Goal: Task Accomplishment & Management: Complete application form

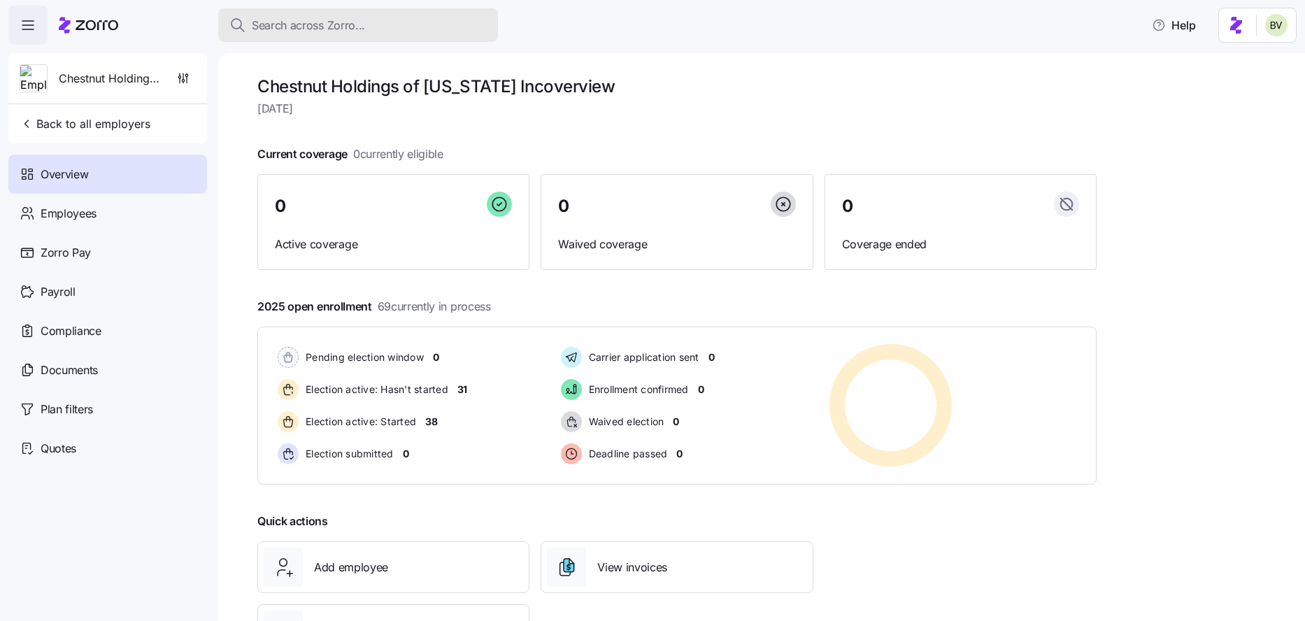
click at [271, 23] on span "Search across Zorro..." at bounding box center [308, 25] width 113 height 17
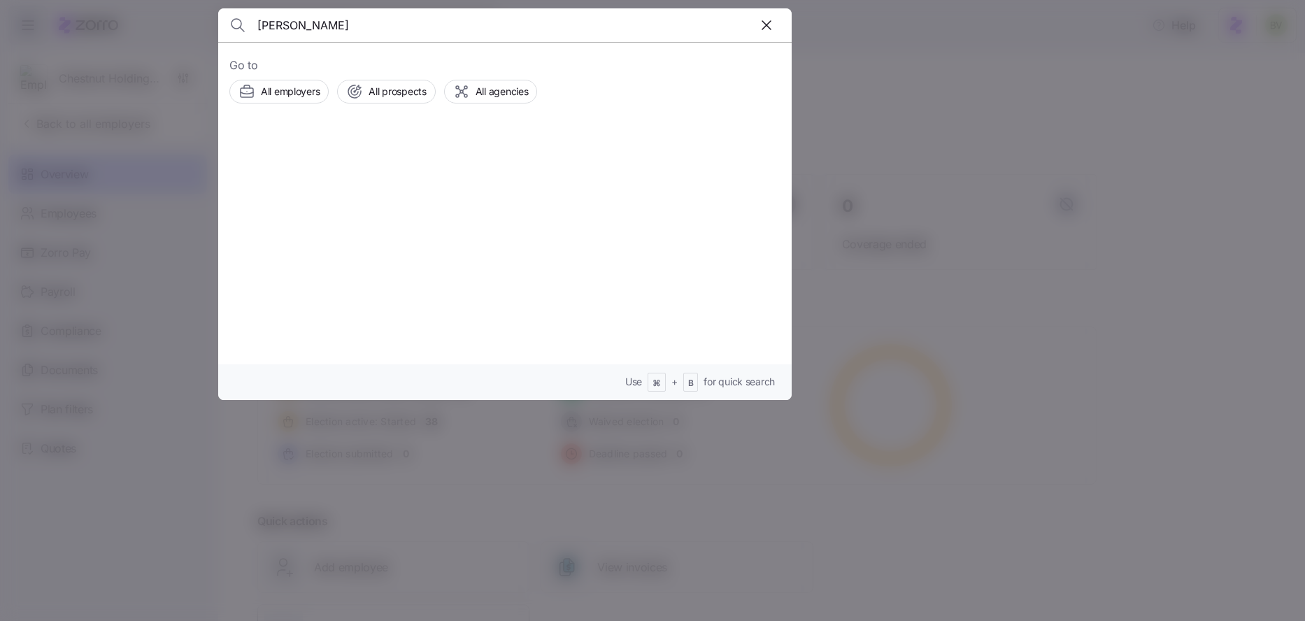
type input "Kelly Jackson"
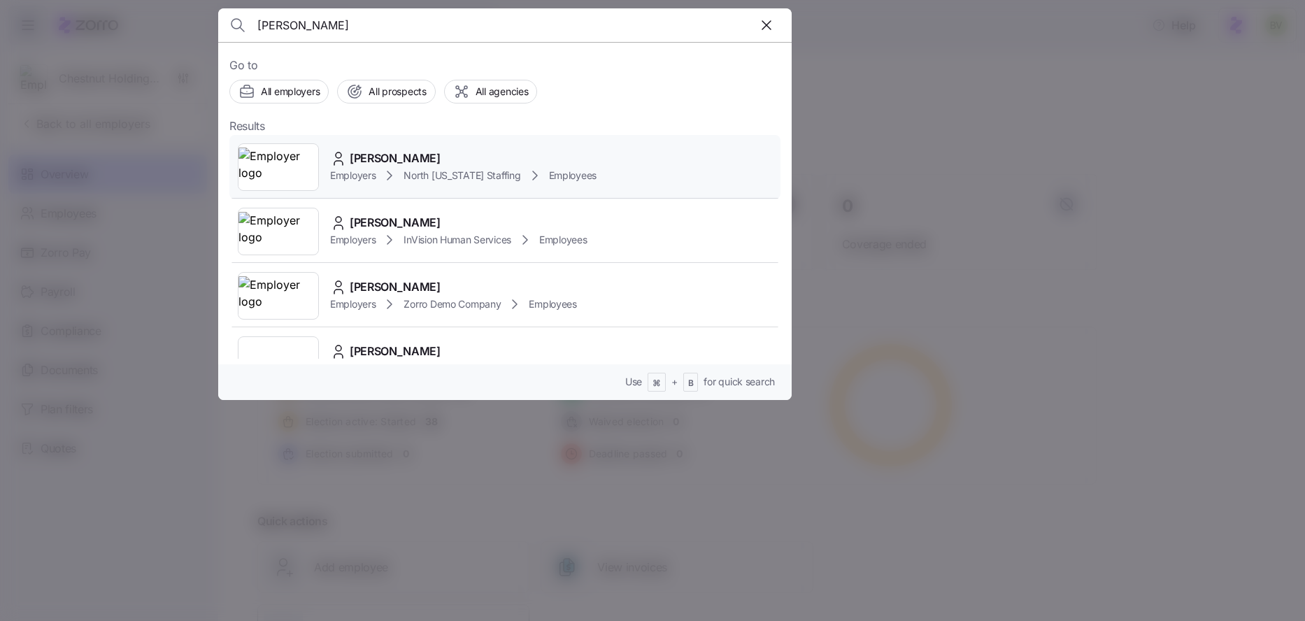
click at [288, 153] on img at bounding box center [278, 167] width 80 height 39
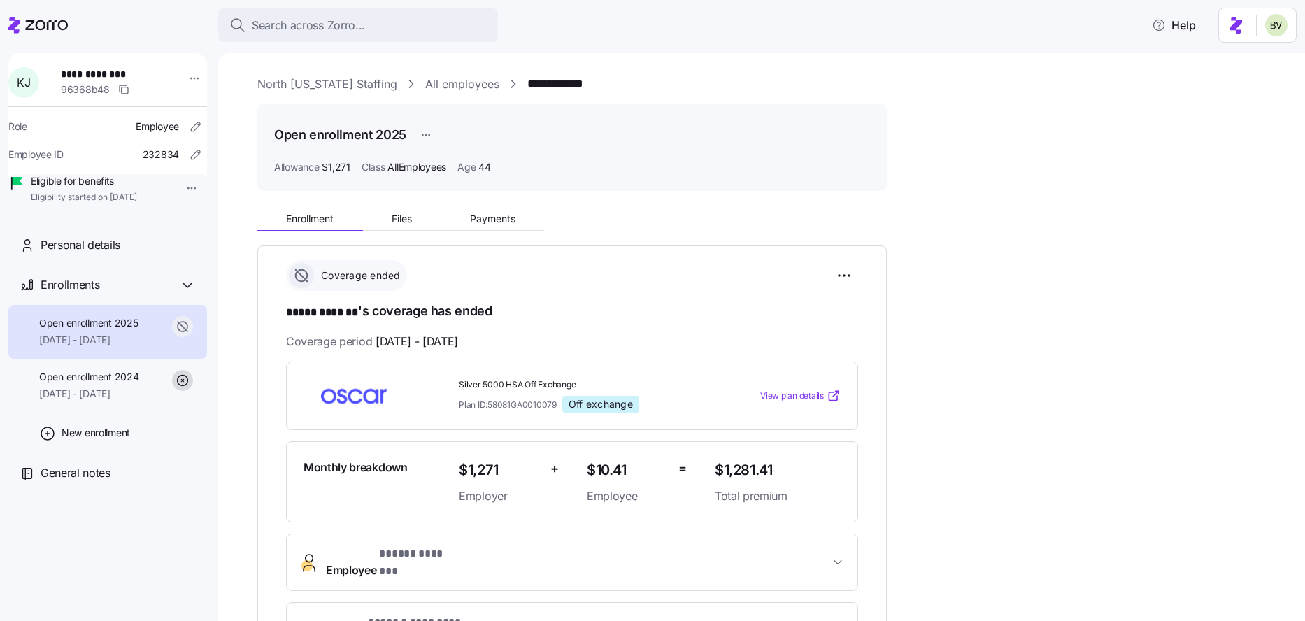
click at [268, 6] on div "Search across Zorro... Help" at bounding box center [652, 25] width 1288 height 39
click at [272, 27] on span "Search across Zorro..." at bounding box center [308, 25] width 113 height 17
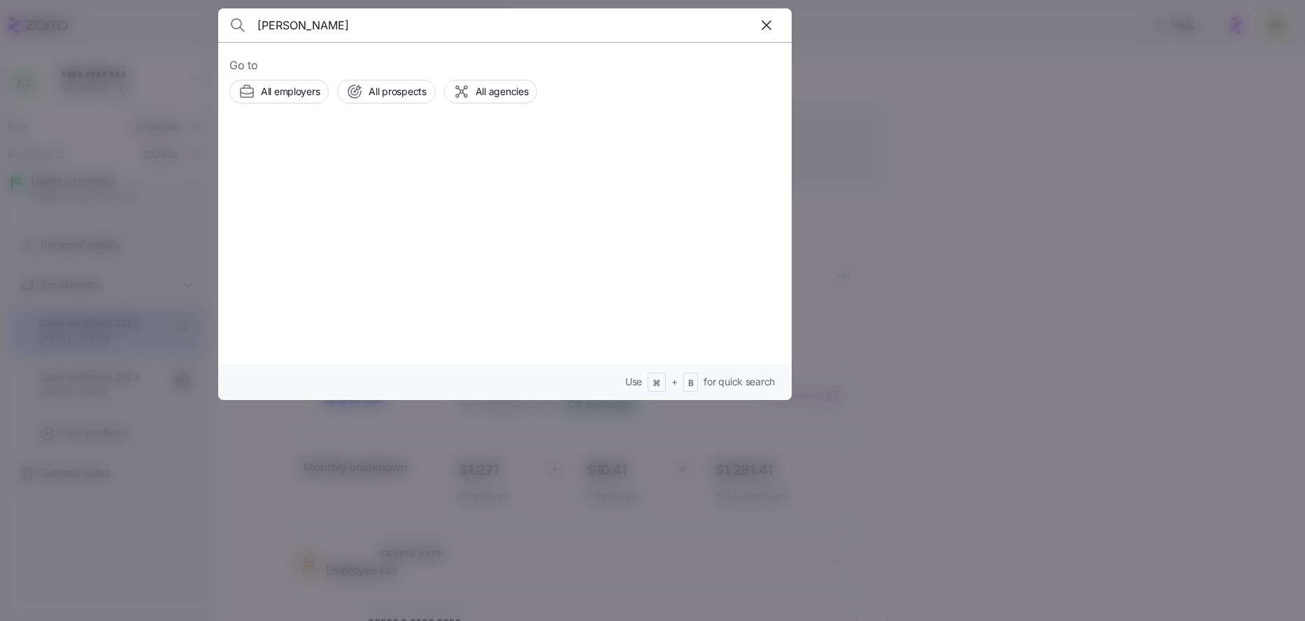
type input "[PERSON_NAME]"
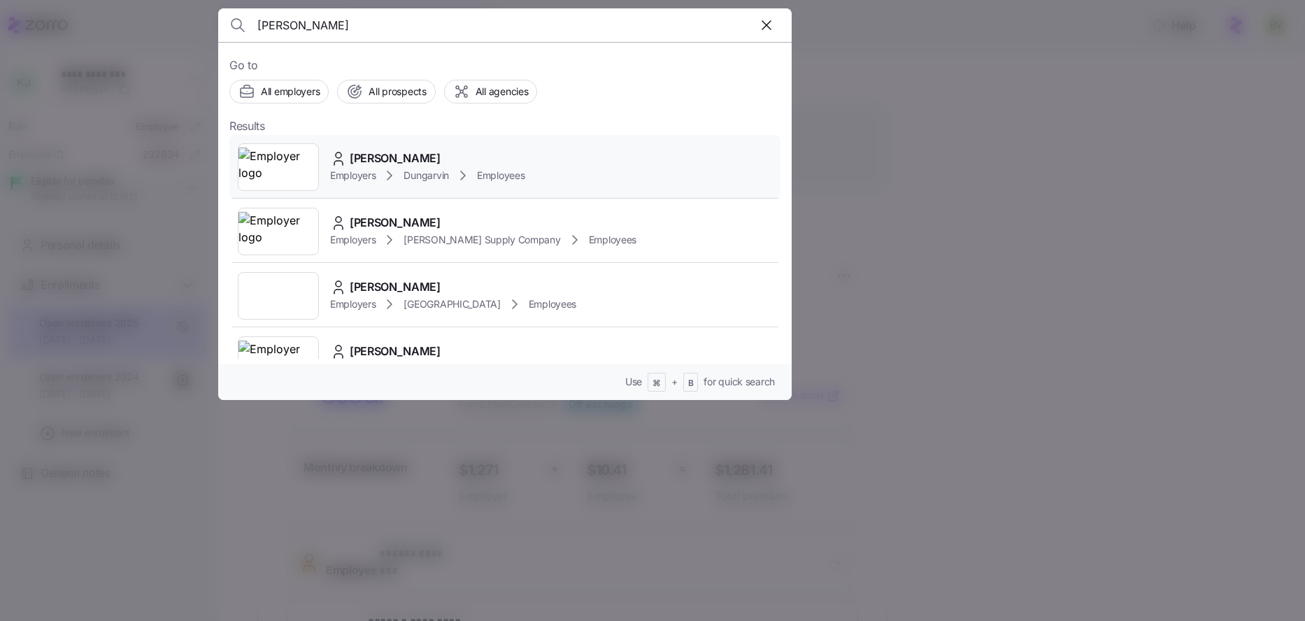
click at [269, 180] on img at bounding box center [278, 167] width 80 height 39
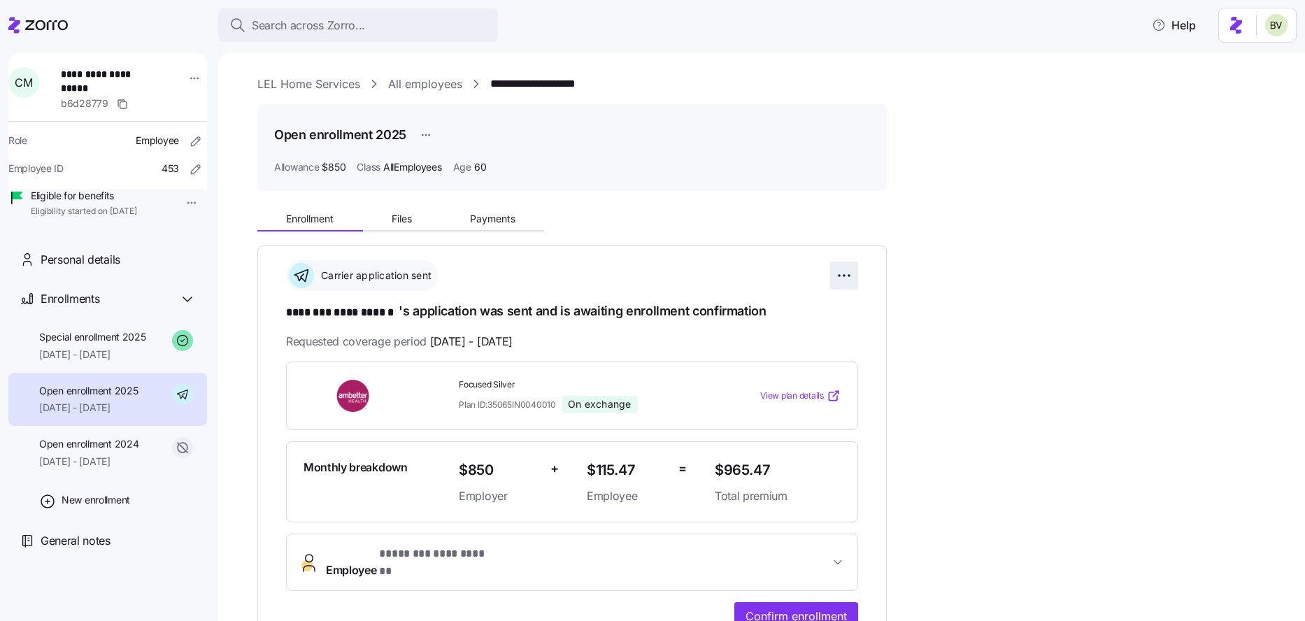
click at [846, 278] on html "**********" at bounding box center [652, 306] width 1305 height 613
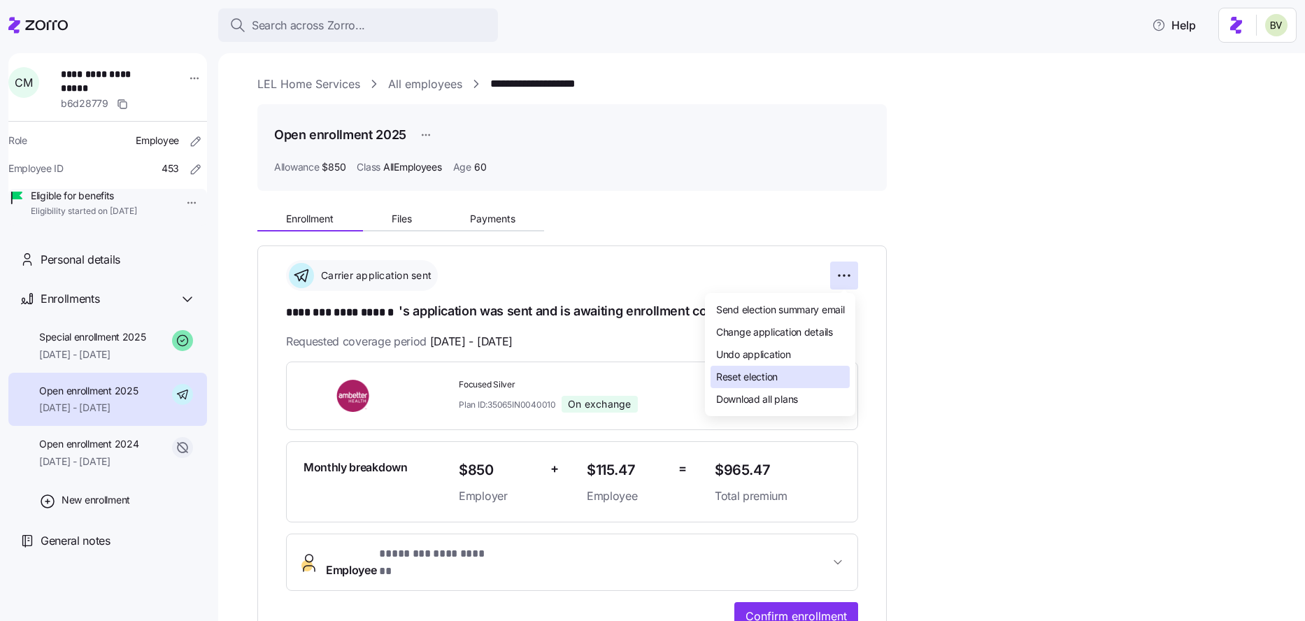
click at [767, 383] on span "Reset election" at bounding box center [747, 377] width 62 height 14
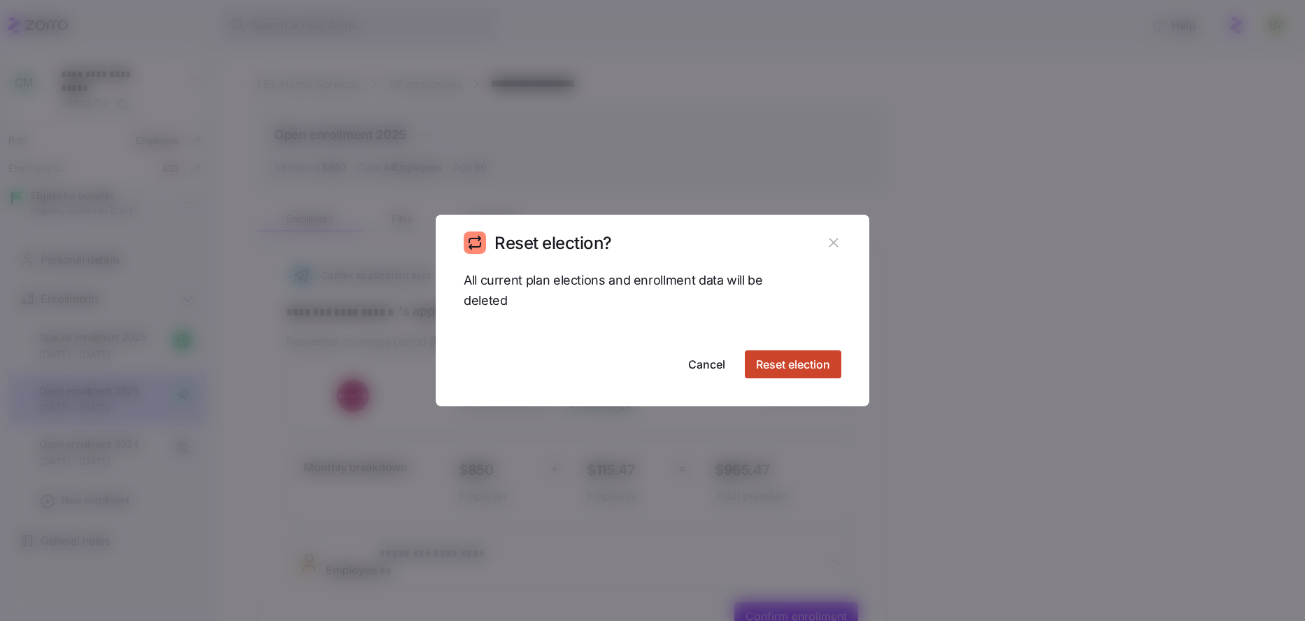
click at [769, 362] on span "Reset election" at bounding box center [793, 364] width 74 height 17
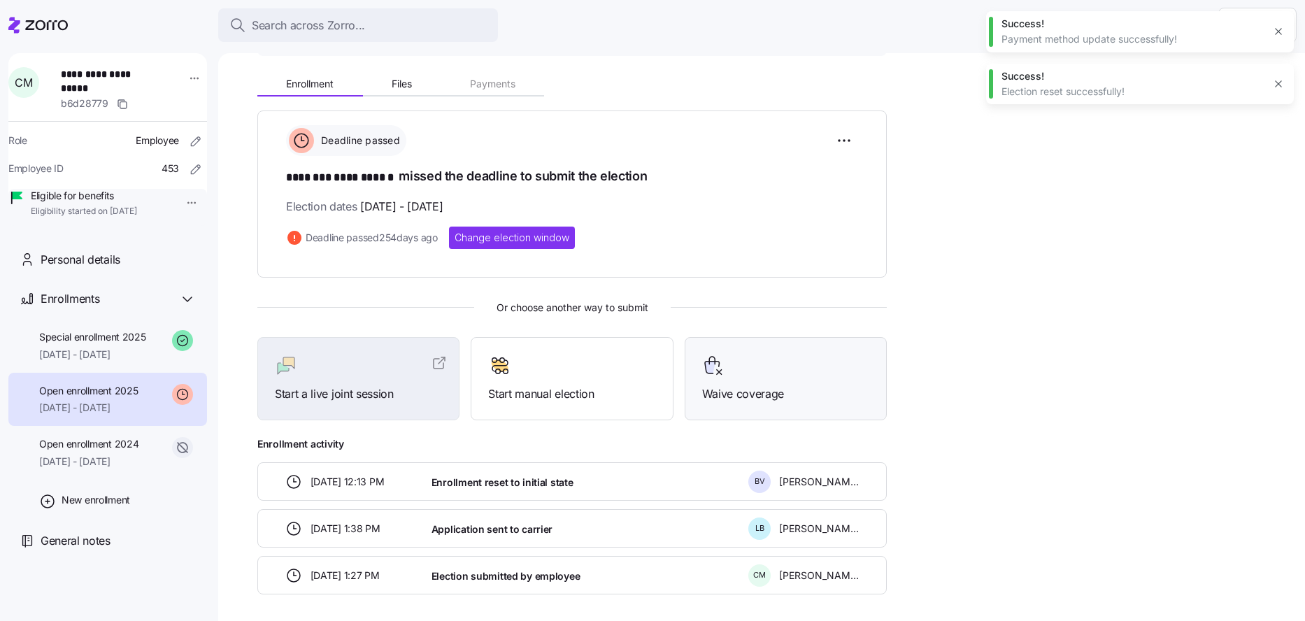
scroll to position [145, 0]
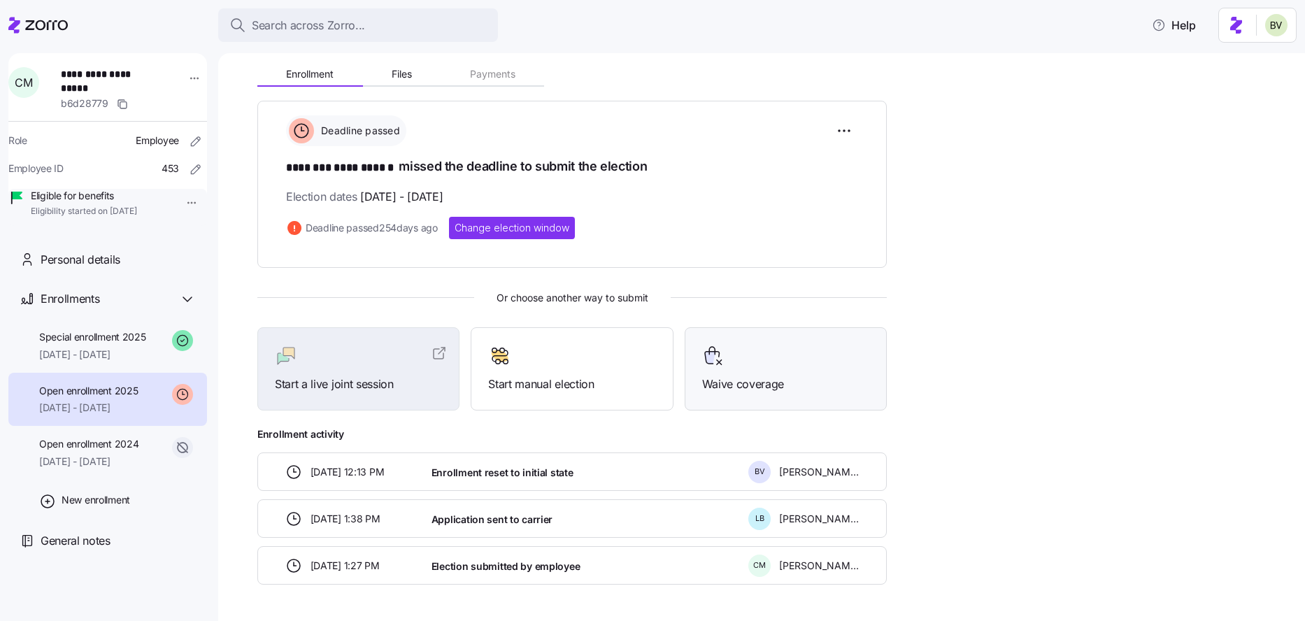
click at [707, 372] on div "Waive coverage" at bounding box center [785, 369] width 167 height 48
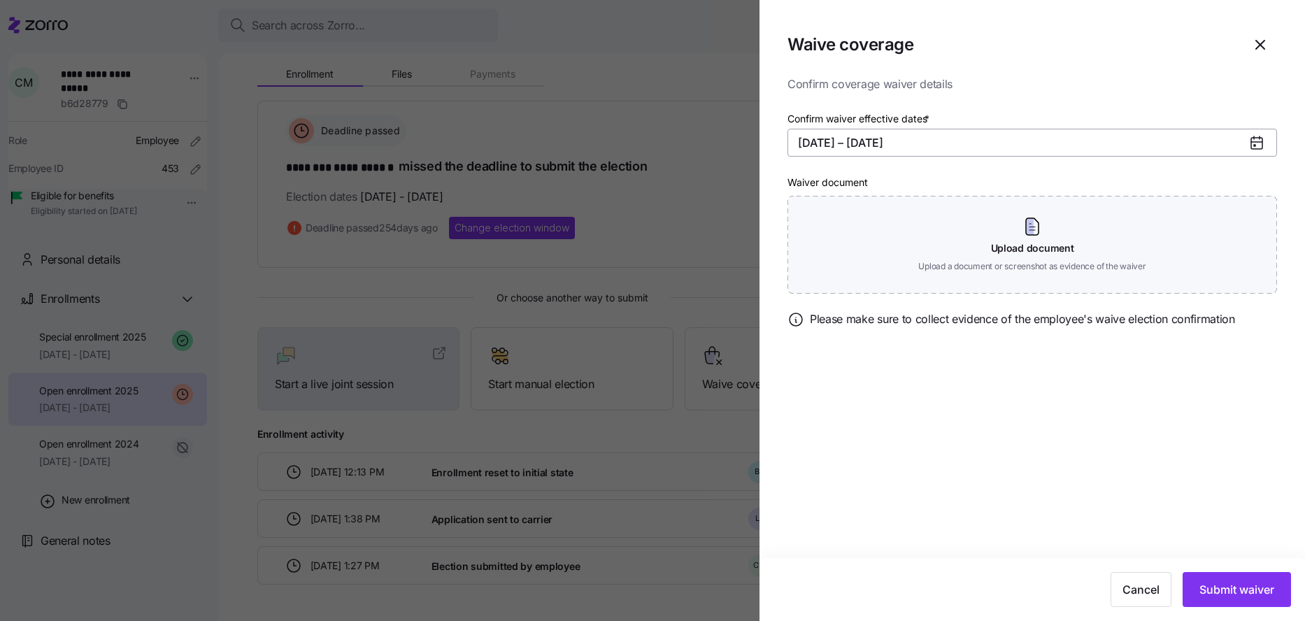
click at [933, 134] on button "01/01/2025 – 01/31/2025" at bounding box center [1033, 143] width 490 height 28
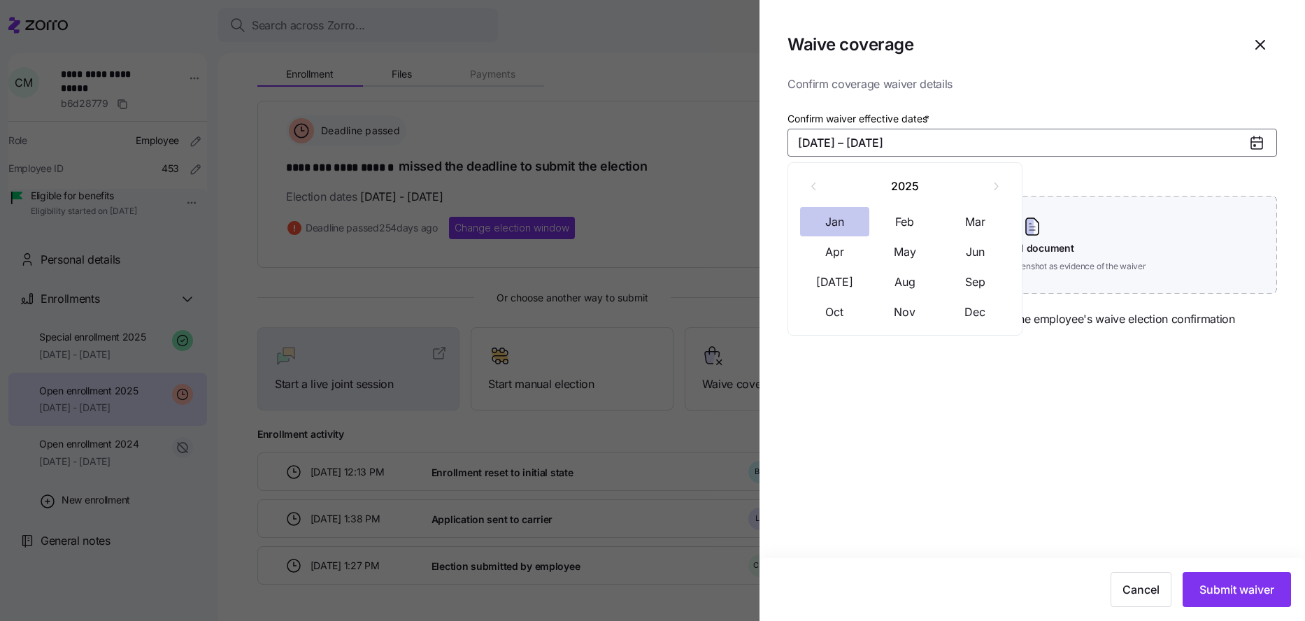
click at [854, 220] on button "Jan" at bounding box center [835, 221] width 70 height 29
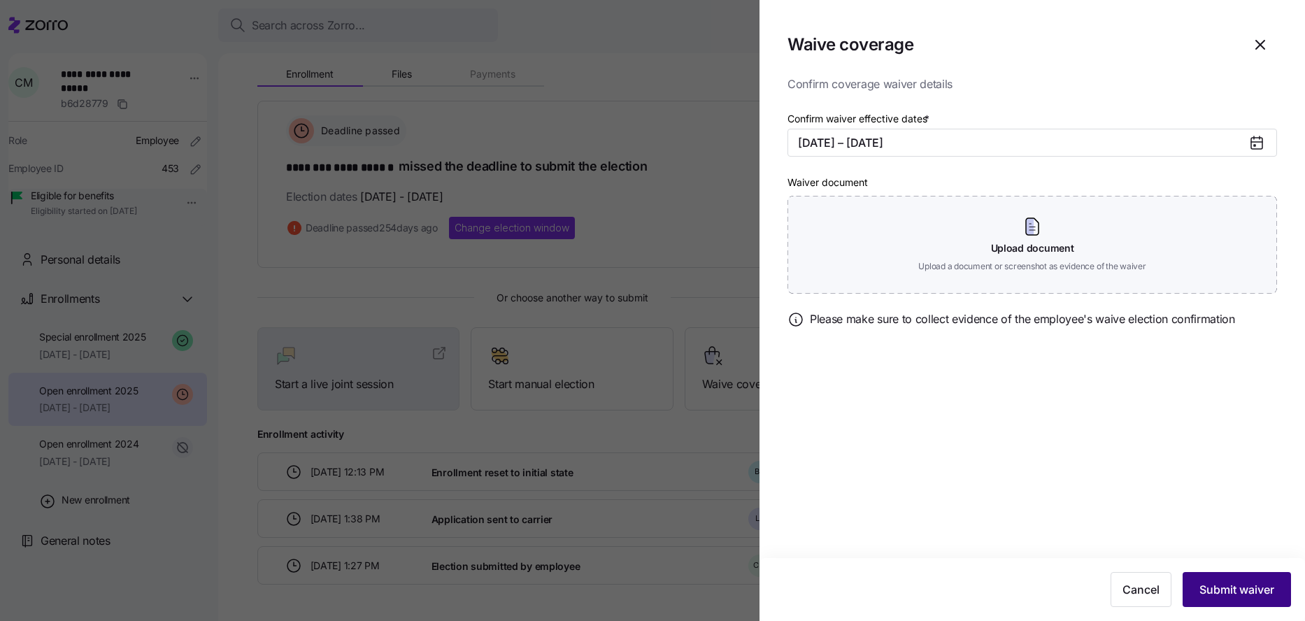
click at [1211, 576] on button "Submit waiver" at bounding box center [1237, 589] width 108 height 35
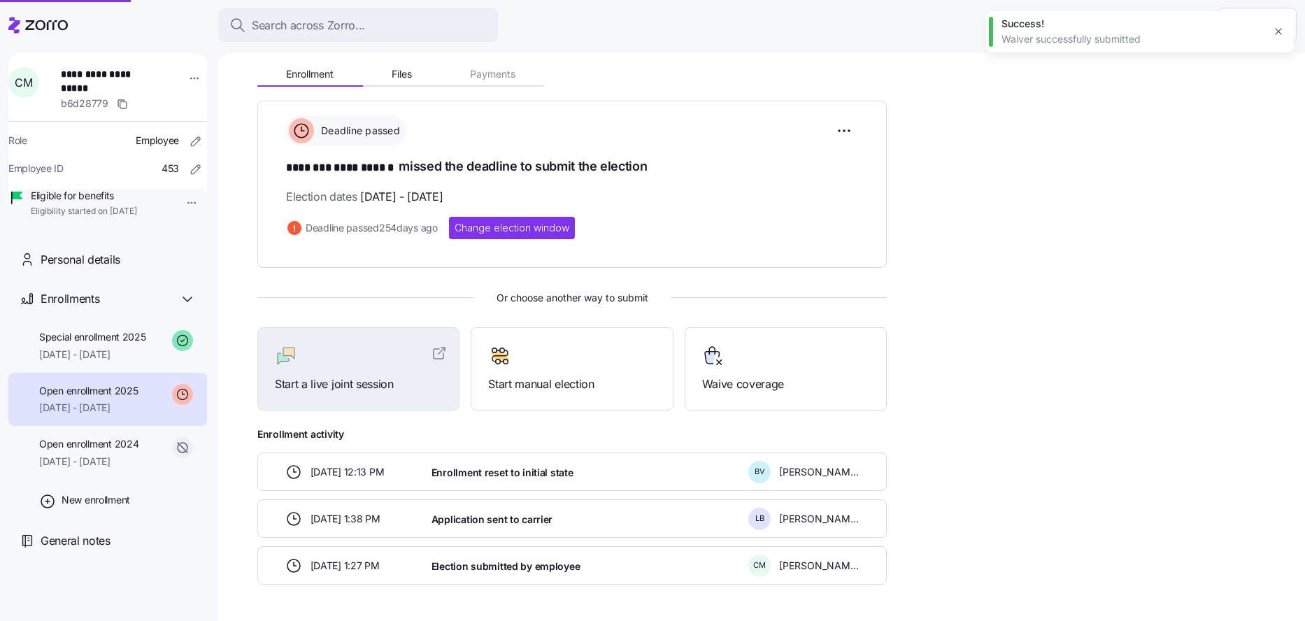
scroll to position [62, 0]
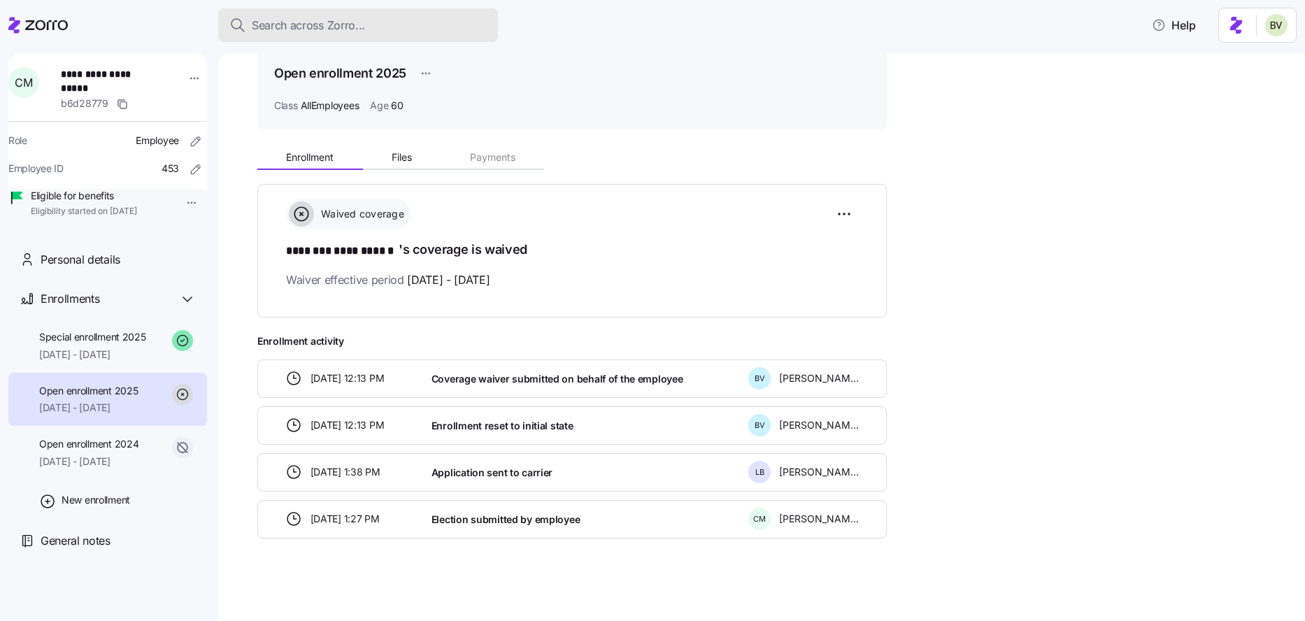
click at [306, 18] on span "Search across Zorro..." at bounding box center [308, 25] width 113 height 17
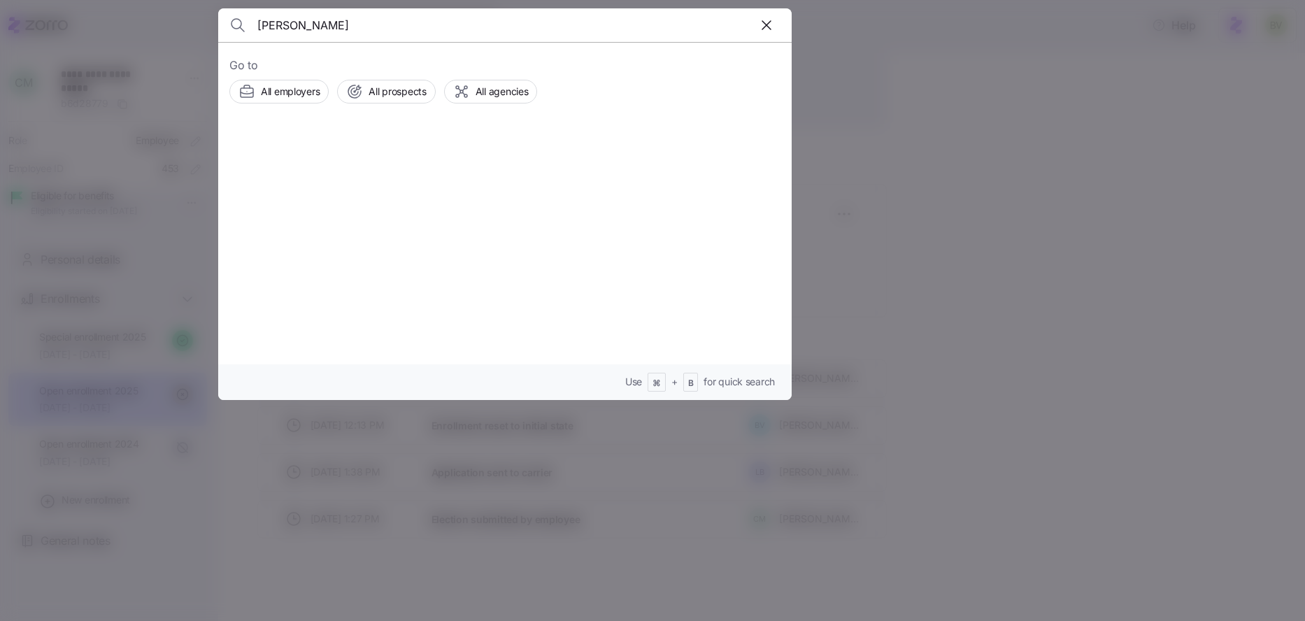
type input "Sandra Branco"
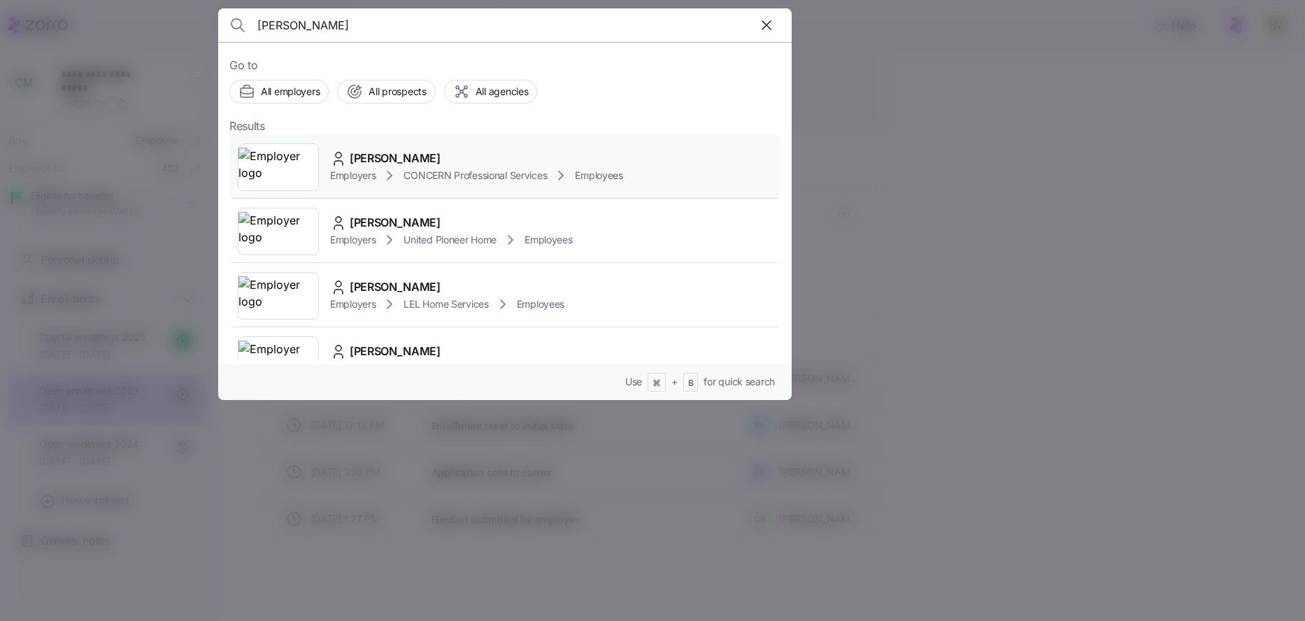
click at [285, 157] on img at bounding box center [278, 167] width 80 height 39
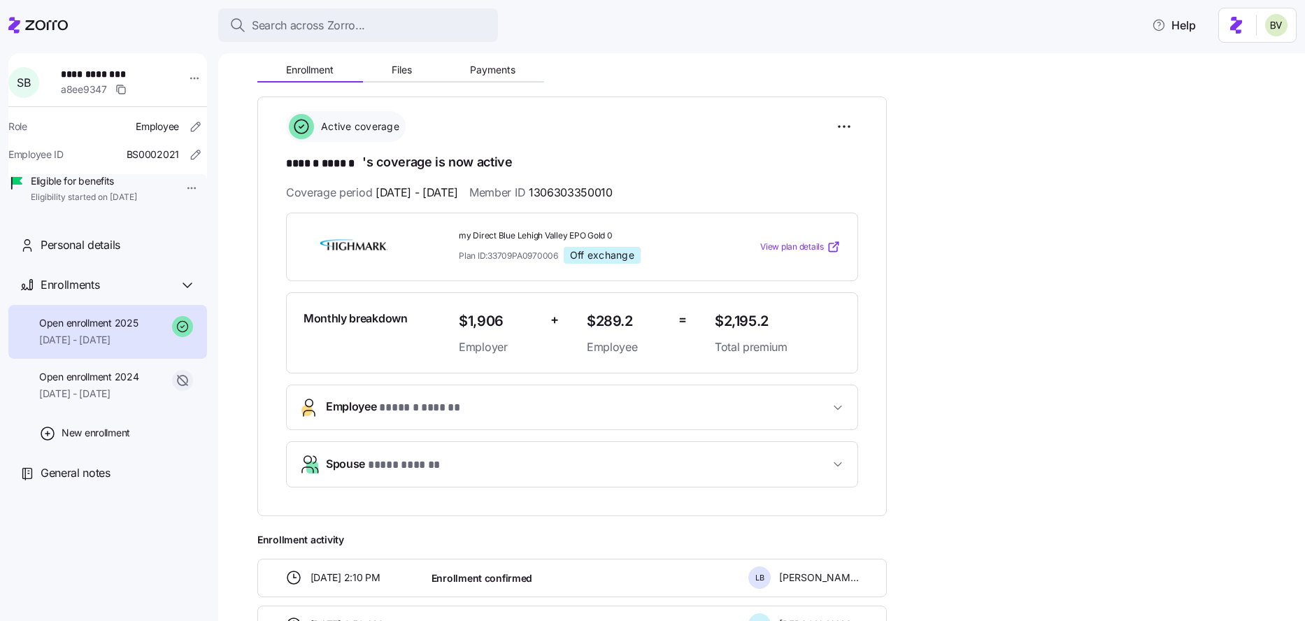
scroll to position [154, 0]
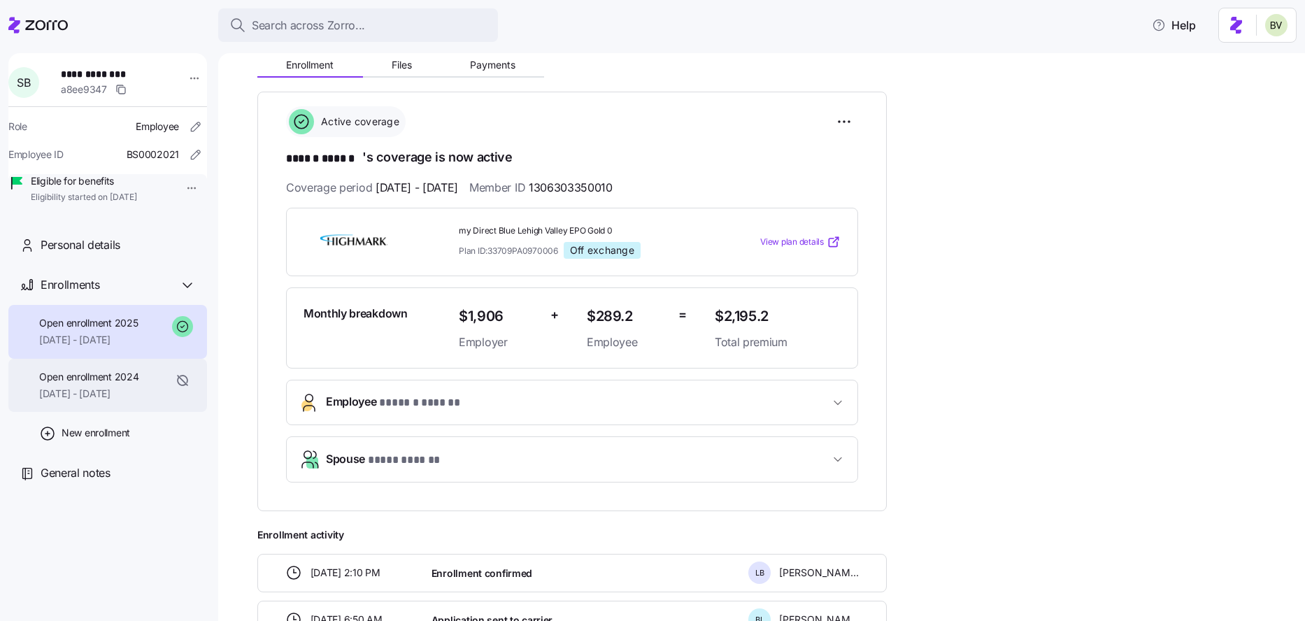
click at [122, 401] on span "07/01/2024 - 12/31/2024" at bounding box center [88, 394] width 99 height 14
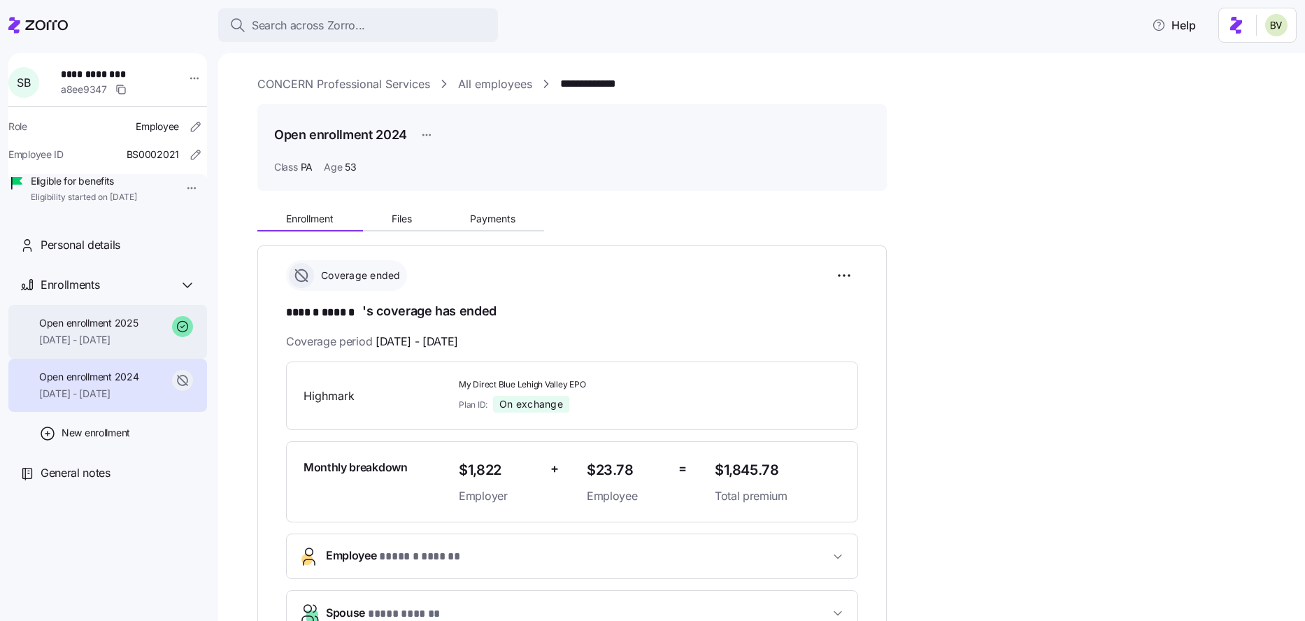
click at [131, 347] on span "[DATE] - [DATE]" at bounding box center [88, 340] width 99 height 14
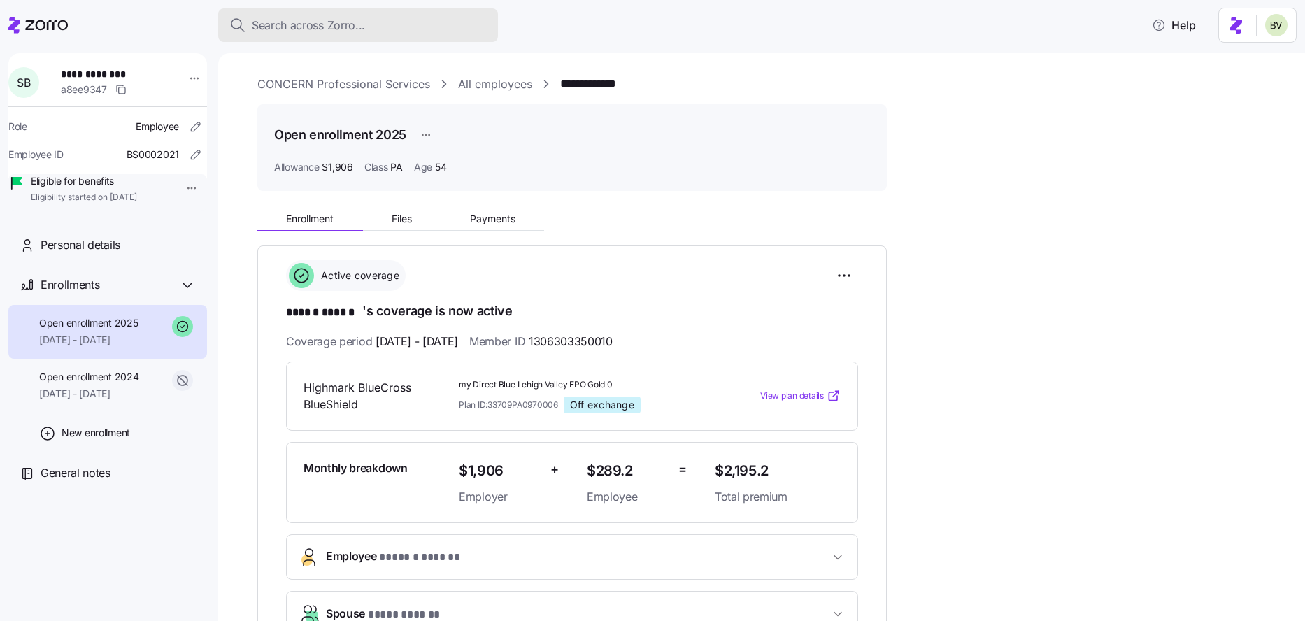
click at [301, 20] on span "Search across Zorro..." at bounding box center [308, 25] width 113 height 17
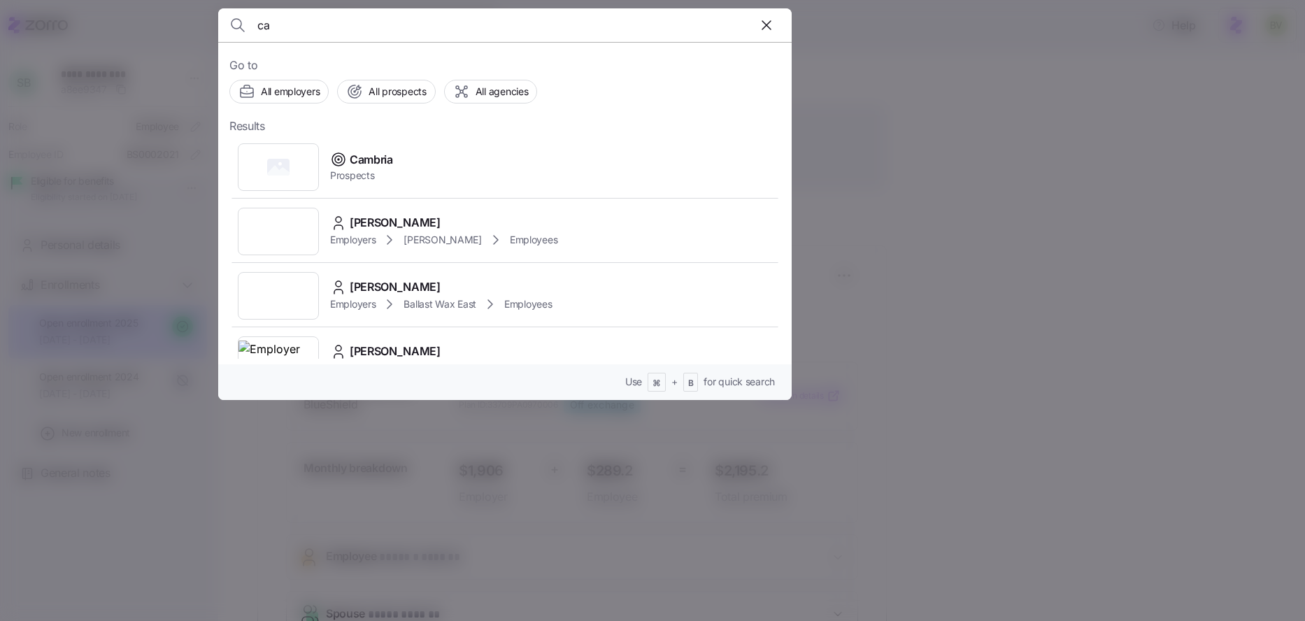
type input "c"
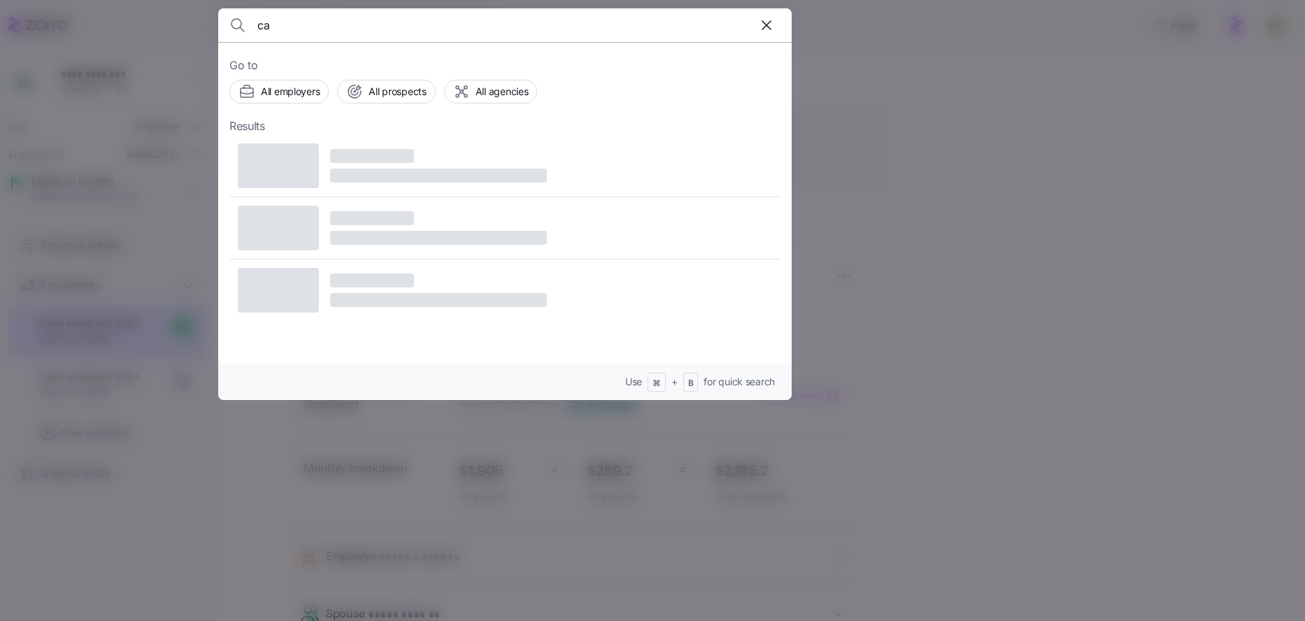
type input "c"
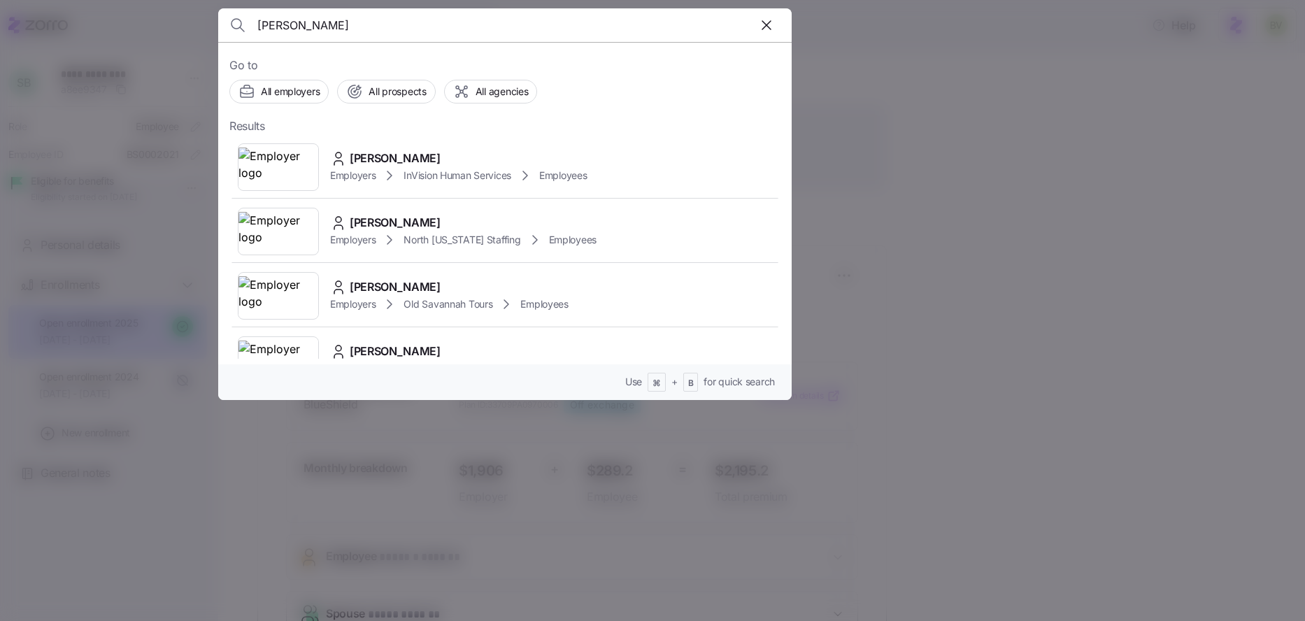
type input "kelly jackson"
click at [274, 166] on img at bounding box center [278, 167] width 80 height 39
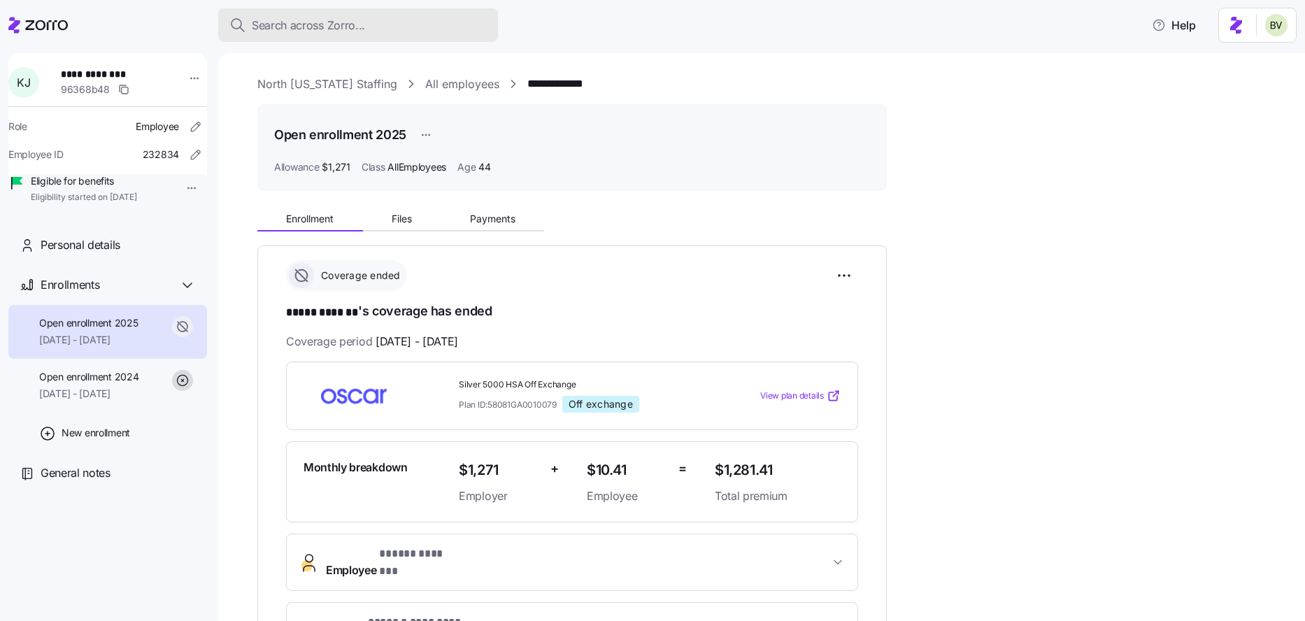
click at [294, 28] on span "Search across Zorro..." at bounding box center [308, 25] width 113 height 17
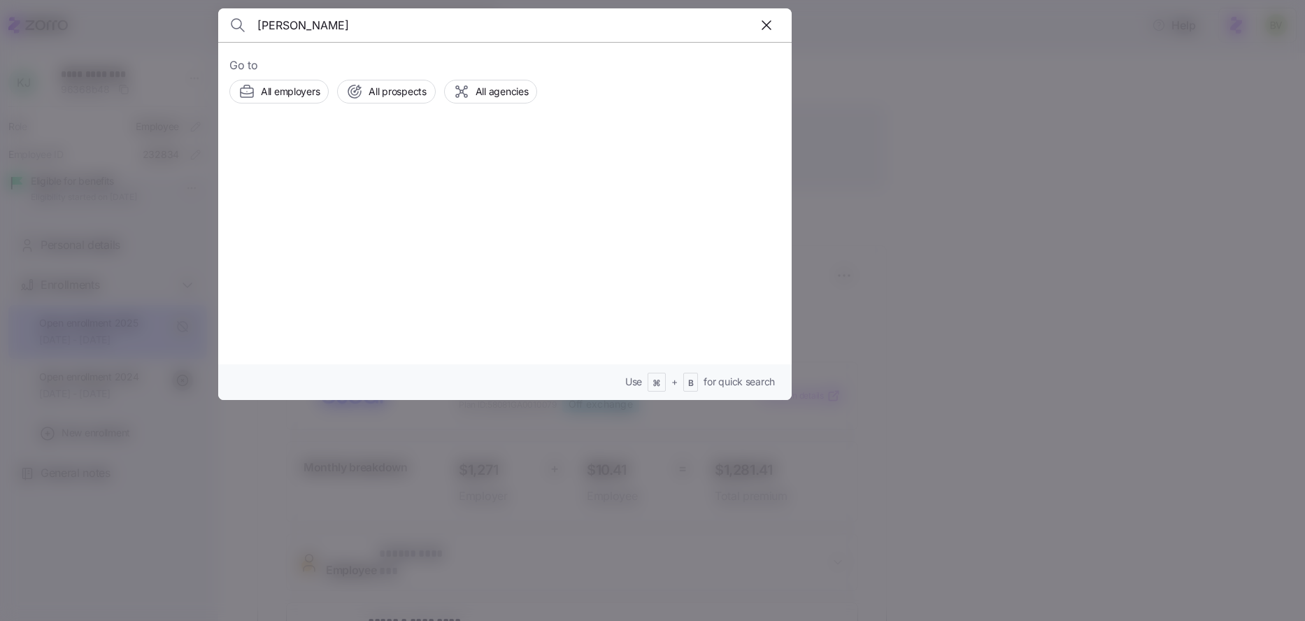
type input "Rich Patman"
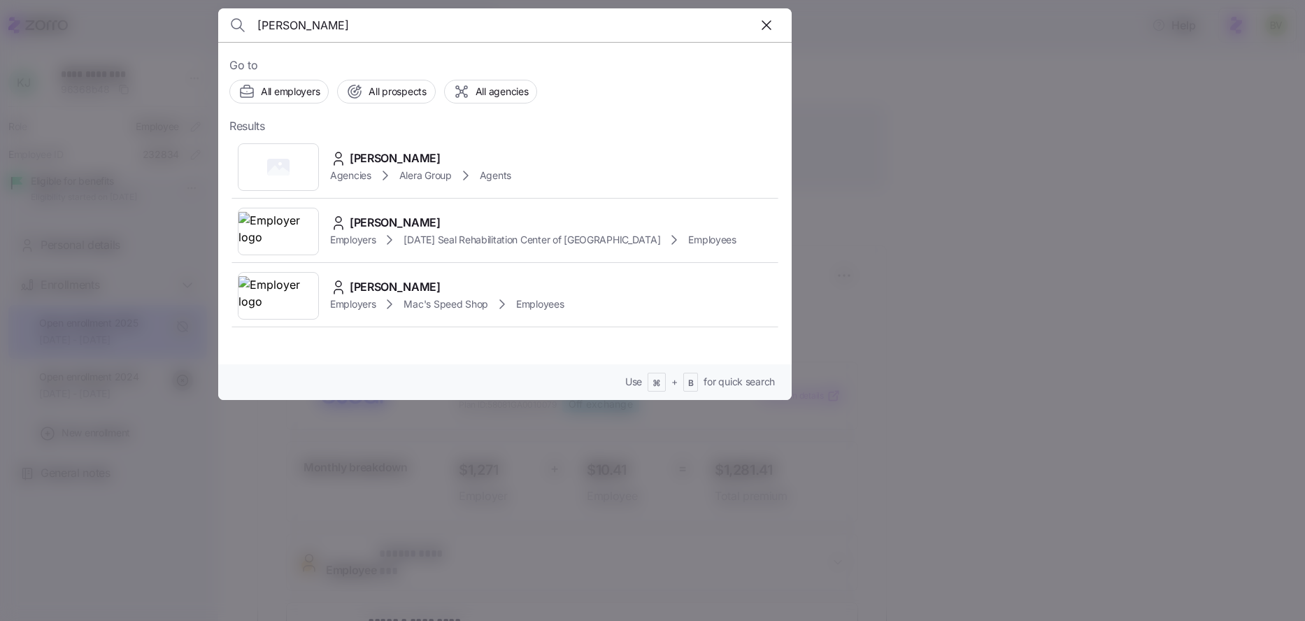
click at [208, 44] on div at bounding box center [652, 310] width 1305 height 621
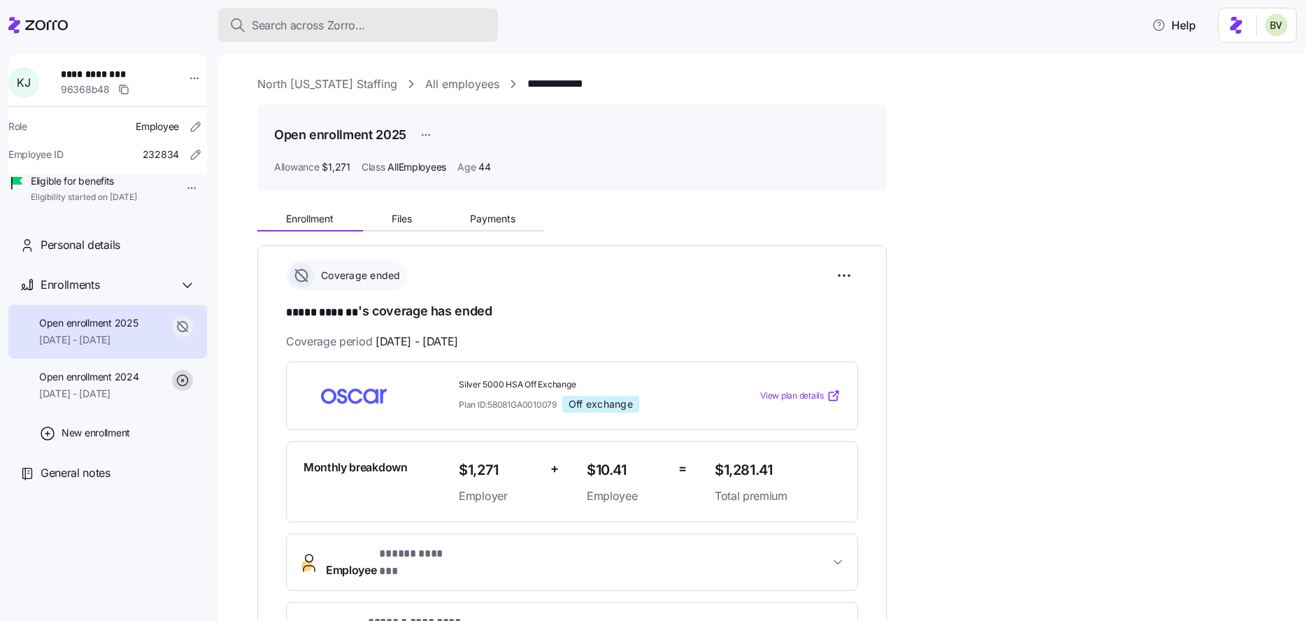
click at [379, 29] on div "Search across Zorro..." at bounding box center [357, 25] width 257 height 17
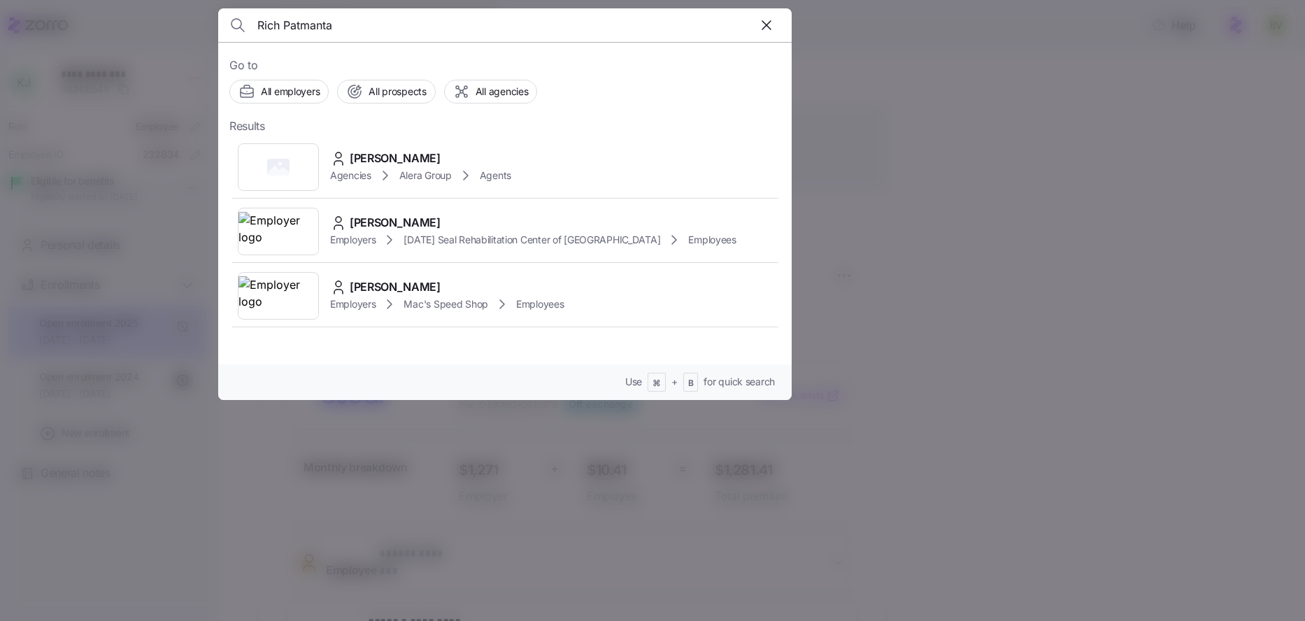
type input "Rich Patmantar"
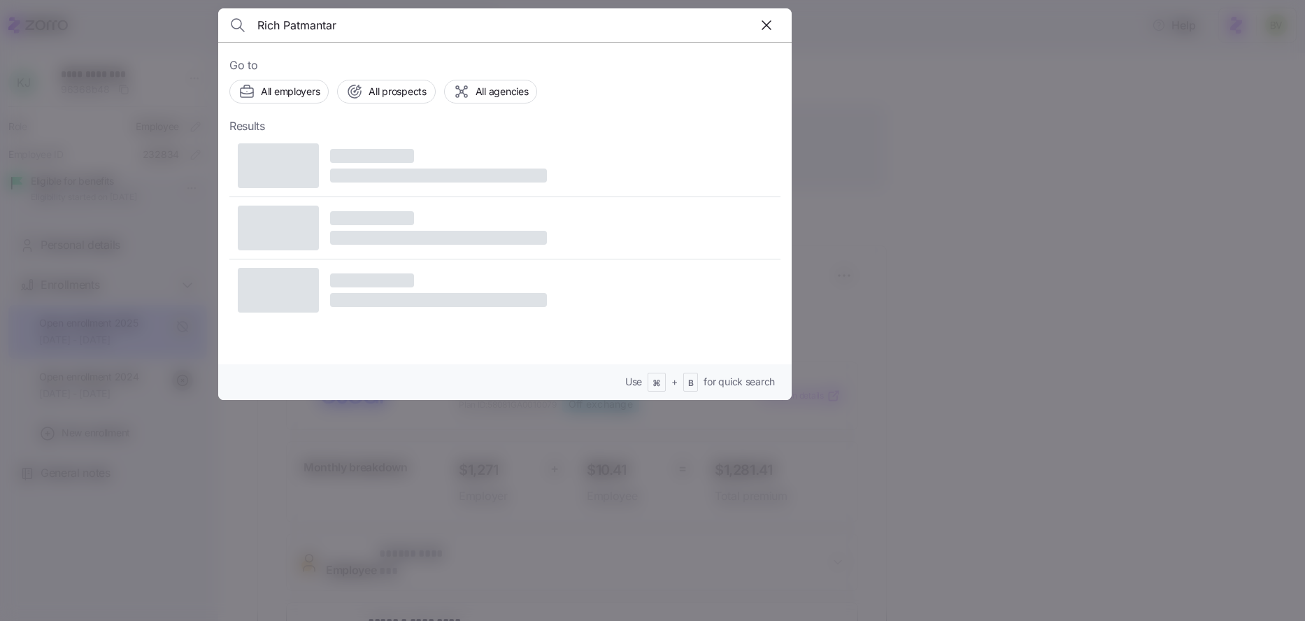
click at [378, 16] on input "Rich Patmantar" at bounding box center [436, 25] width 358 height 34
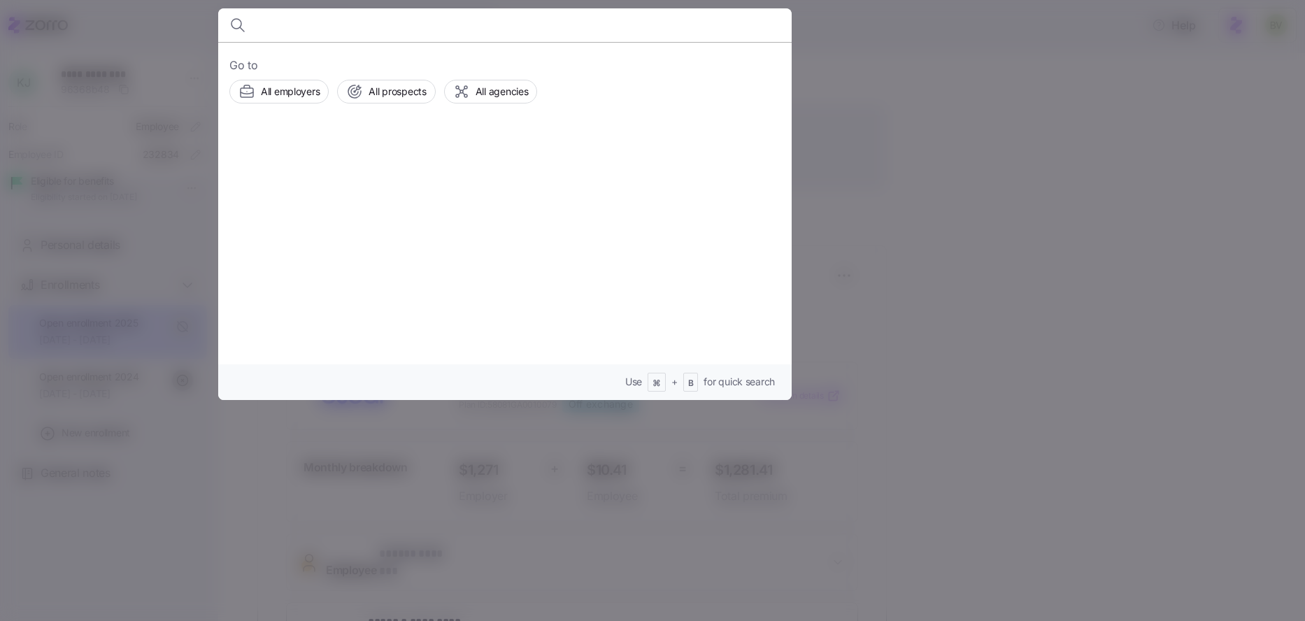
click at [157, 295] on div at bounding box center [652, 310] width 1305 height 621
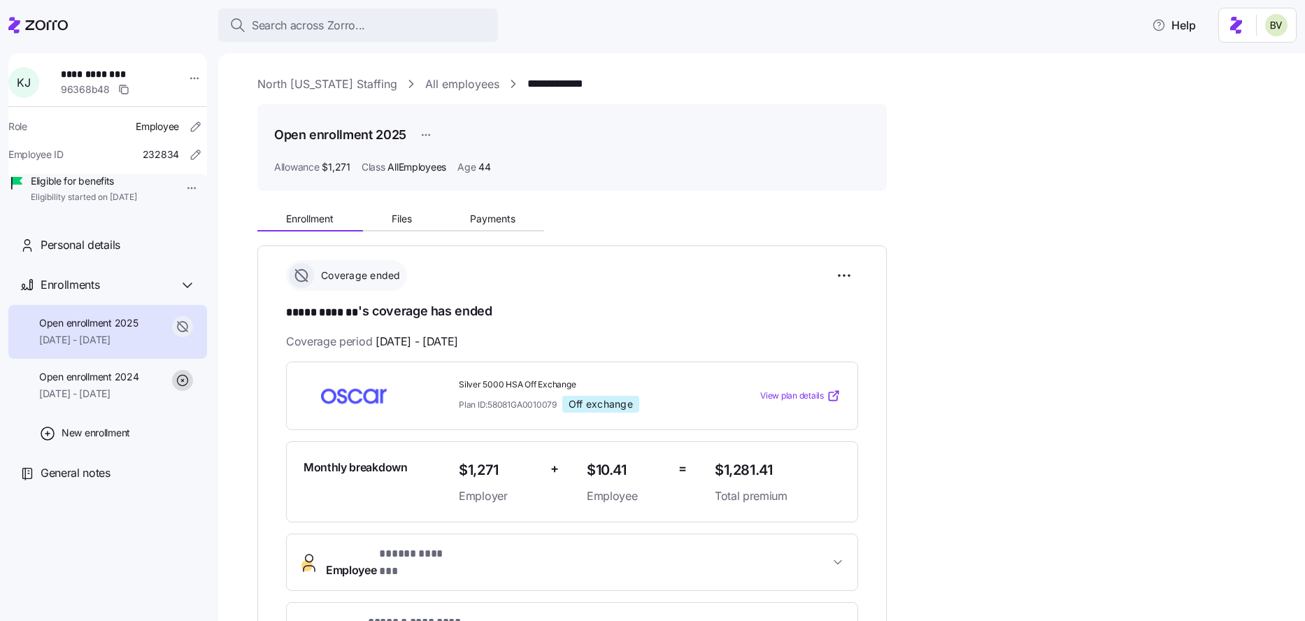
click at [425, 83] on link "All employees" at bounding box center [462, 84] width 74 height 17
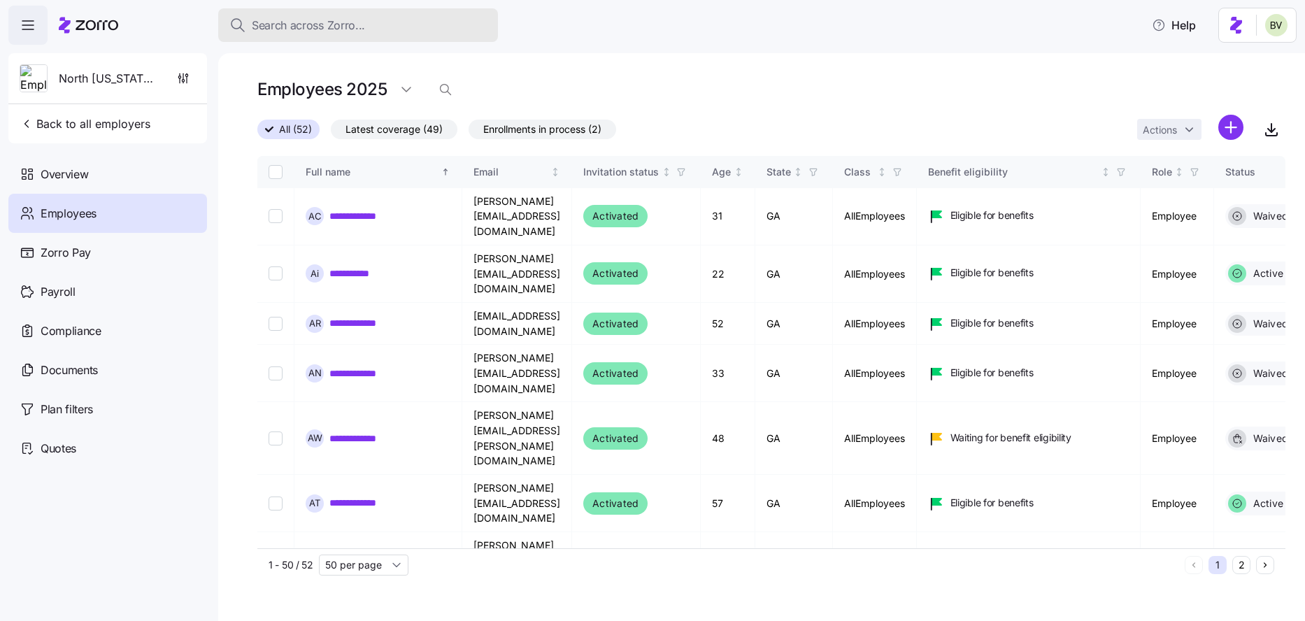
click at [292, 21] on span "Search across Zorro..." at bounding box center [308, 25] width 113 height 17
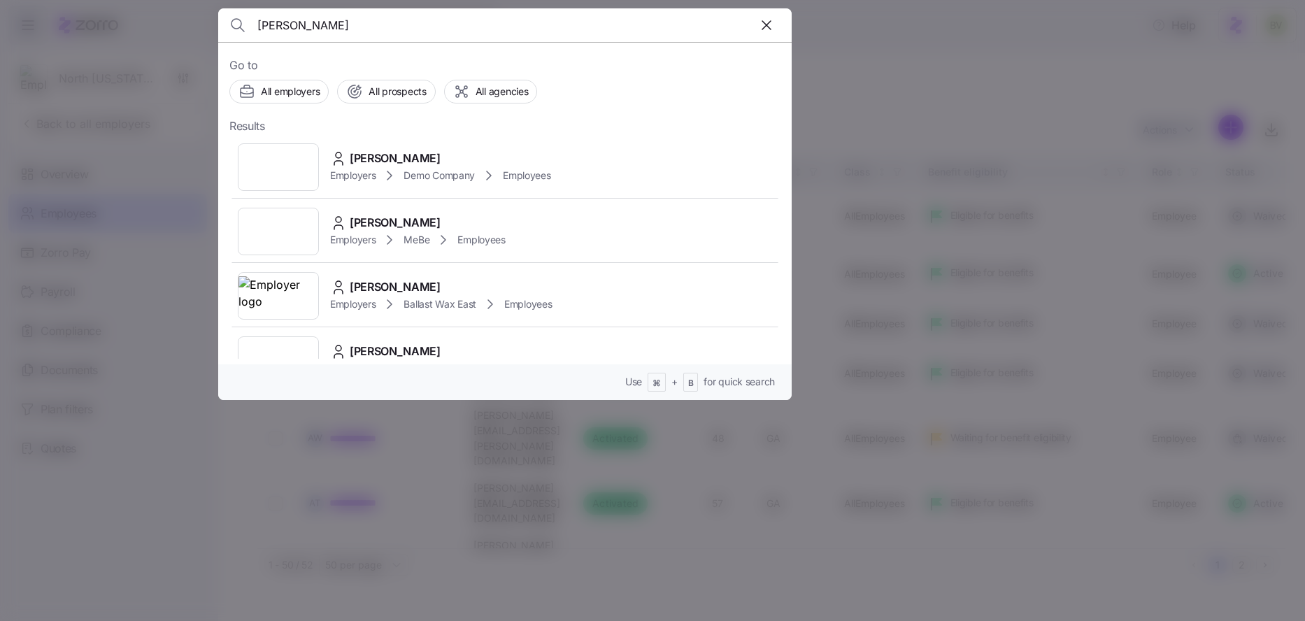
type input "ANgelica mena"
click at [285, 171] on img at bounding box center [278, 167] width 80 height 39
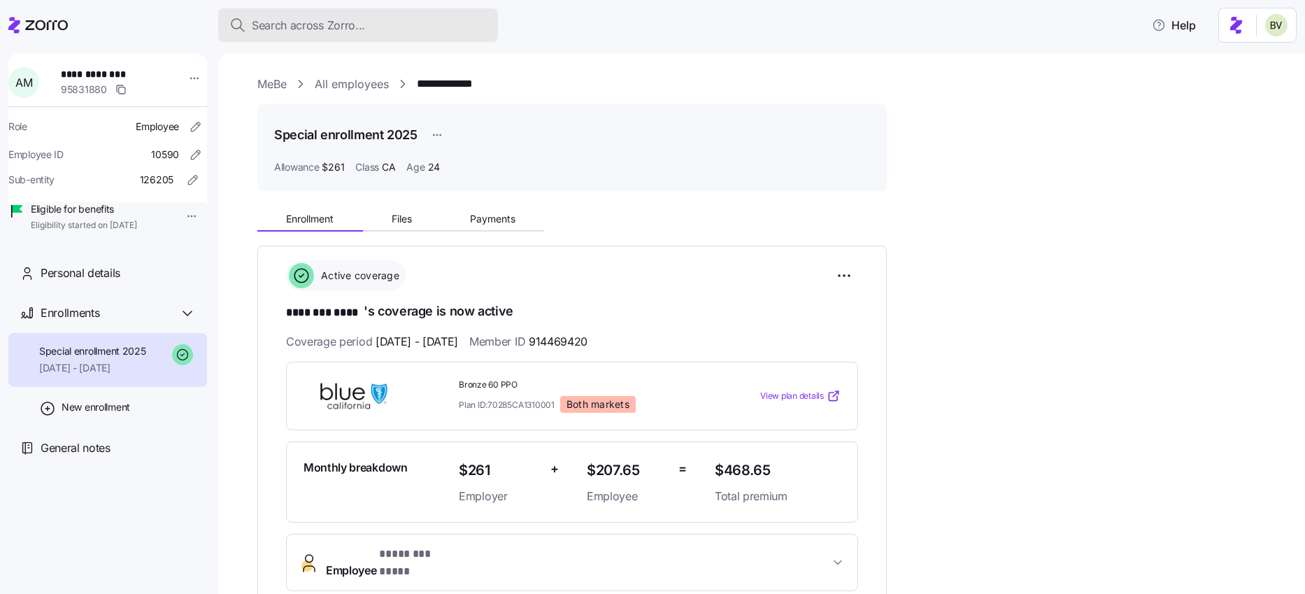
click at [370, 31] on div "Search across Zorro..." at bounding box center [357, 25] width 257 height 17
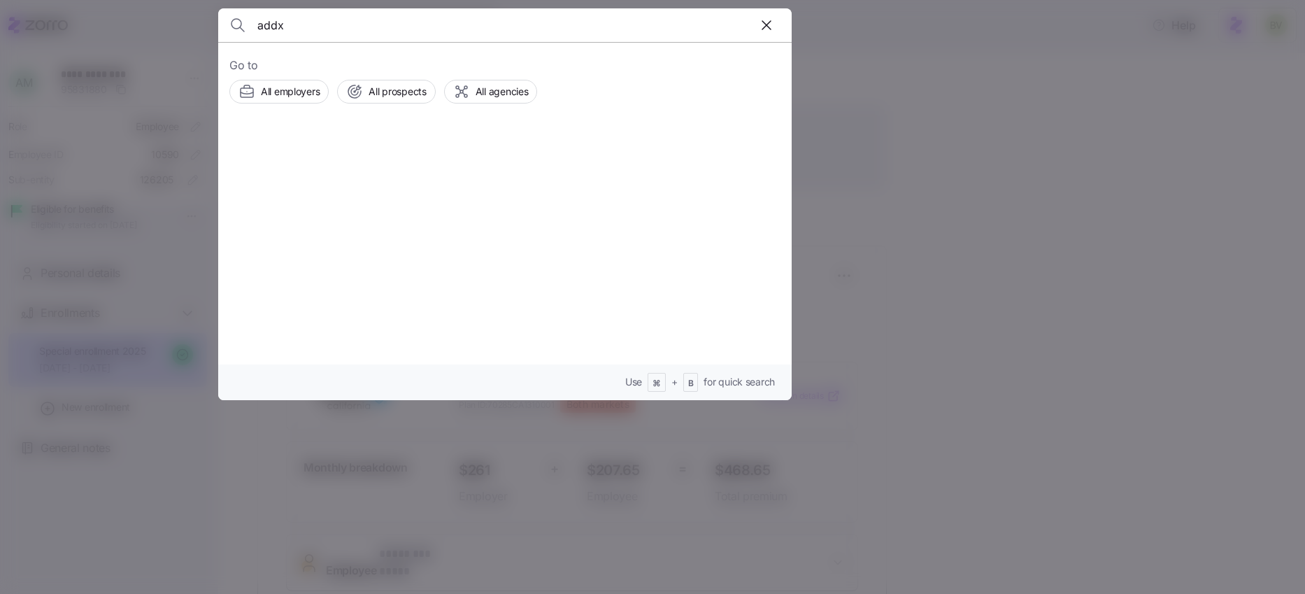
type input "addx"
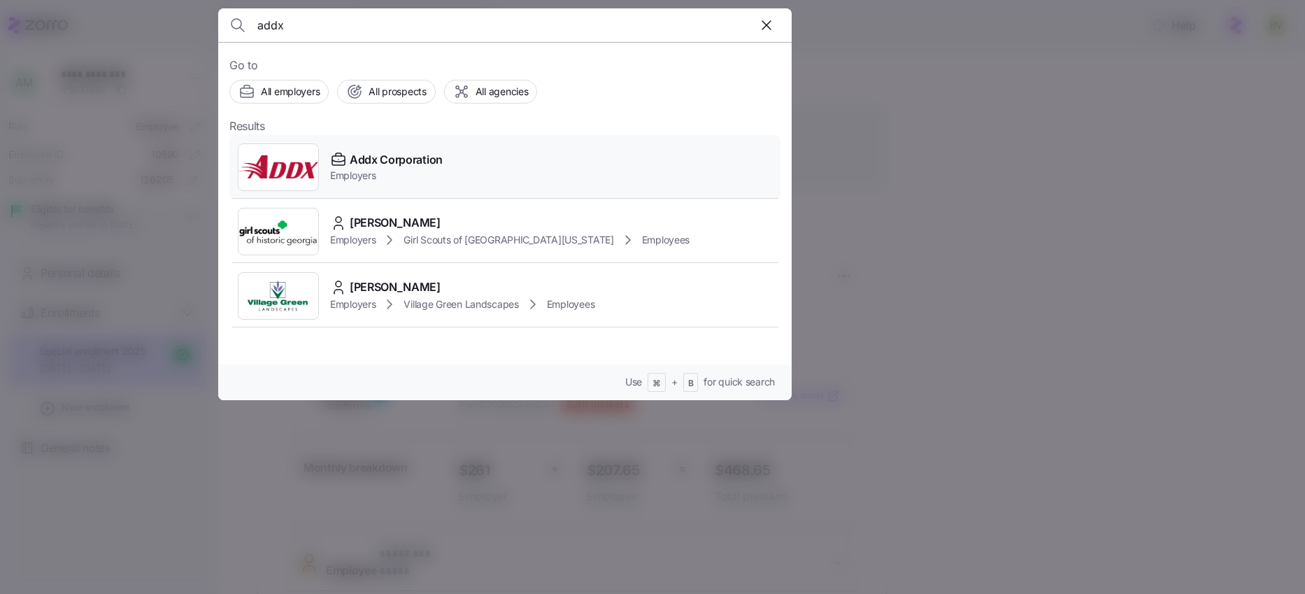
click at [283, 167] on img at bounding box center [278, 167] width 80 height 39
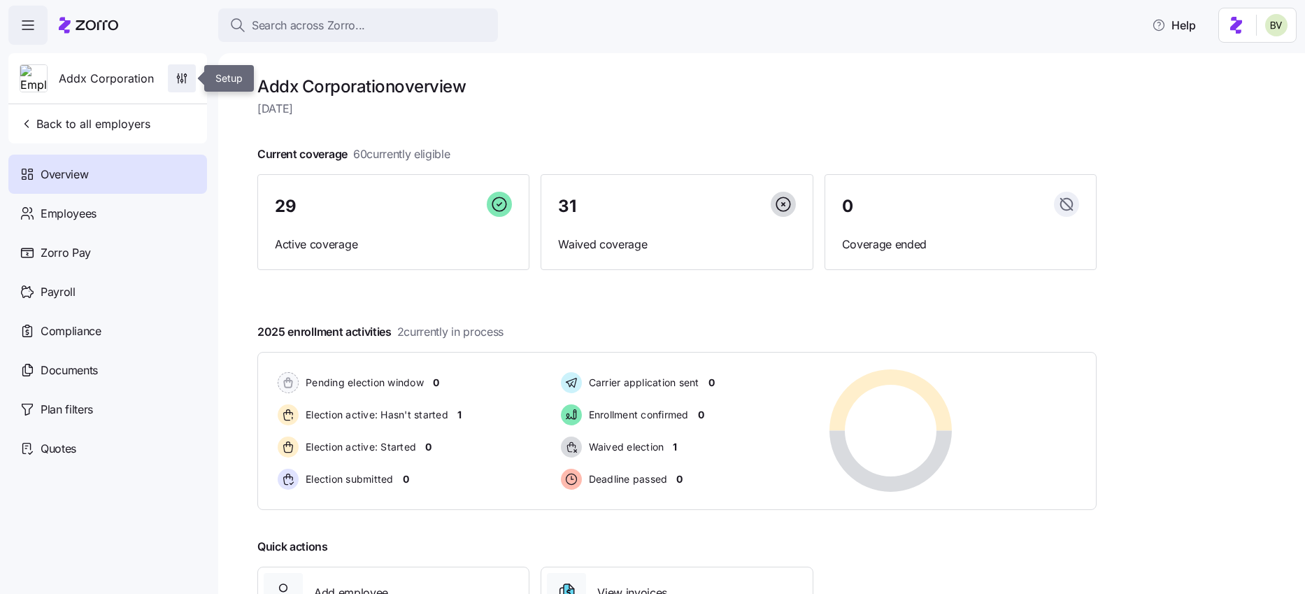
click at [181, 74] on icon "button" at bounding box center [182, 78] width 14 height 14
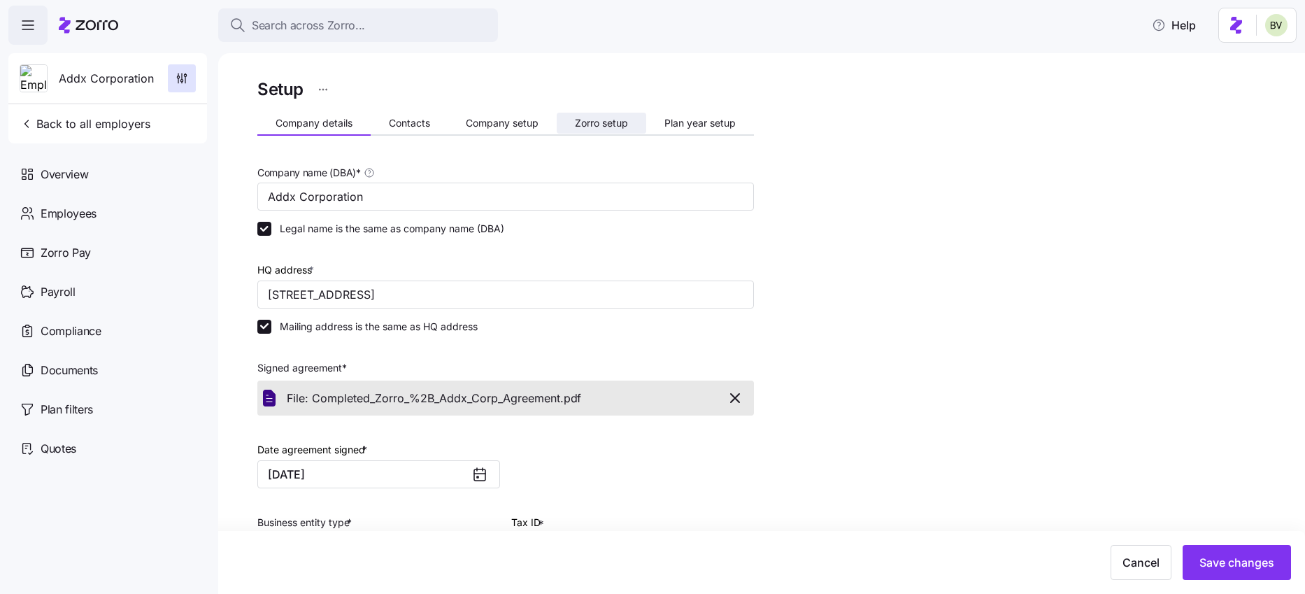
click at [615, 123] on span "Zorro setup" at bounding box center [601, 123] width 53 height 10
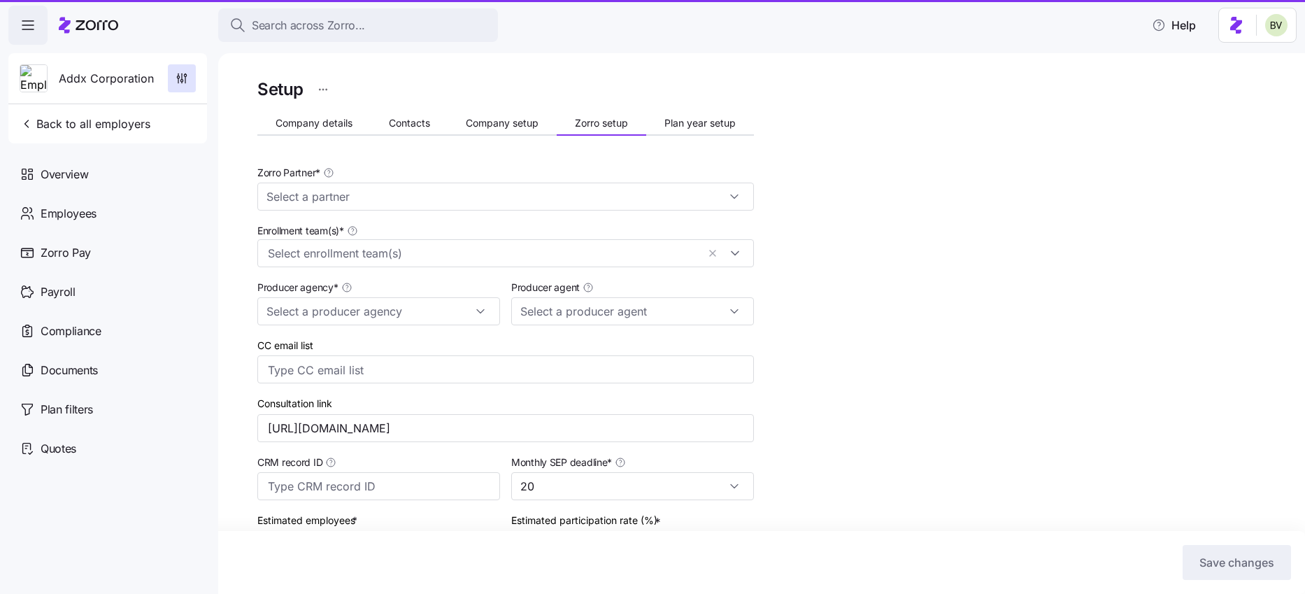
type input "Zorro"
type input "Connor, Strong & Buckelew"
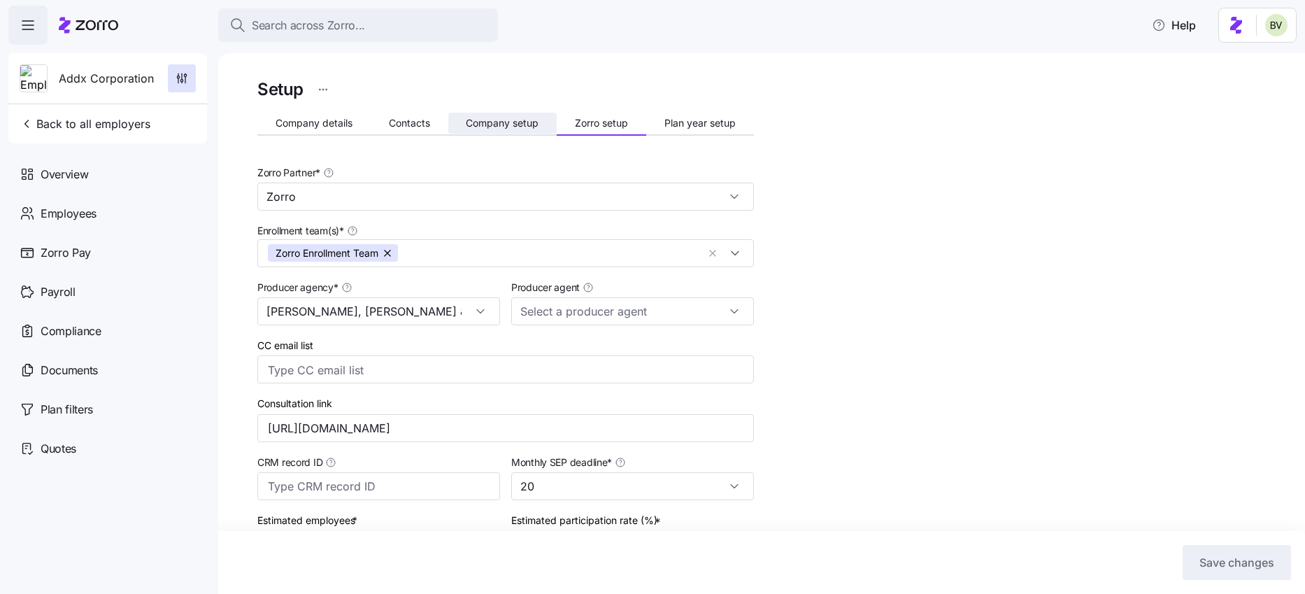
click at [490, 113] on button "Company setup" at bounding box center [502, 123] width 109 height 21
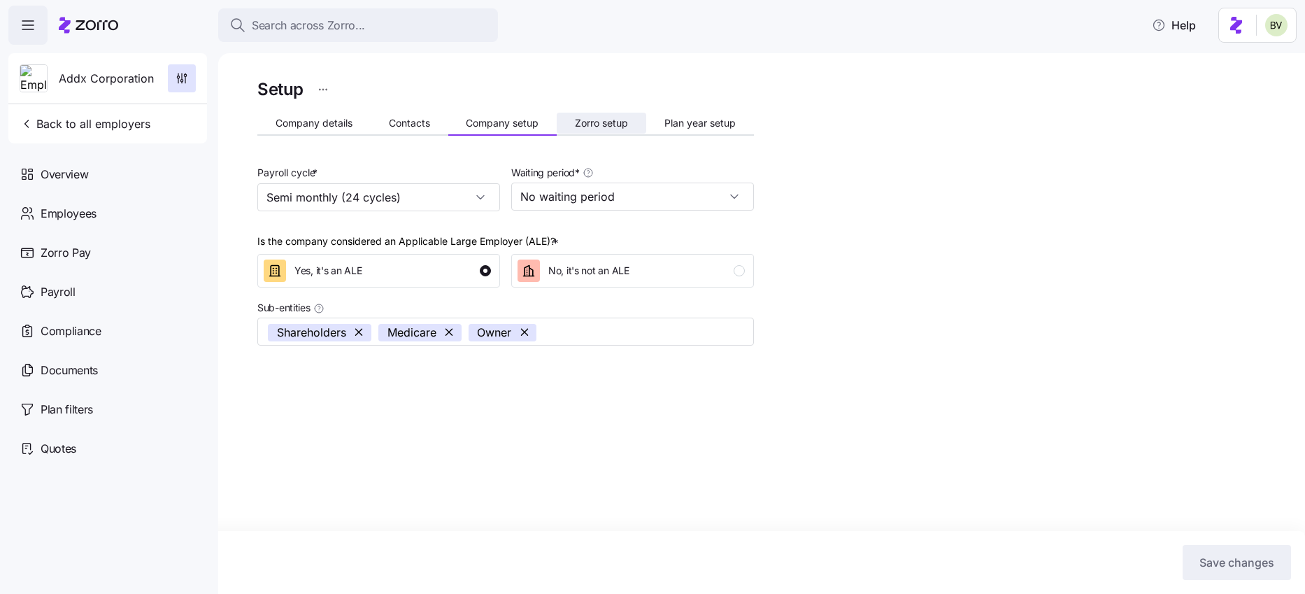
click at [592, 113] on button "Zorro setup" at bounding box center [602, 123] width 90 height 21
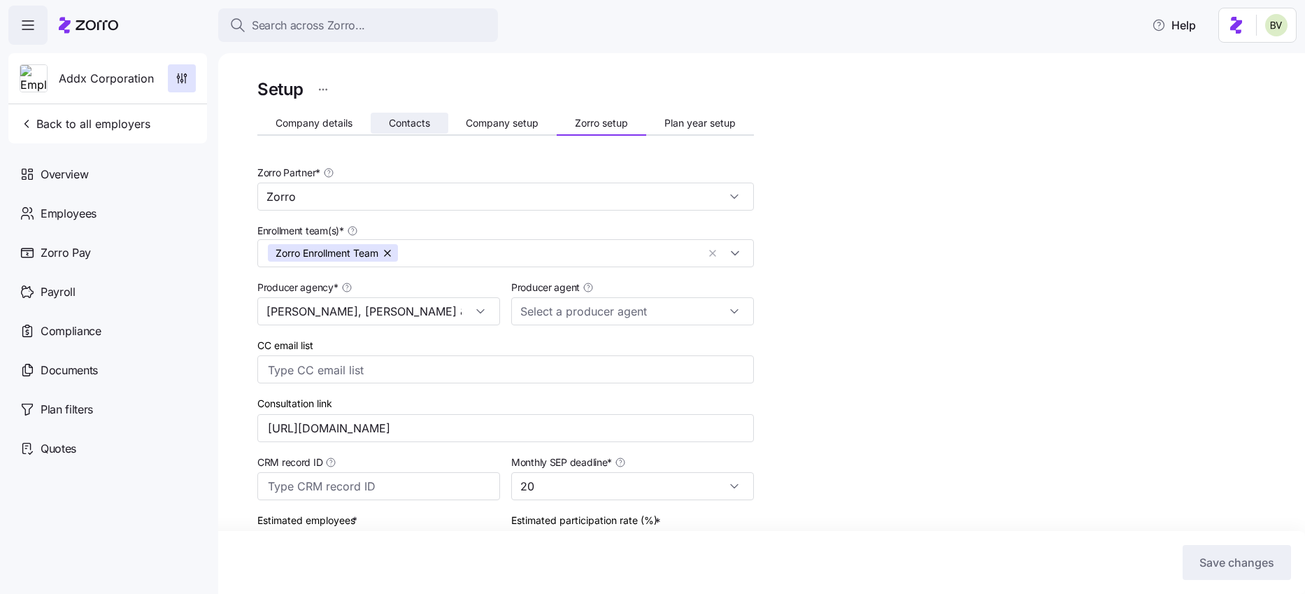
click at [414, 126] on span "Contacts" at bounding box center [409, 123] width 41 height 10
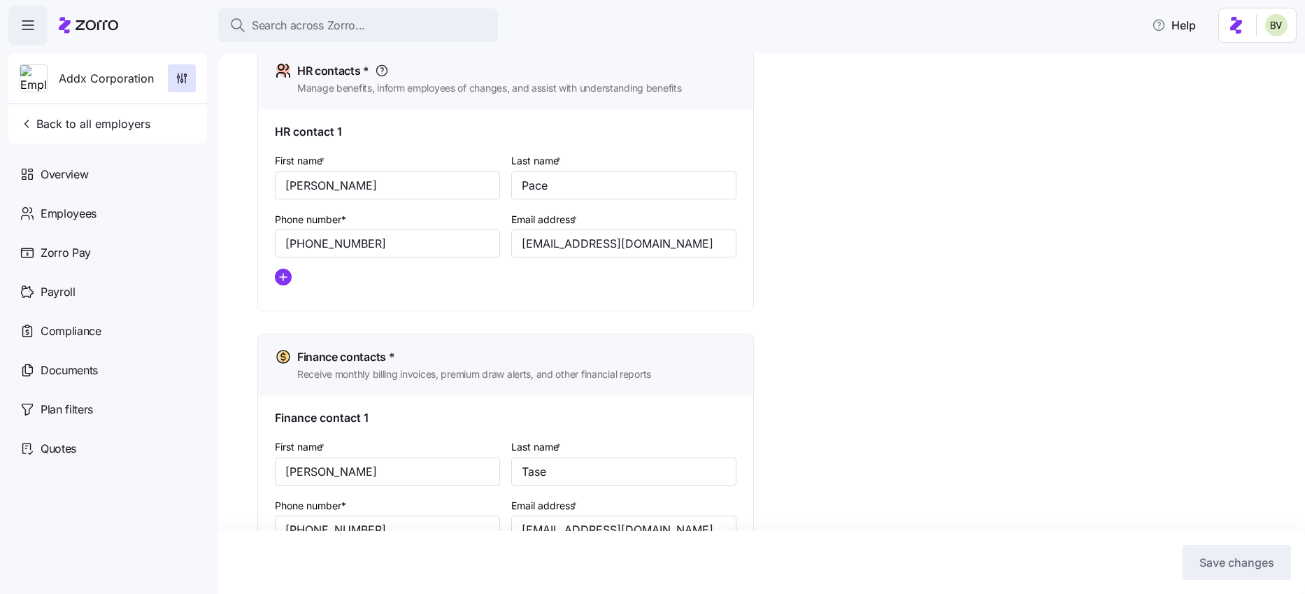
scroll to position [708, 0]
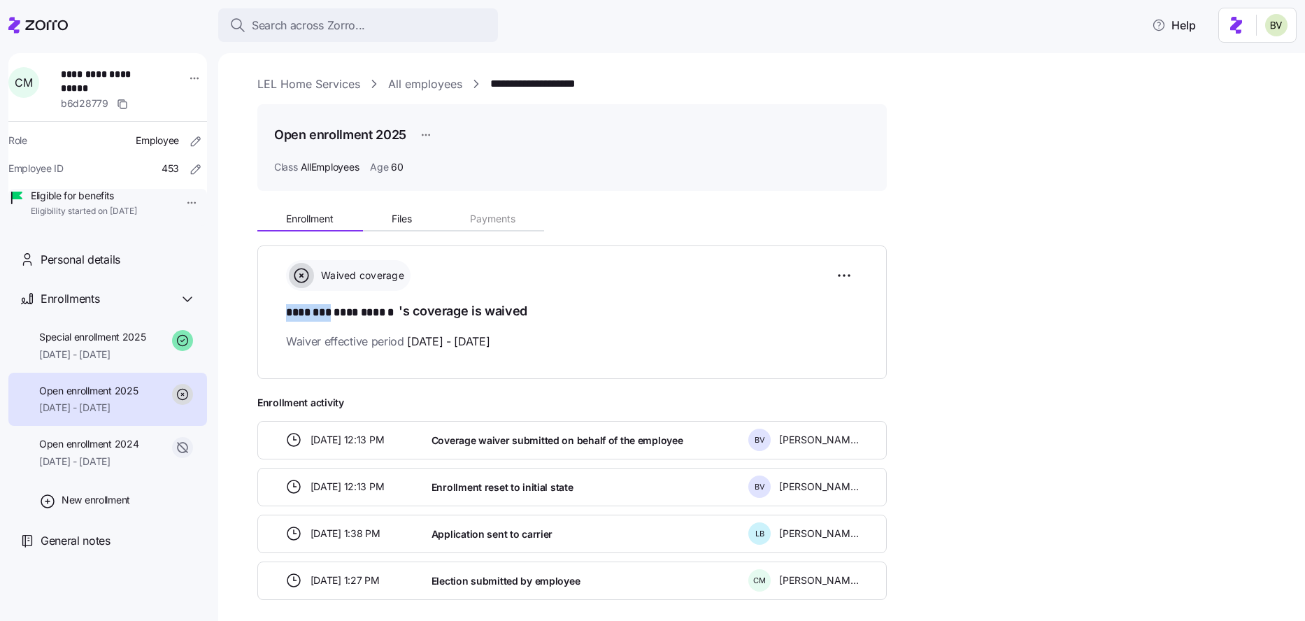
drag, startPoint x: 329, startPoint y: 311, endPoint x: 287, endPoint y: 311, distance: 41.3
click at [287, 311] on span "**********" at bounding box center [342, 312] width 113 height 17
click at [93, 344] on span "Special enrollment 2025" at bounding box center [92, 337] width 107 height 14
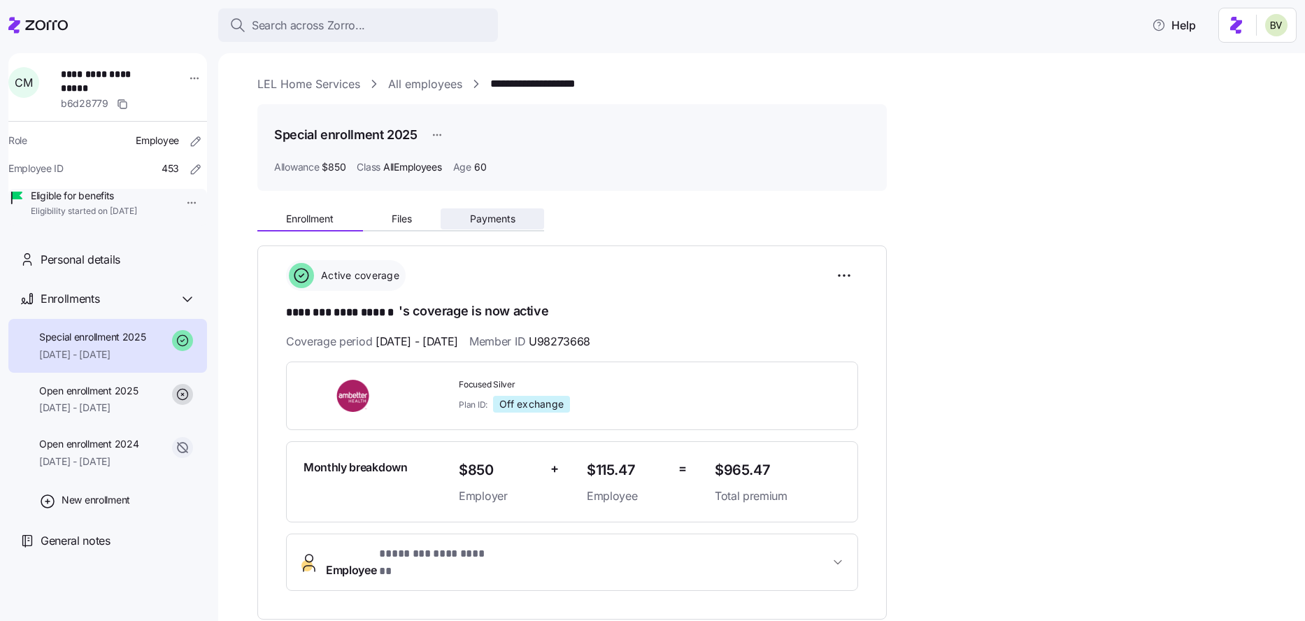
click at [494, 217] on span "Payments" at bounding box center [492, 219] width 45 height 10
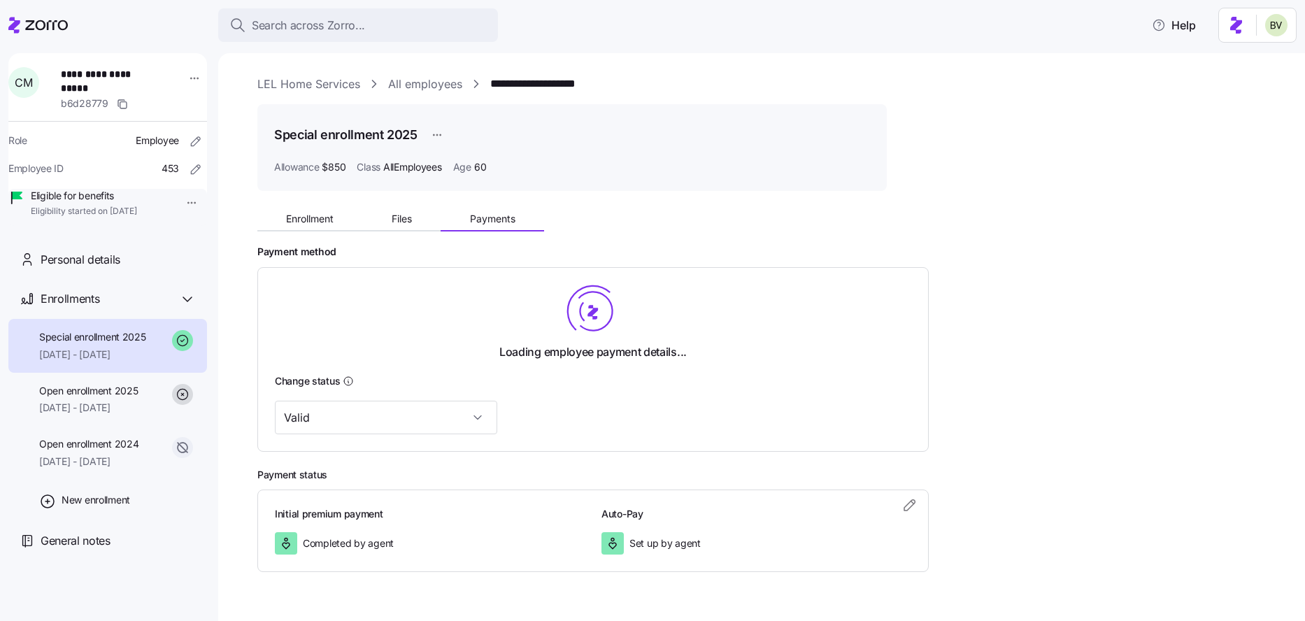
scroll to position [4, 0]
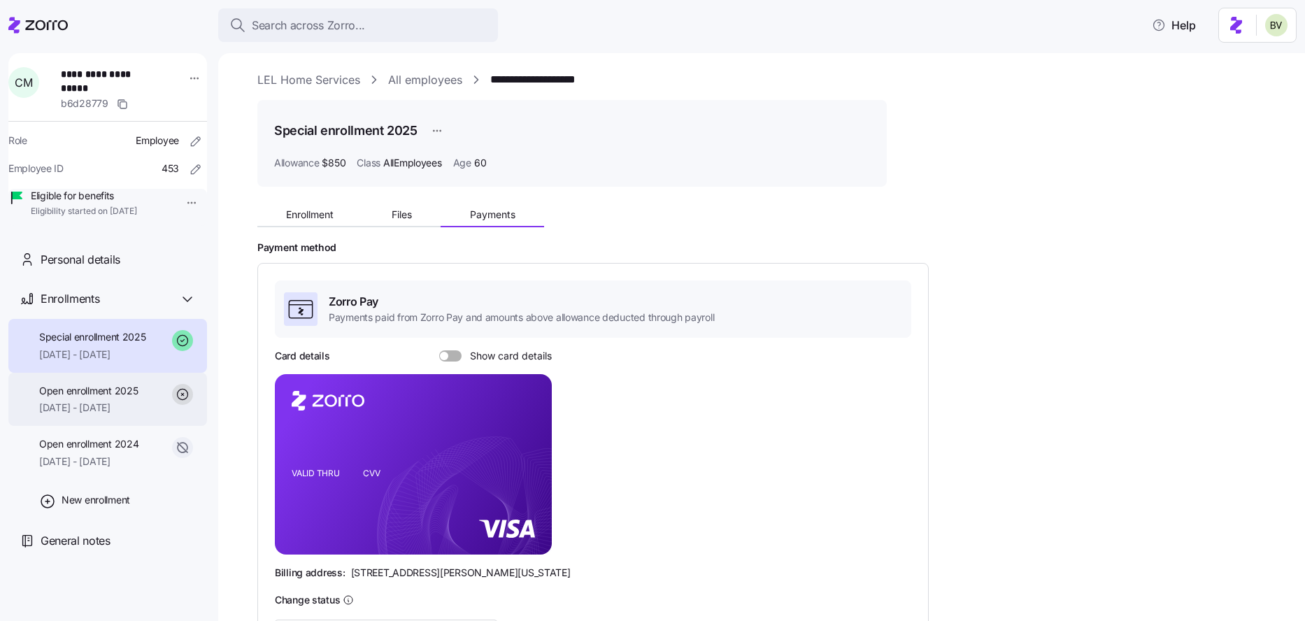
click at [120, 415] on span "01/01/2025 - 01/31/2025" at bounding box center [88, 408] width 99 height 14
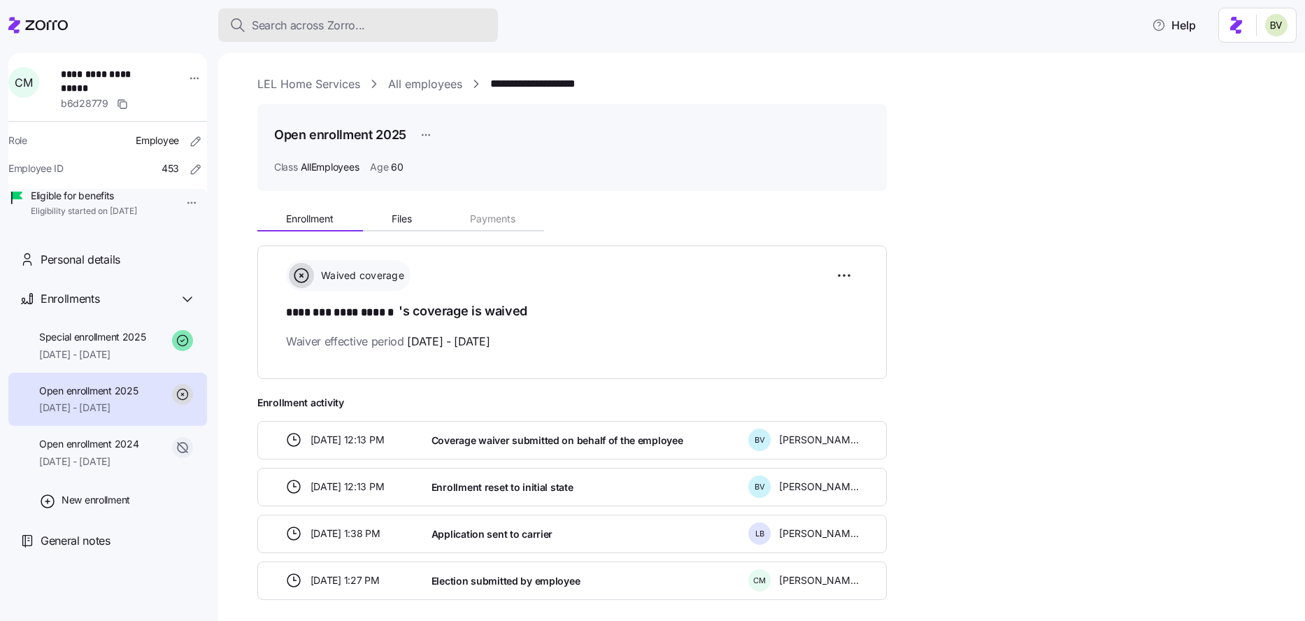
click at [292, 30] on span "Search across Zorro..." at bounding box center [308, 25] width 113 height 17
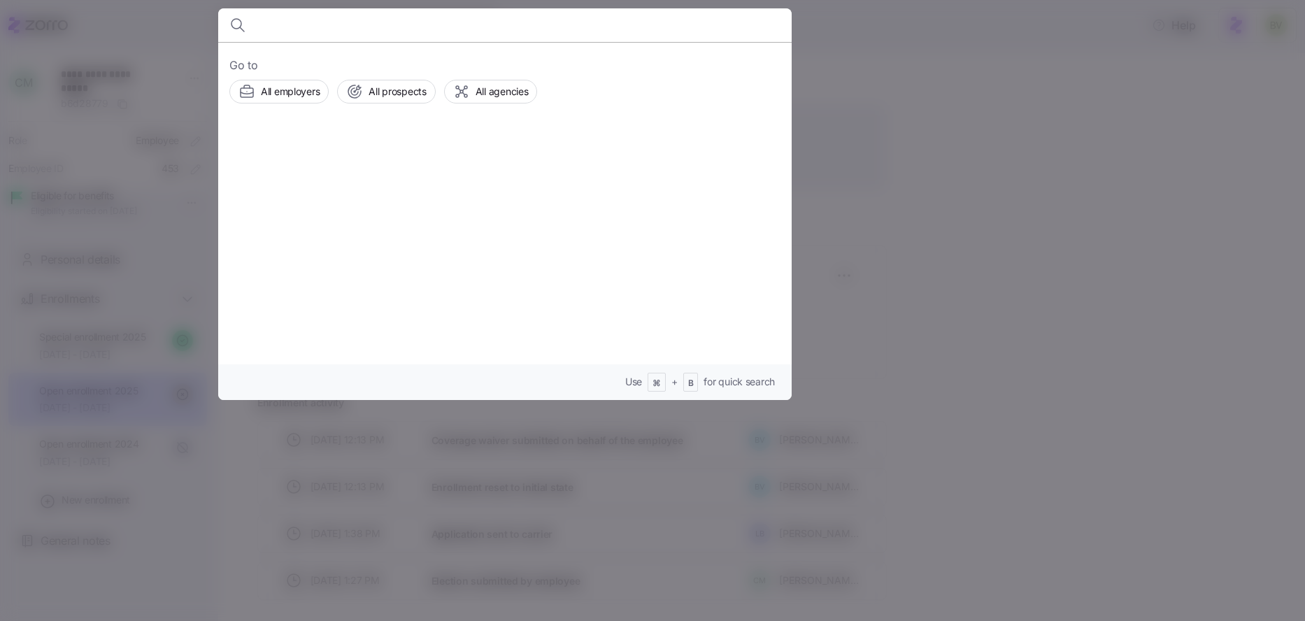
click at [292, 30] on body "**********" at bounding box center [652, 306] width 1305 height 613
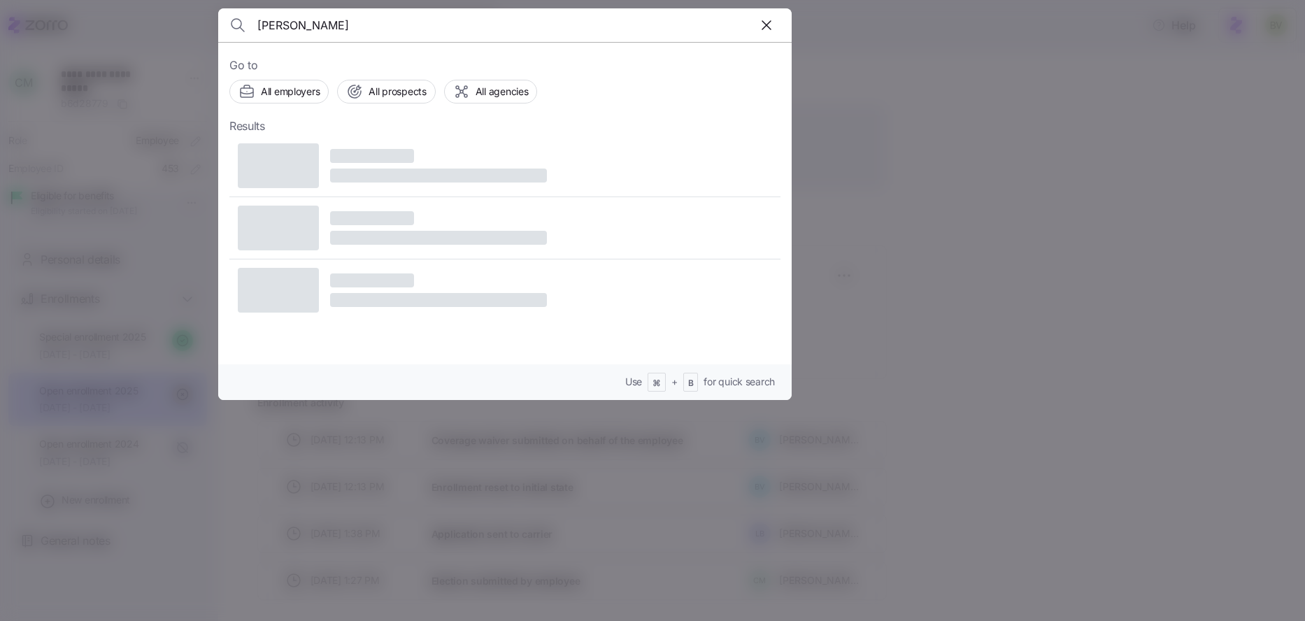
type input "Elgin Mays"
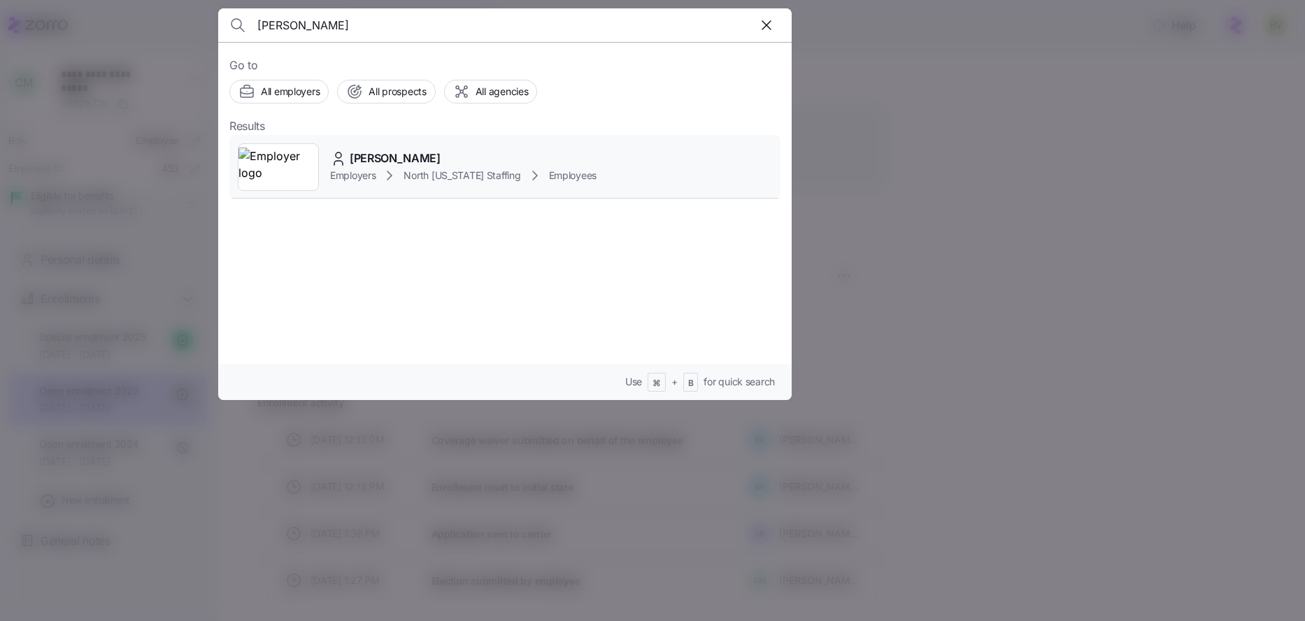
click at [252, 171] on img at bounding box center [278, 167] width 80 height 39
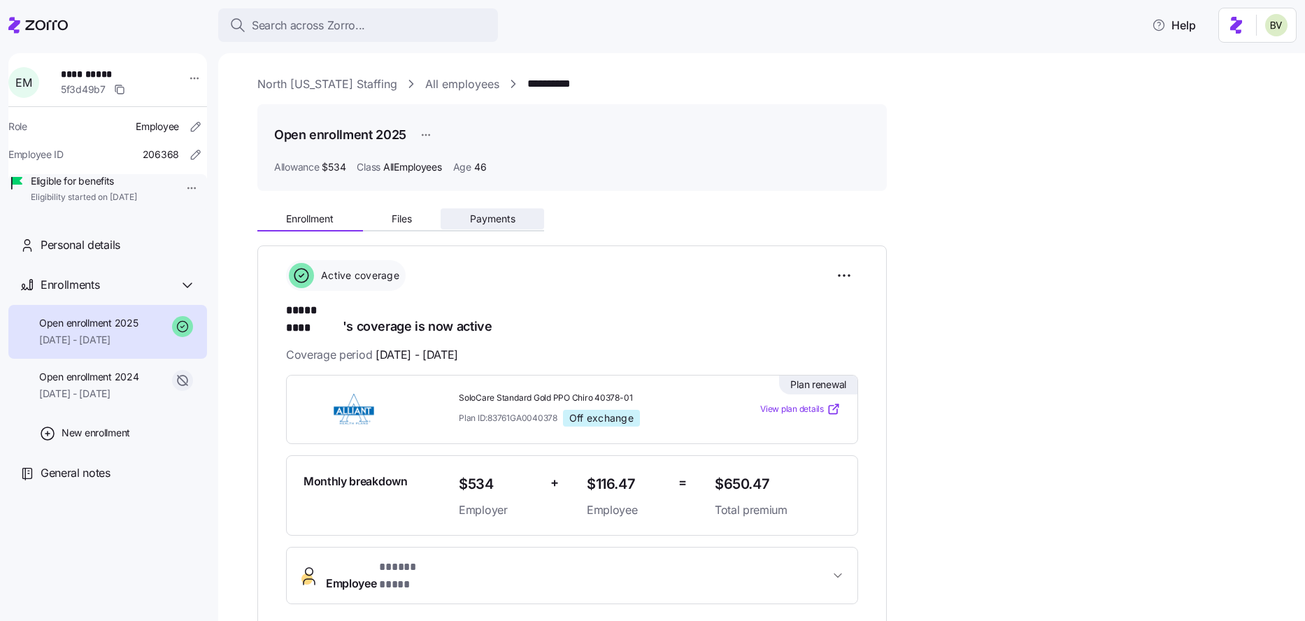
click at [479, 223] on span "Payments" at bounding box center [492, 219] width 45 height 10
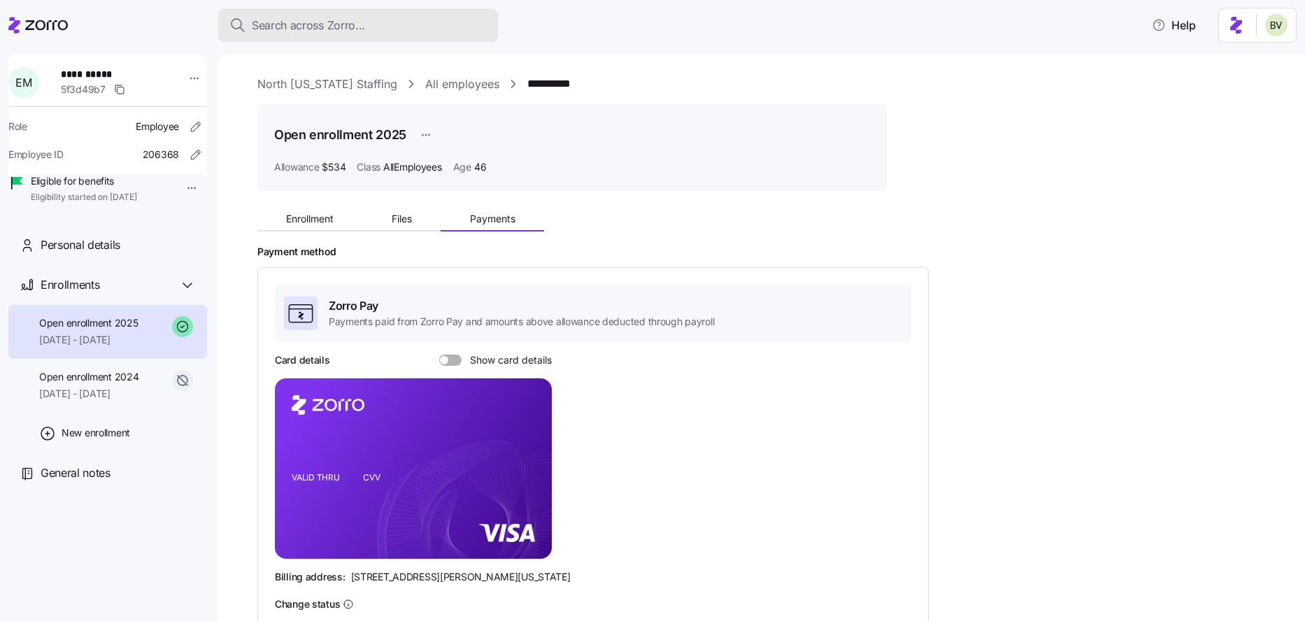
click at [376, 20] on div "Search across Zorro..." at bounding box center [357, 25] width 257 height 17
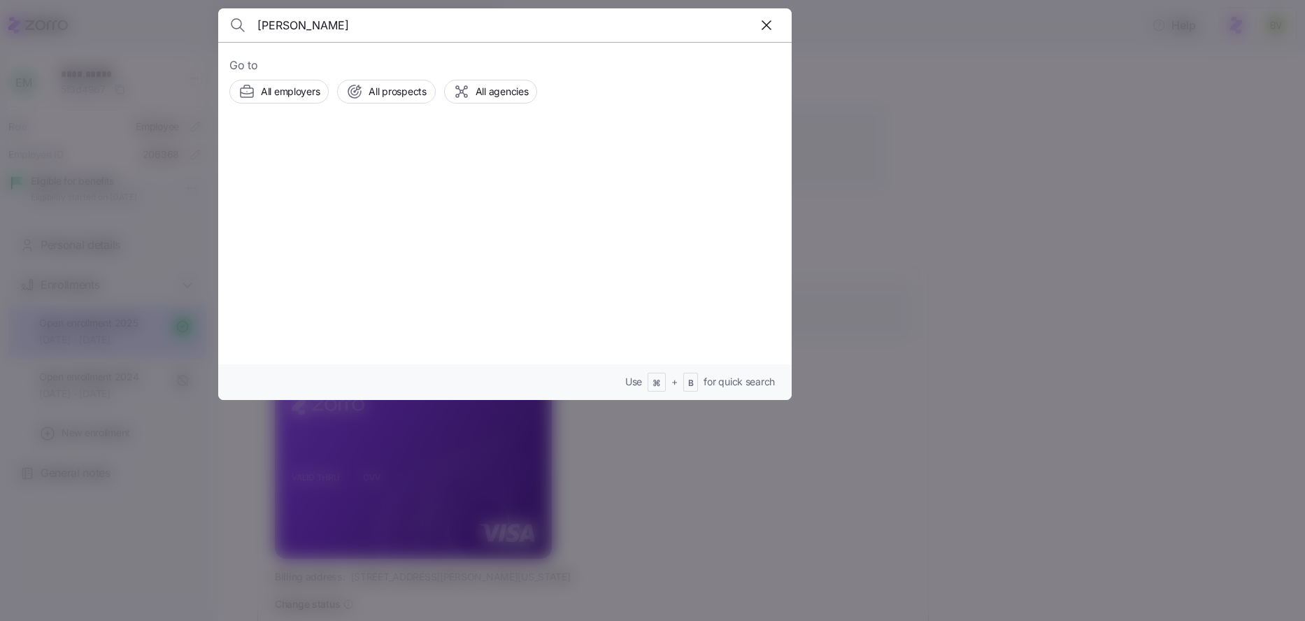
type input "angelica mena"
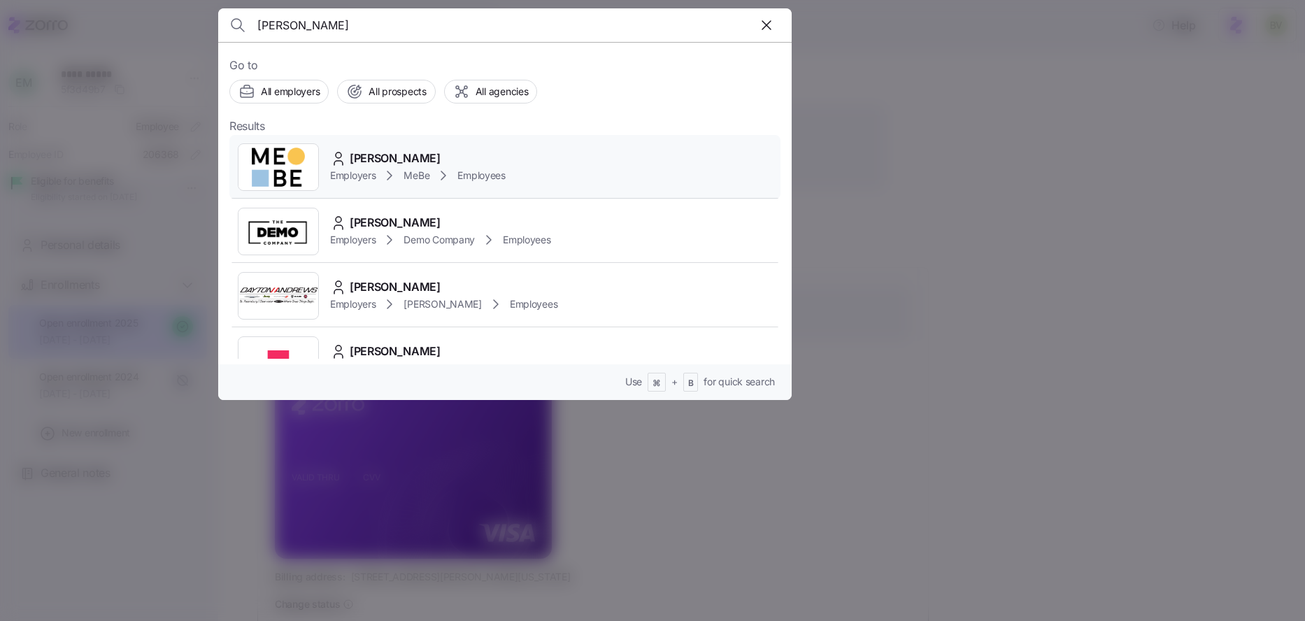
click at [276, 171] on img at bounding box center [278, 167] width 80 height 39
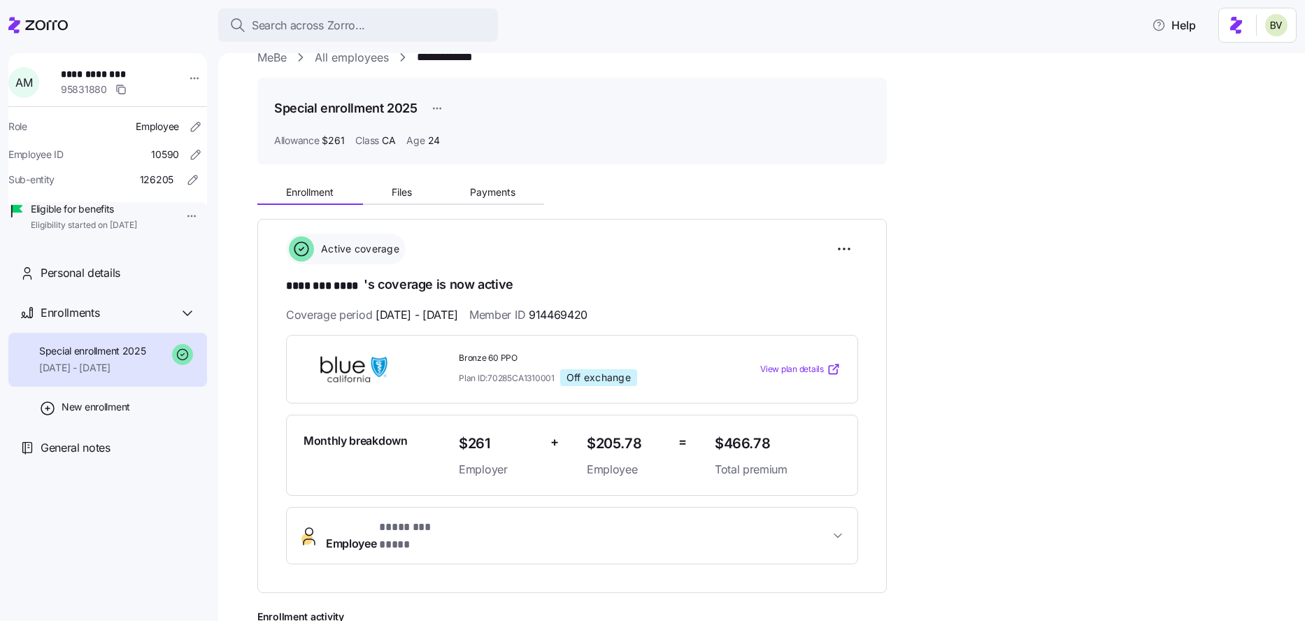
scroll to position [6, 0]
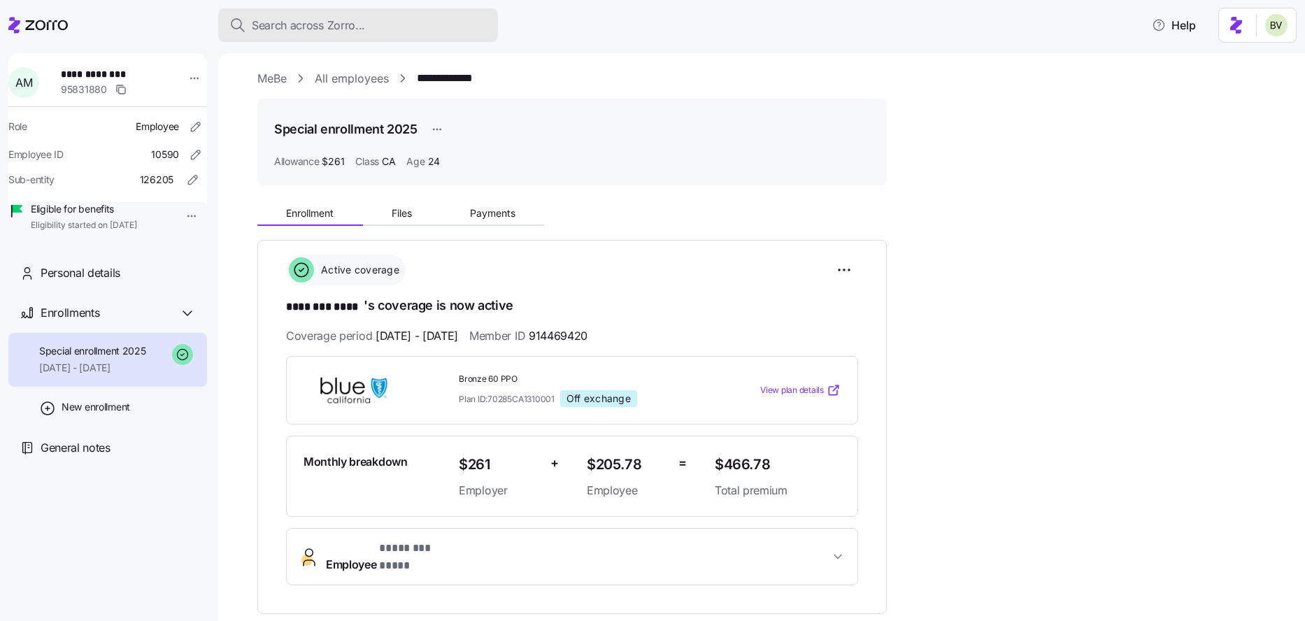
click at [359, 29] on span "Search across Zorro..." at bounding box center [308, 25] width 113 height 17
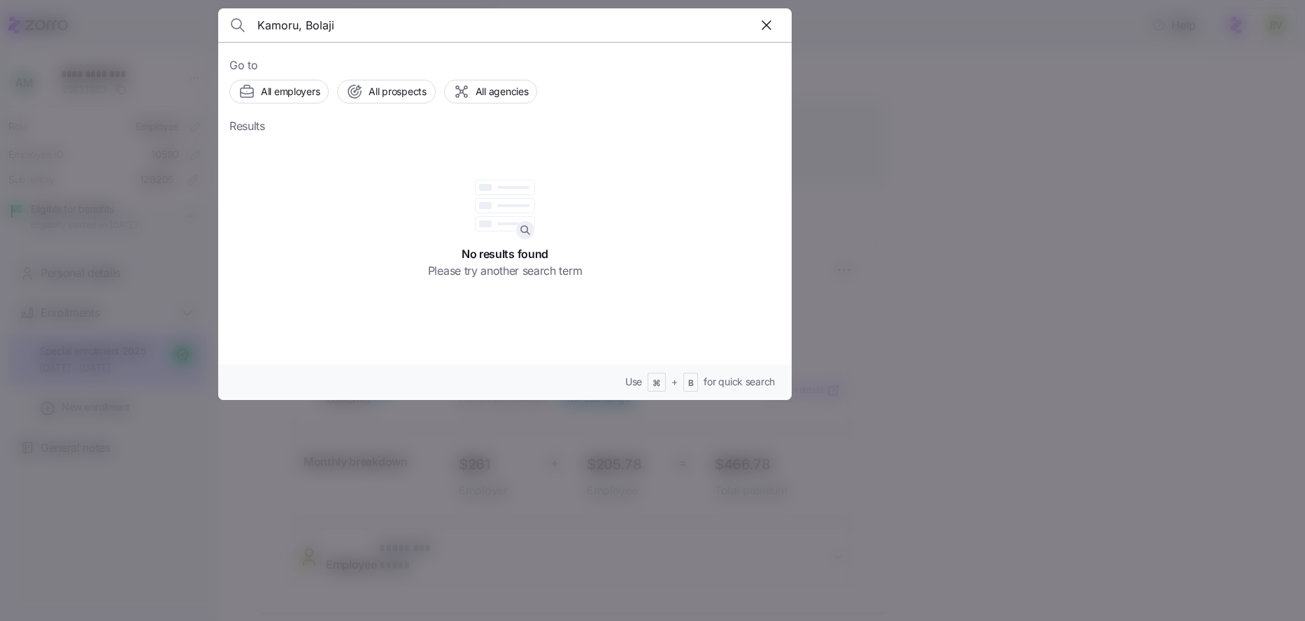
drag, startPoint x: 336, startPoint y: 26, endPoint x: 302, endPoint y: 27, distance: 33.6
click at [302, 27] on input "Kamoru, Bolaji" at bounding box center [436, 25] width 358 height 34
click at [303, 27] on input "Kamoru, Bolaji" at bounding box center [436, 25] width 358 height 34
drag, startPoint x: 335, startPoint y: 27, endPoint x: 296, endPoint y: 24, distance: 39.3
click at [296, 24] on input "Kamoru, Bolaji" at bounding box center [436, 25] width 358 height 34
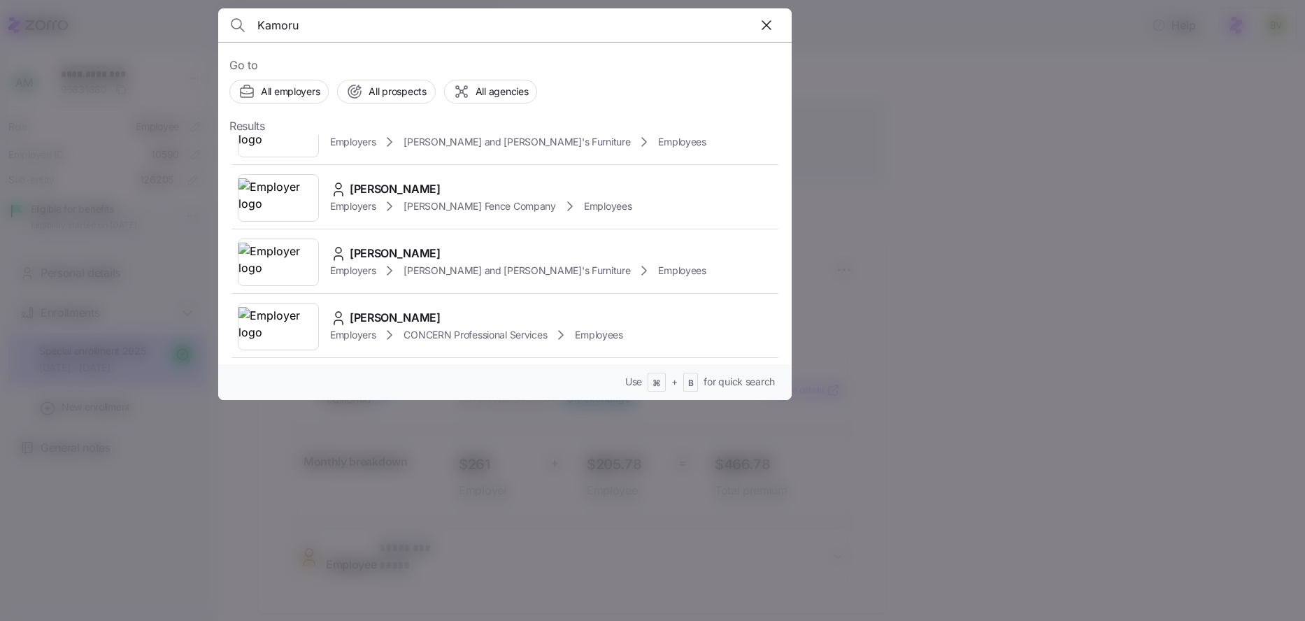
scroll to position [0, 0]
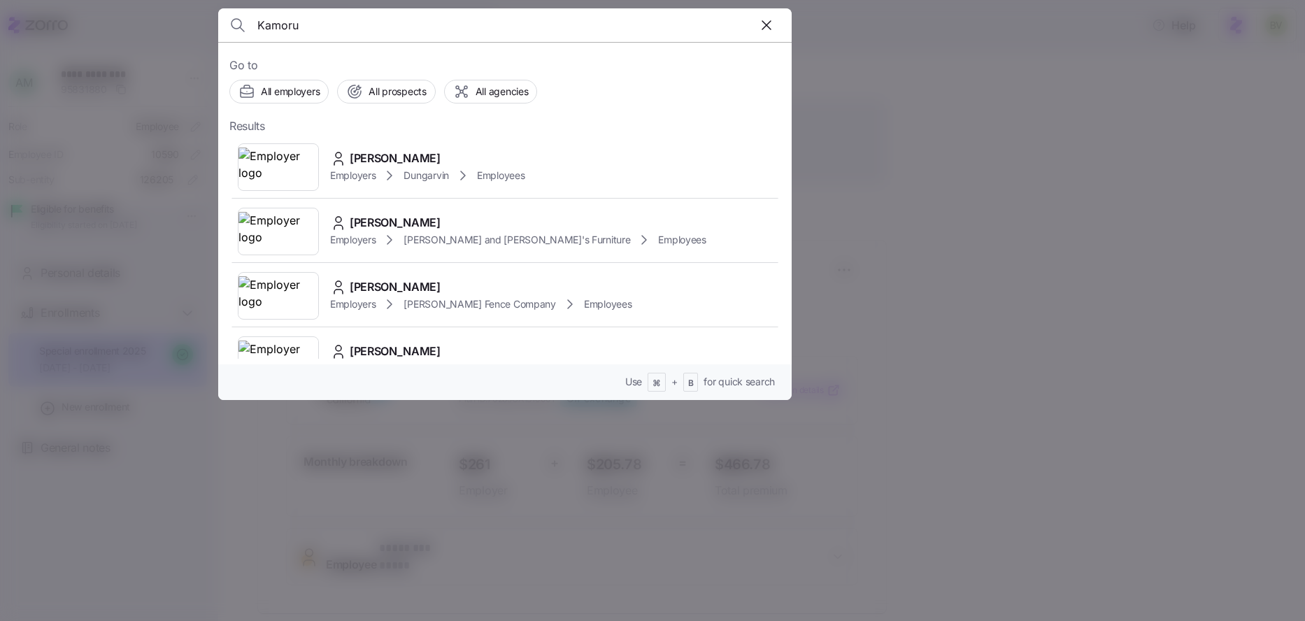
click at [350, 30] on input "Kamoru" at bounding box center [436, 25] width 358 height 34
paste input "Bolaji"
type input "B"
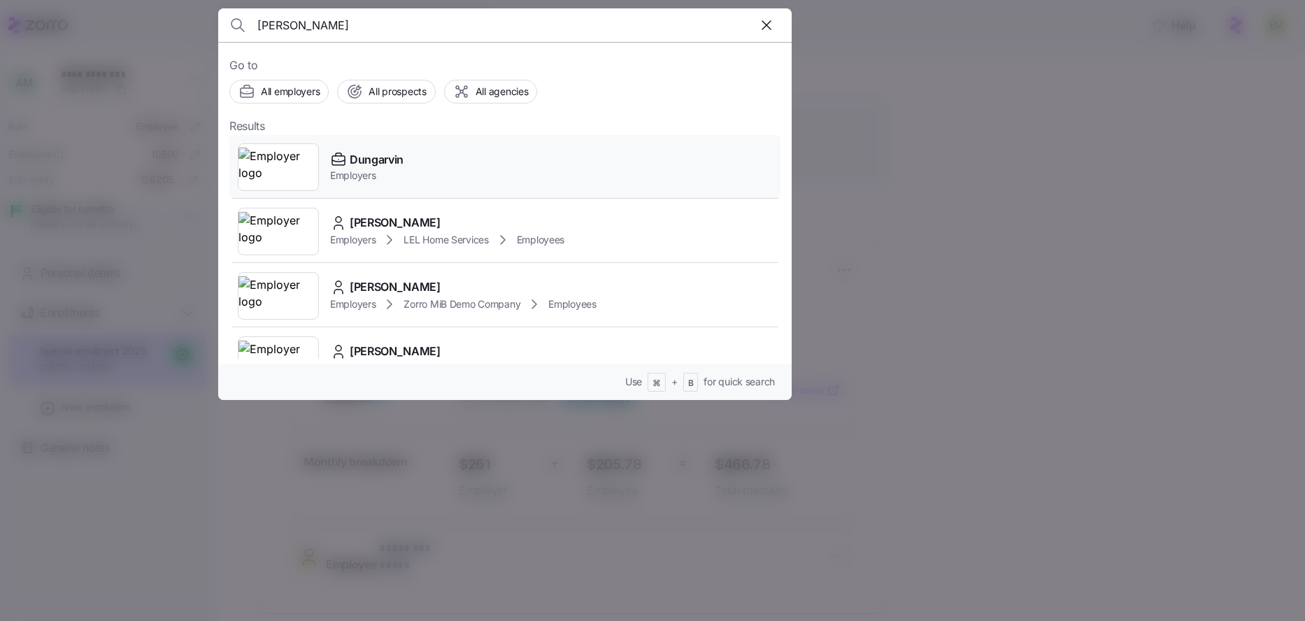
type input "dung"
click at [282, 161] on img at bounding box center [278, 167] width 80 height 39
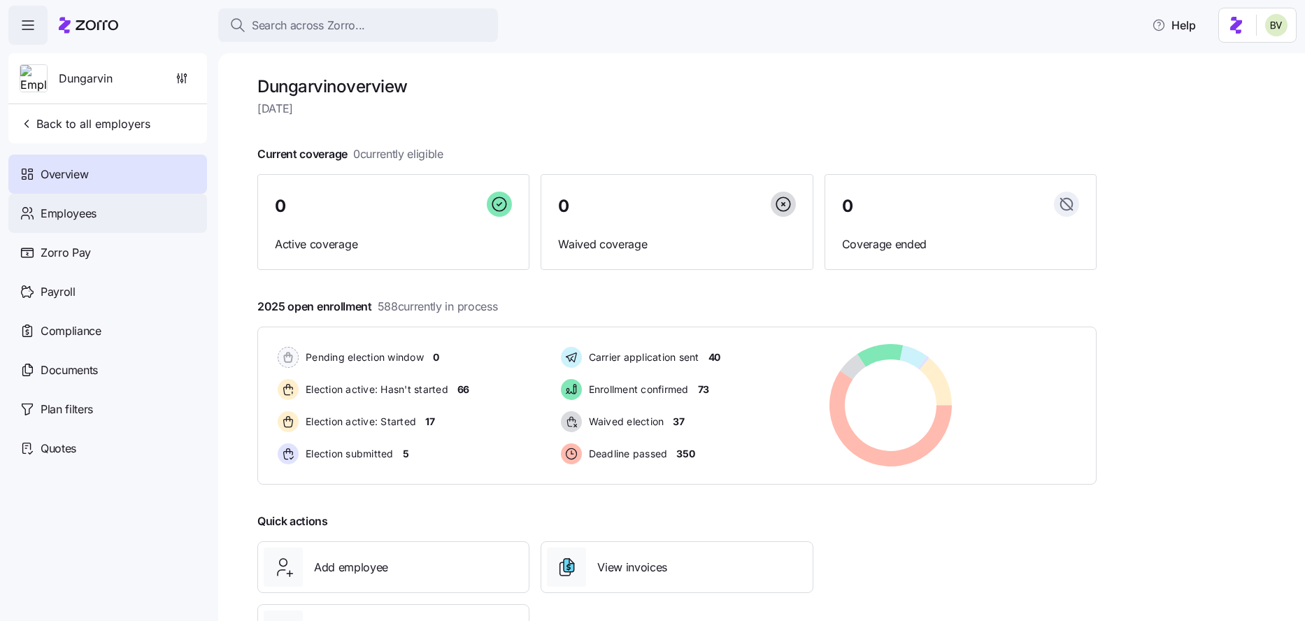
click at [117, 225] on div "Employees" at bounding box center [107, 213] width 199 height 39
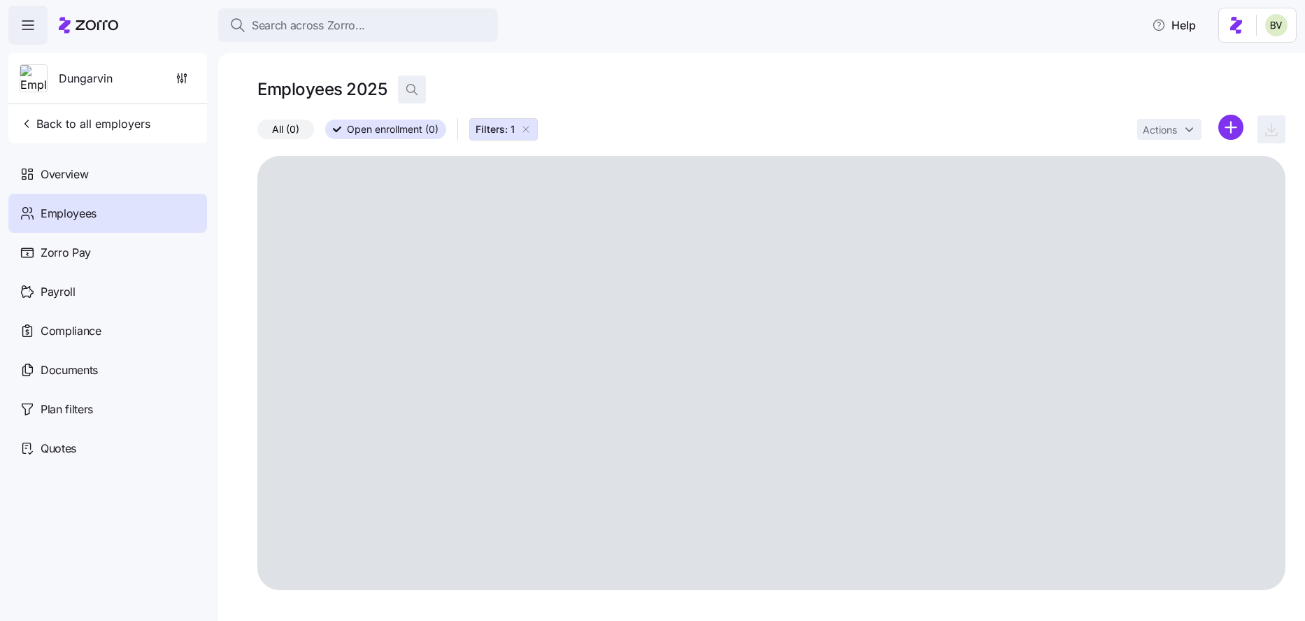
click at [418, 89] on icon "button" at bounding box center [412, 90] width 14 height 14
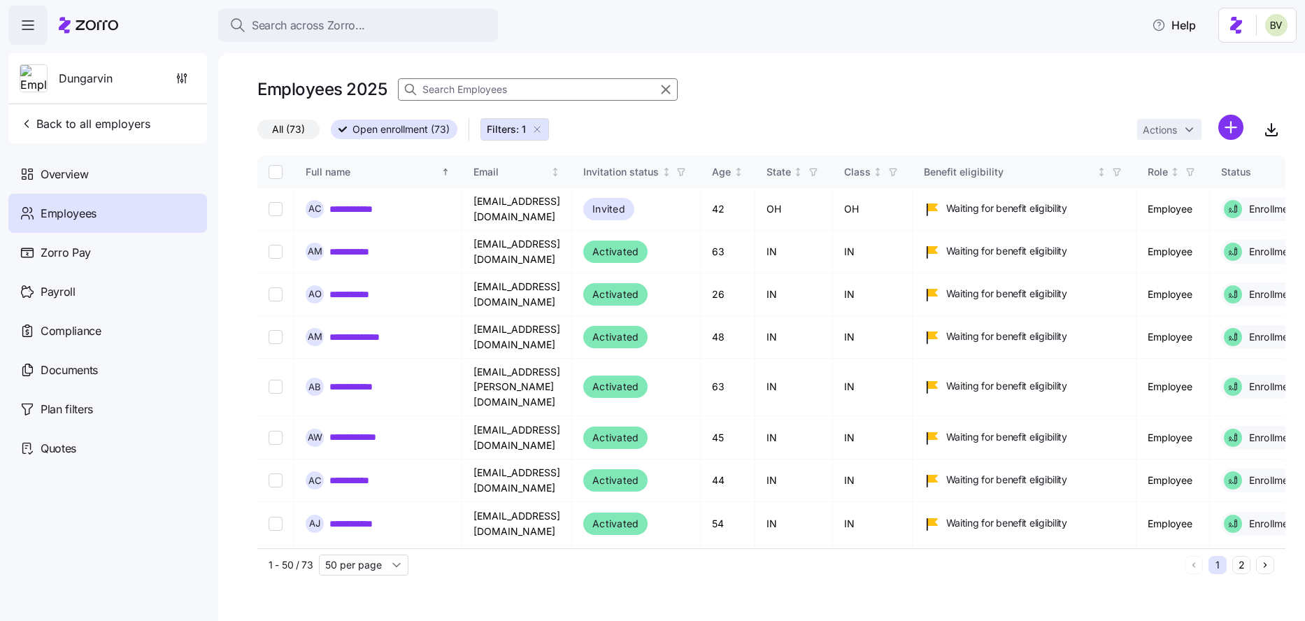
click at [585, 95] on input at bounding box center [538, 89] width 280 height 22
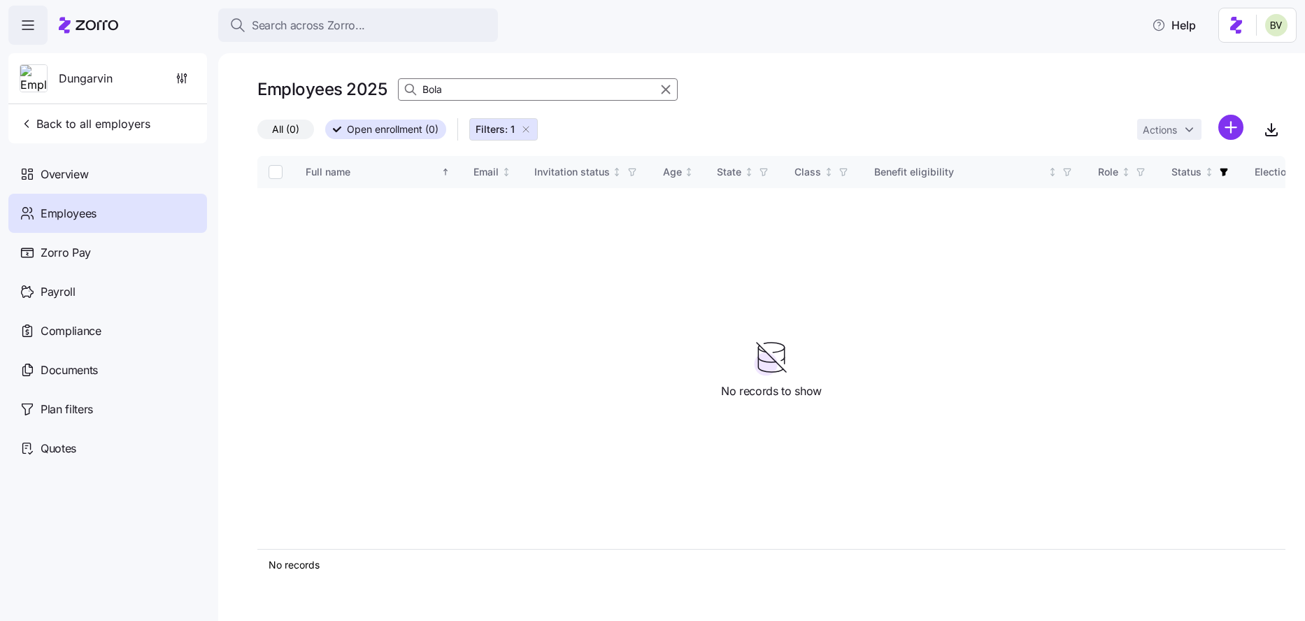
click at [529, 134] on icon "button" at bounding box center [525, 129] width 11 height 11
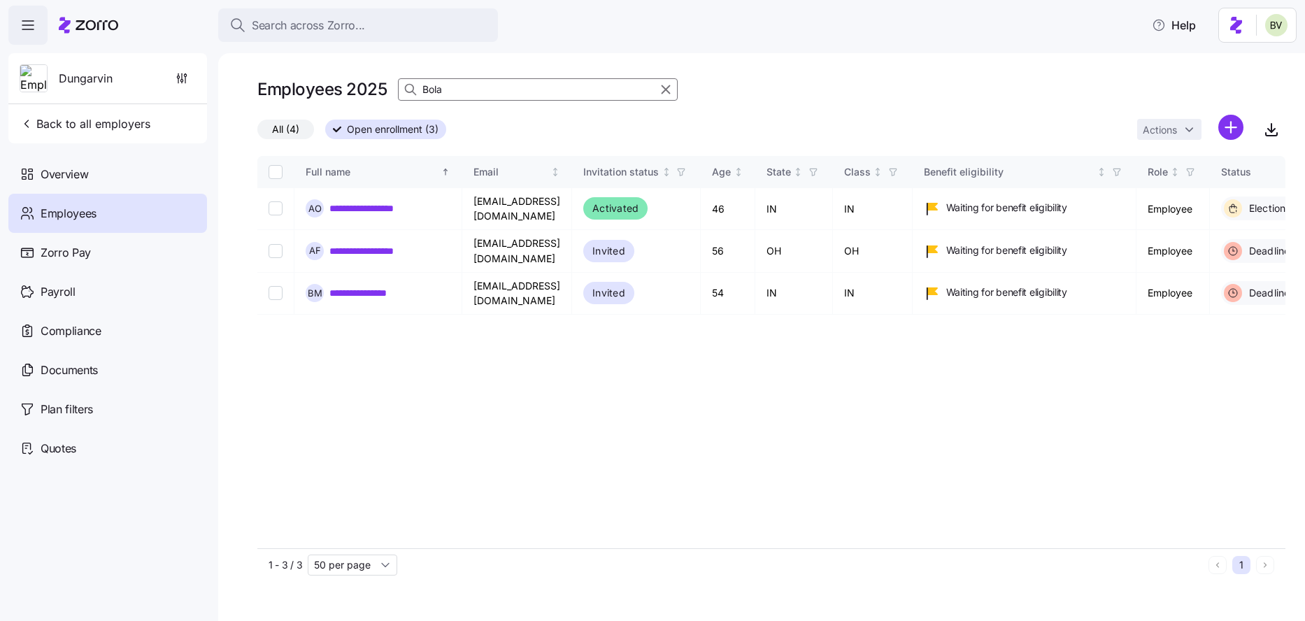
click at [453, 87] on input "Bola" at bounding box center [538, 89] width 280 height 22
click at [464, 85] on input "Bola" at bounding box center [538, 89] width 280 height 22
type input "B"
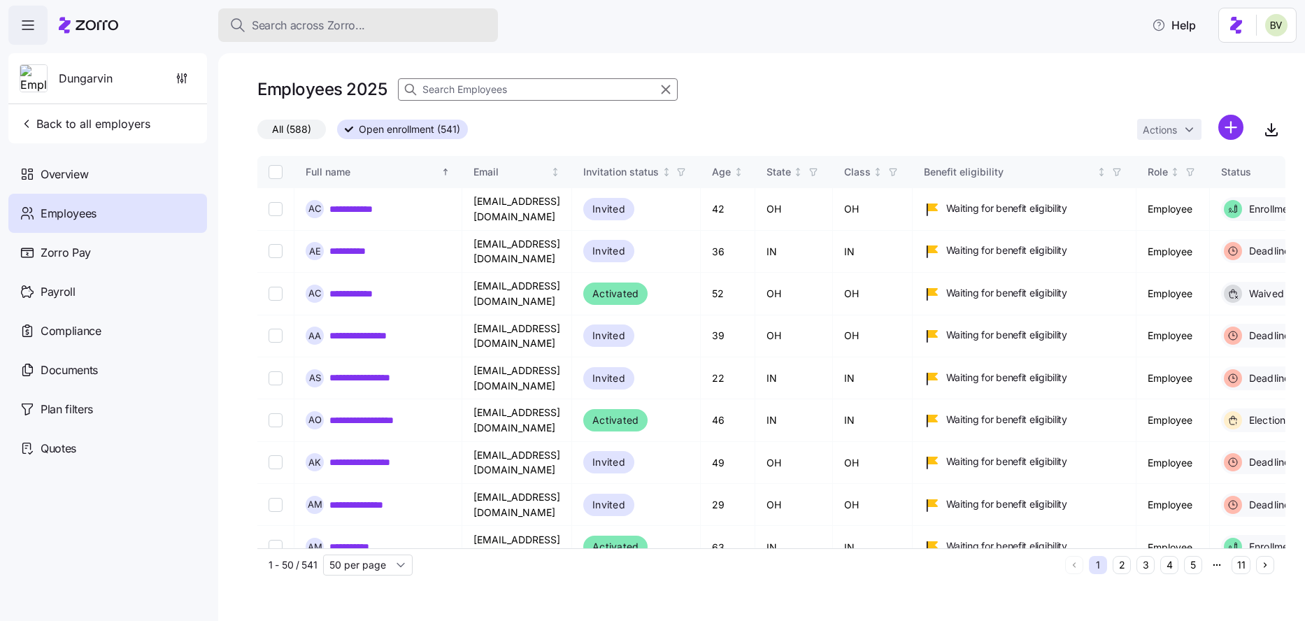
click at [387, 23] on div "Search across Zorro..." at bounding box center [357, 25] width 257 height 17
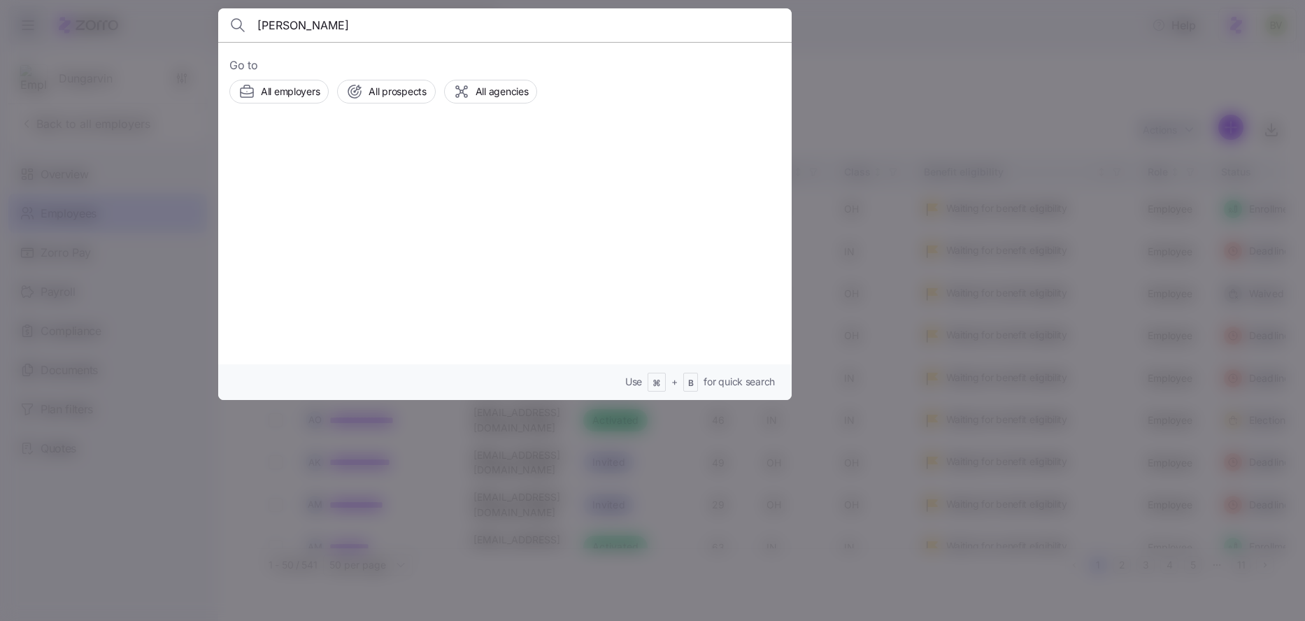
type input "Jannie Williams"
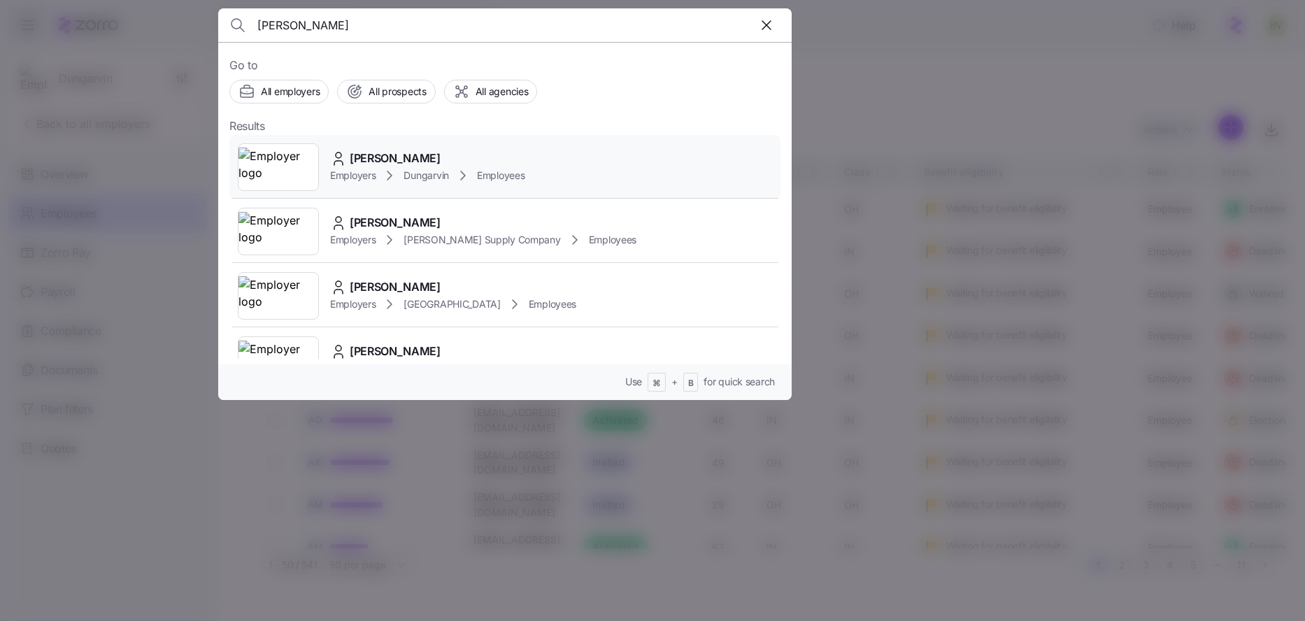
click at [299, 166] on img at bounding box center [278, 167] width 80 height 39
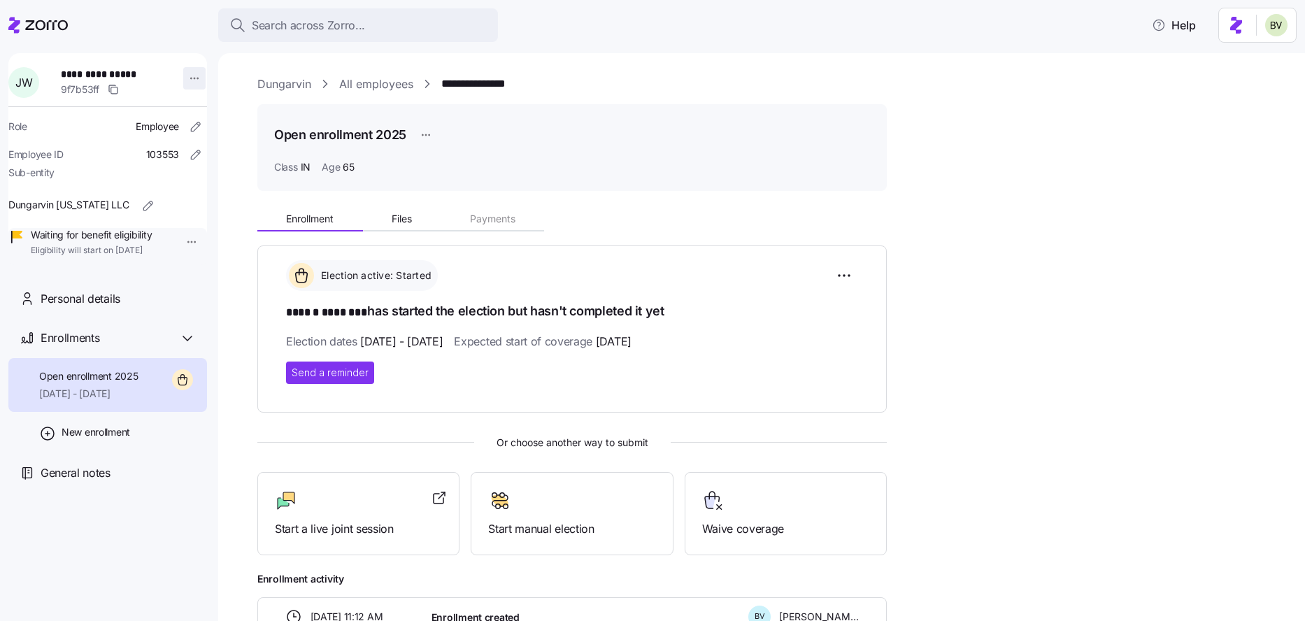
click at [195, 82] on html "**********" at bounding box center [652, 306] width 1305 height 613
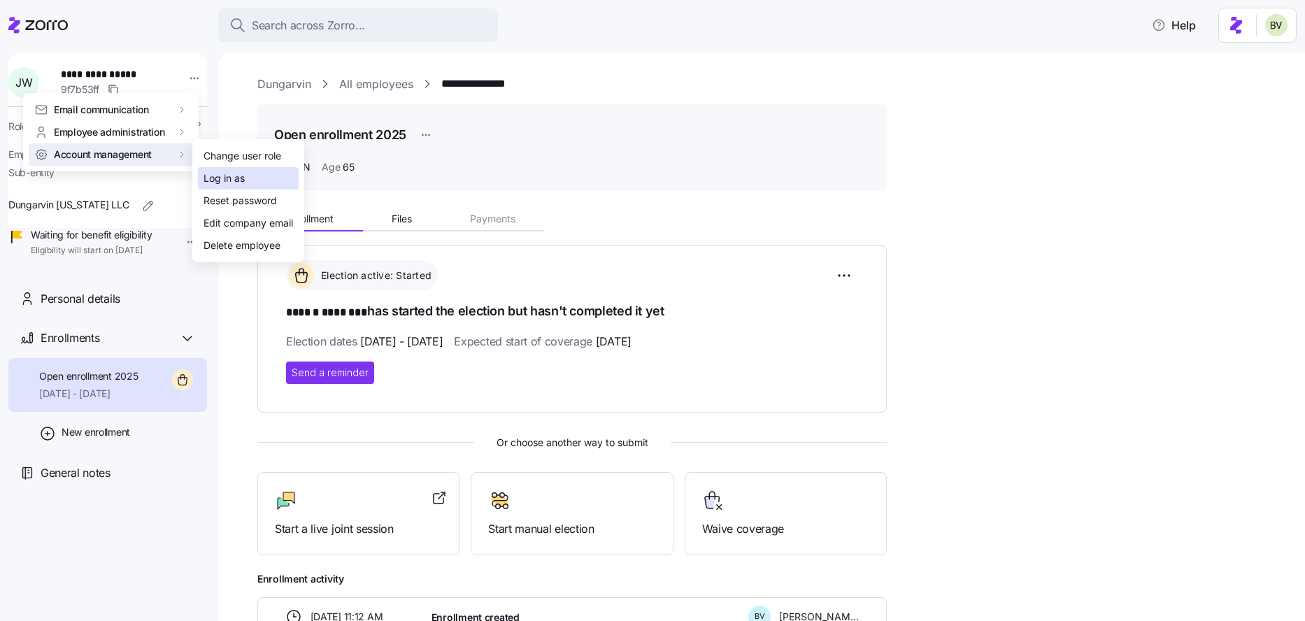
click at [201, 171] on div "Log in as" at bounding box center [248, 178] width 101 height 22
click at [185, 82] on html "**********" at bounding box center [652, 306] width 1305 height 613
click at [220, 171] on div "Log in as" at bounding box center [224, 178] width 41 height 15
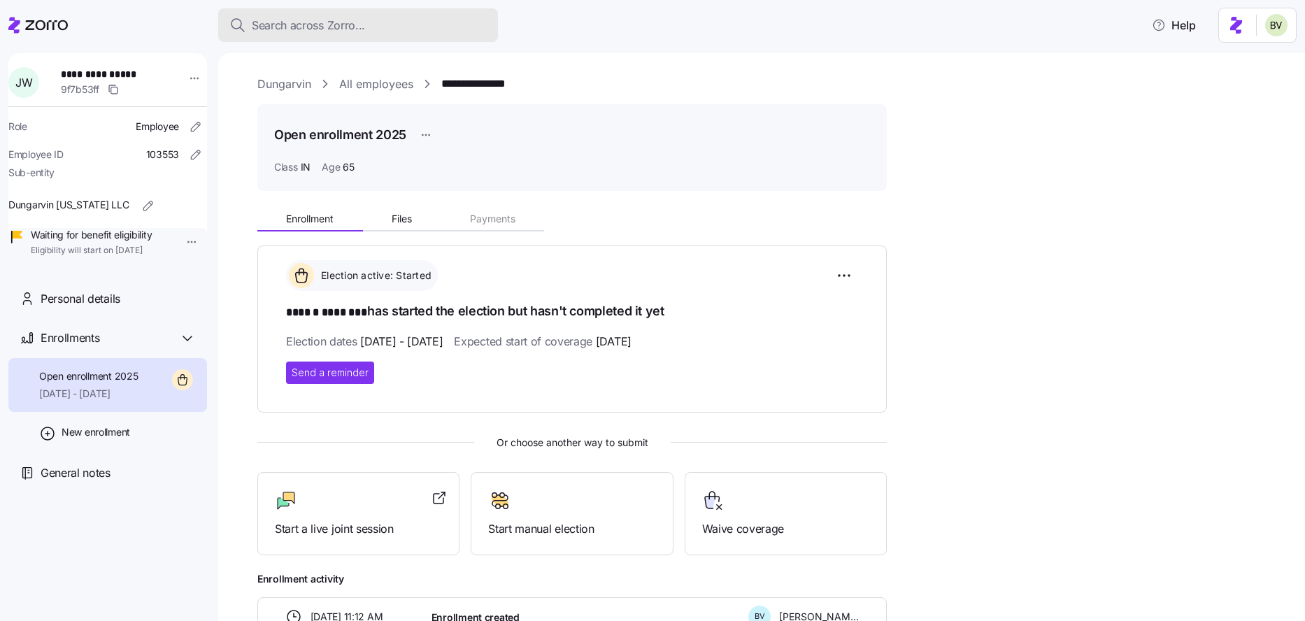
click at [432, 27] on div "Search across Zorro..." at bounding box center [357, 25] width 257 height 17
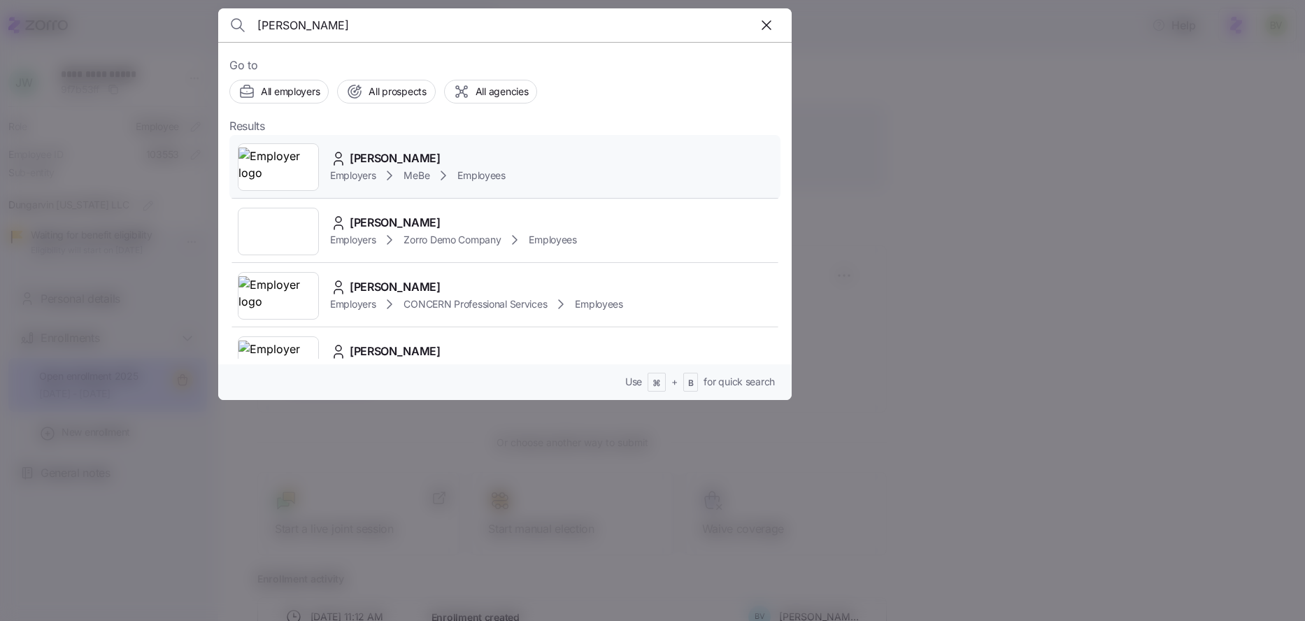
type input "elizabeth bre"
click at [276, 159] on img at bounding box center [278, 167] width 80 height 39
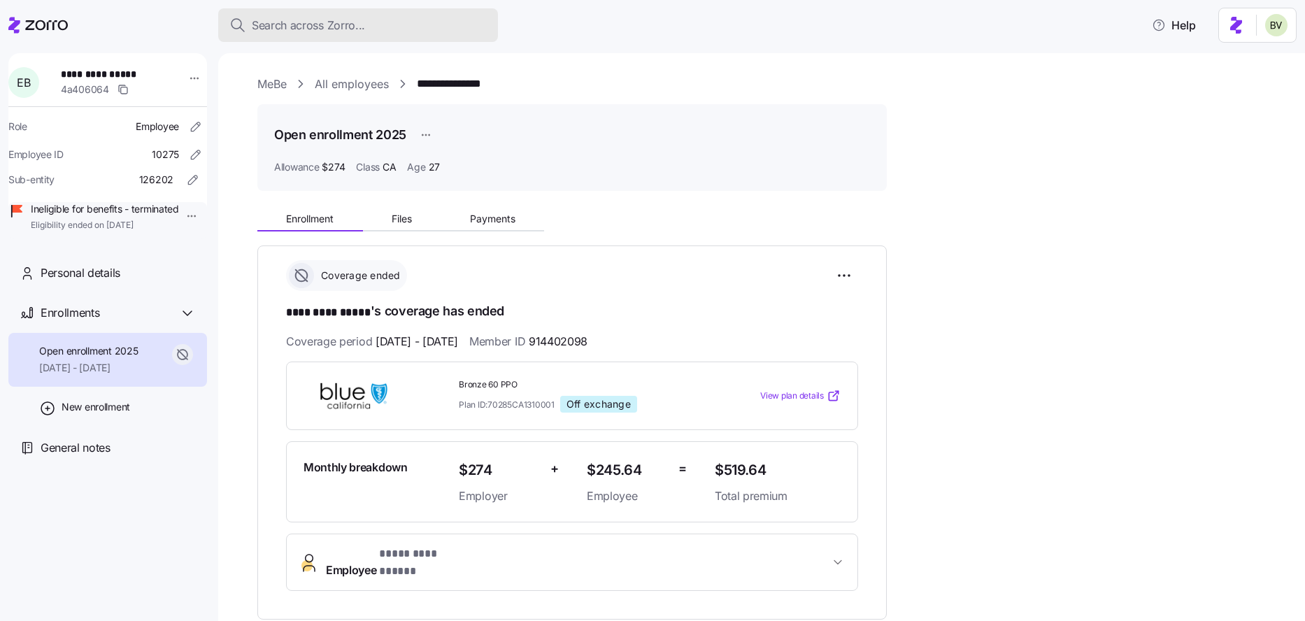
click at [313, 31] on span "Search across Zorro..." at bounding box center [308, 25] width 113 height 17
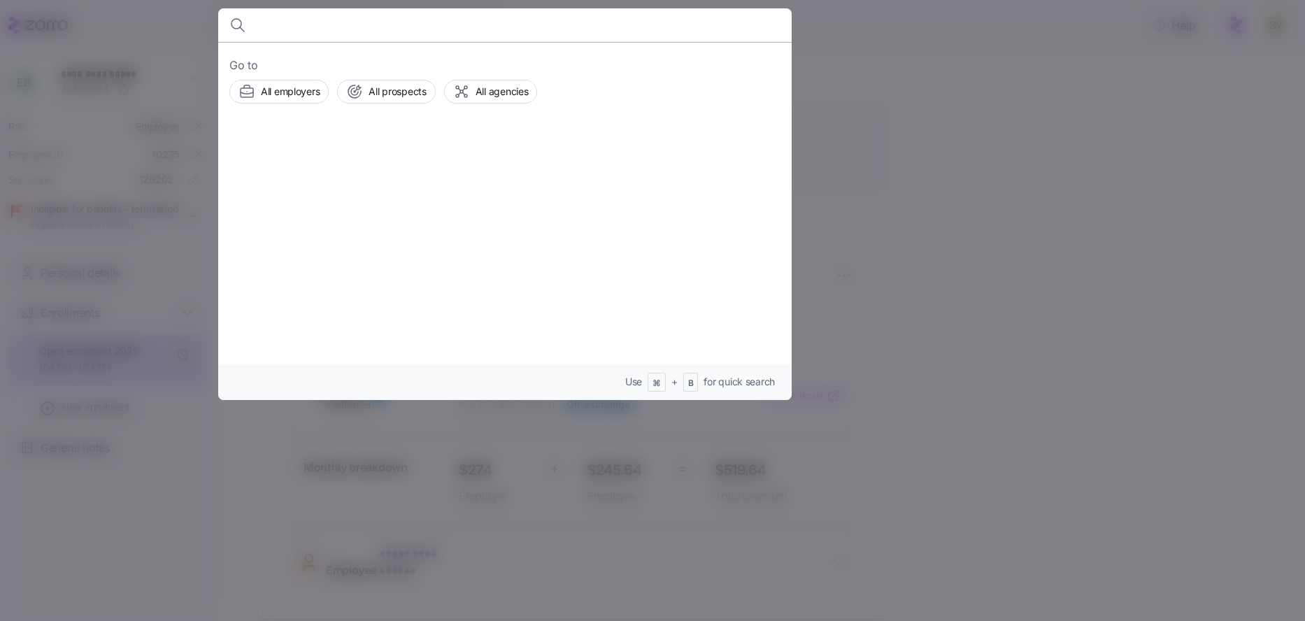
click at [313, 31] on body "**********" at bounding box center [652, 306] width 1305 height 613
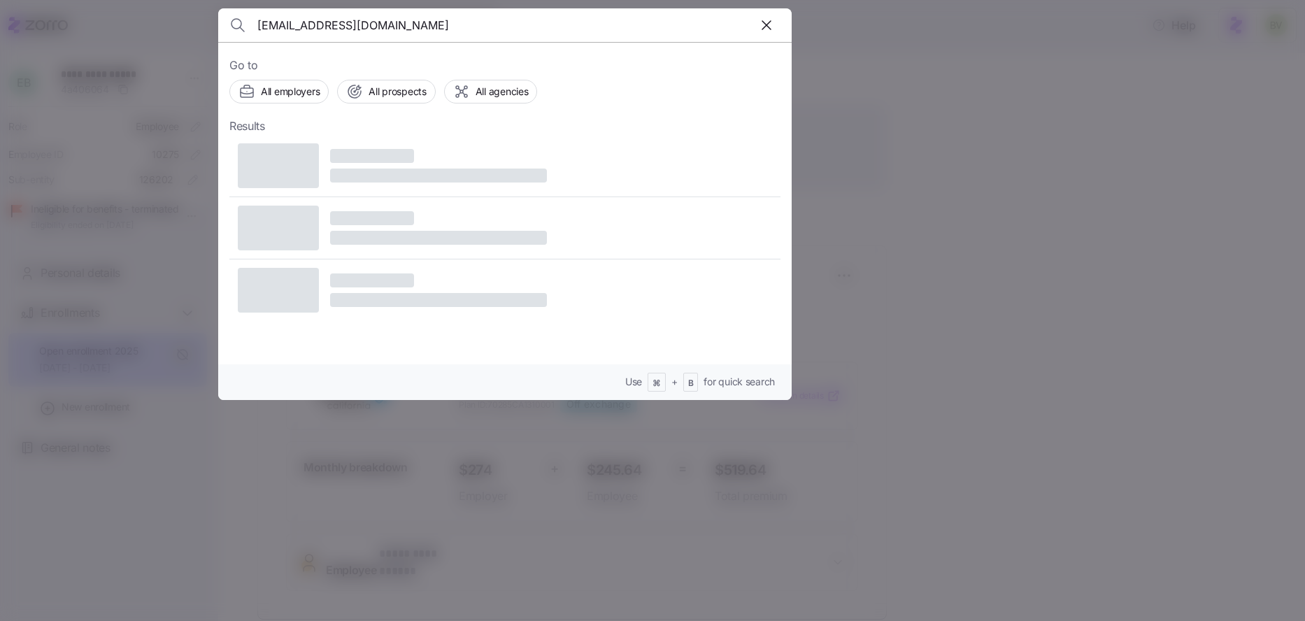
type input "mmjb060221@gmail.com"
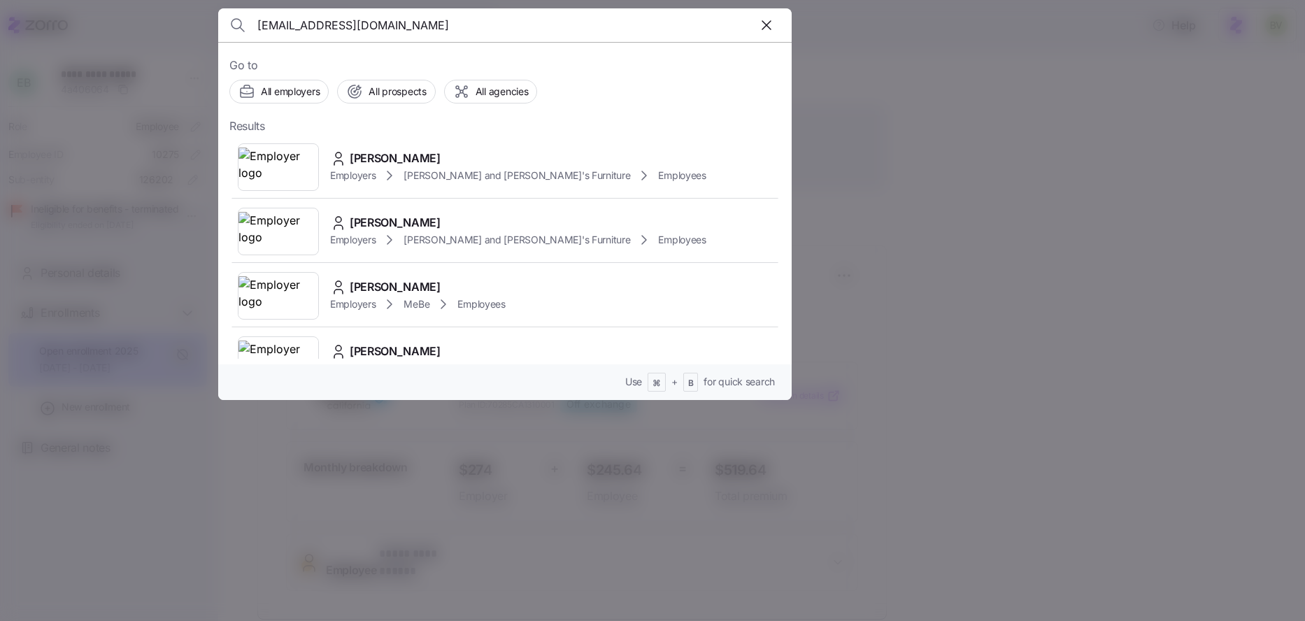
click at [283, 171] on img at bounding box center [278, 167] width 80 height 39
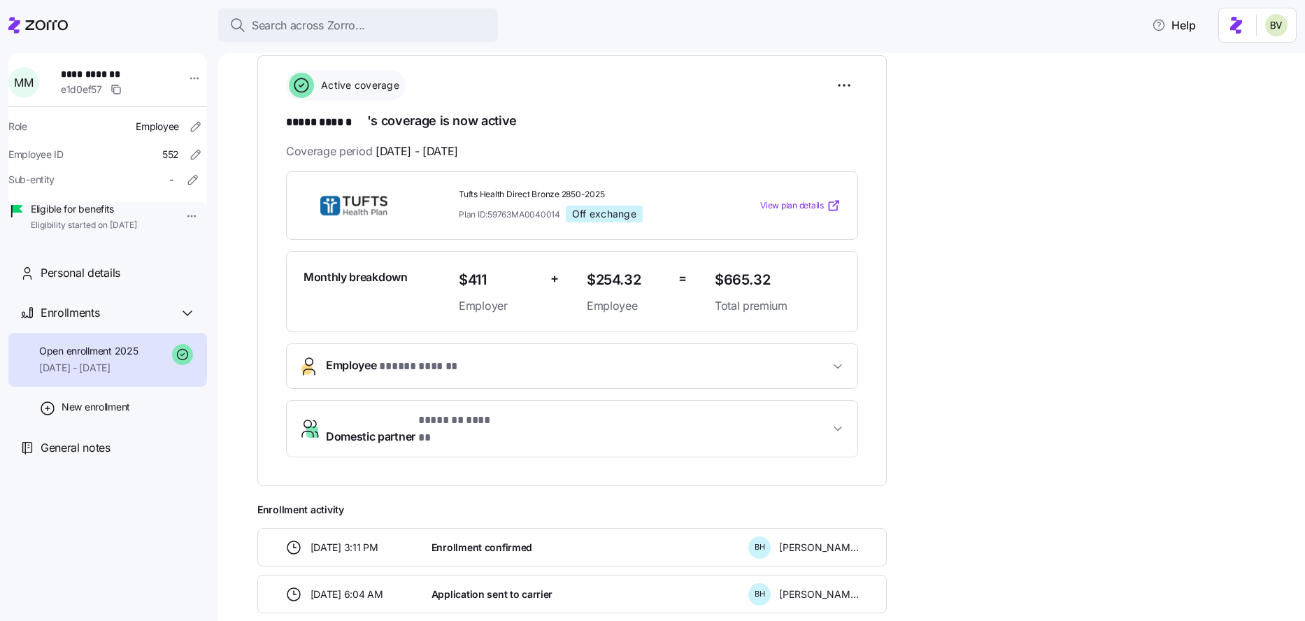
scroll to position [143, 0]
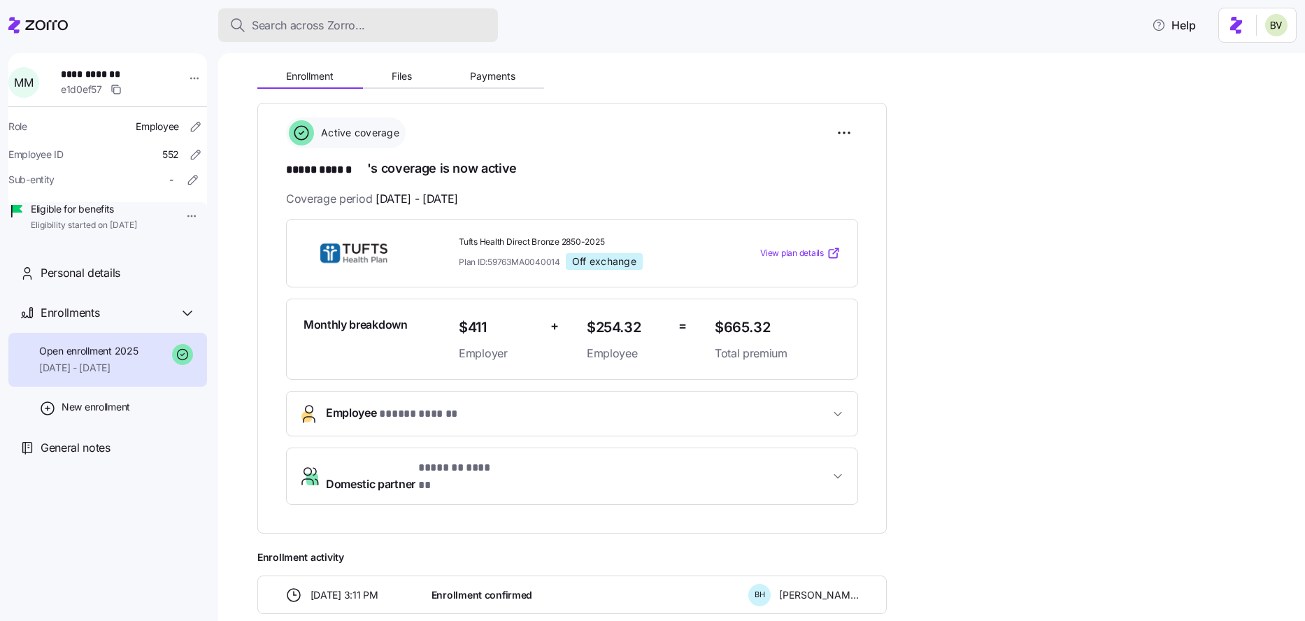
click at [282, 28] on span "Search across Zorro..." at bounding box center [308, 25] width 113 height 17
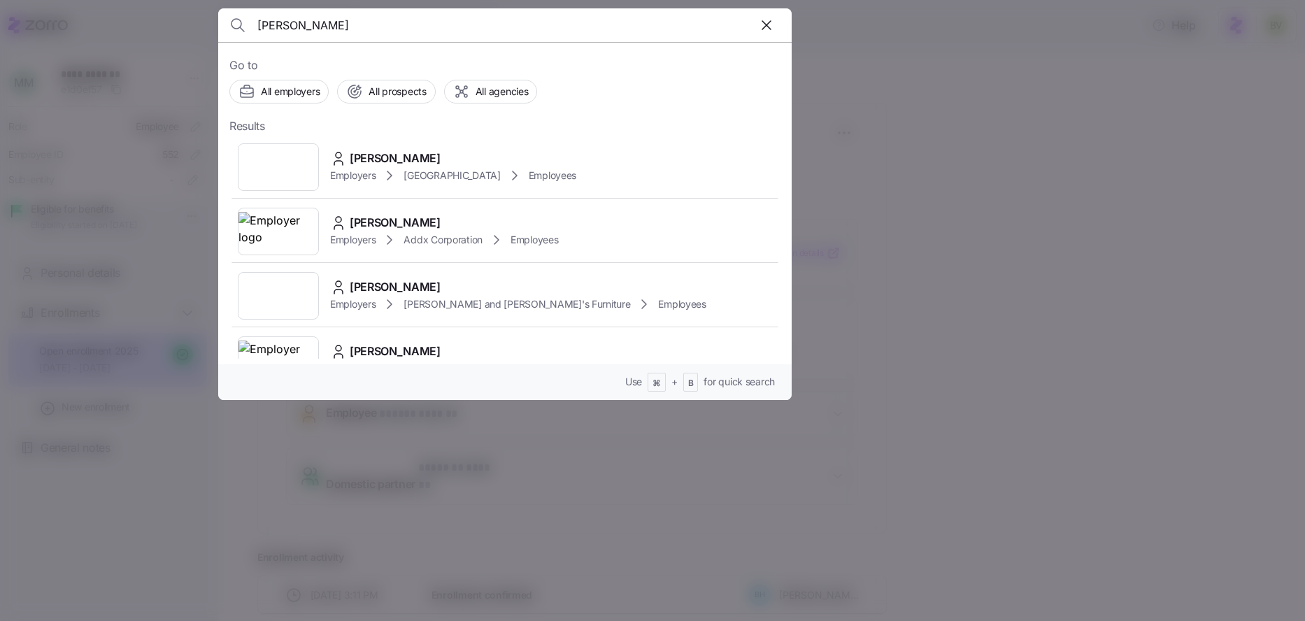
click at [321, 28] on input "Jannine" at bounding box center [436, 25] width 358 height 34
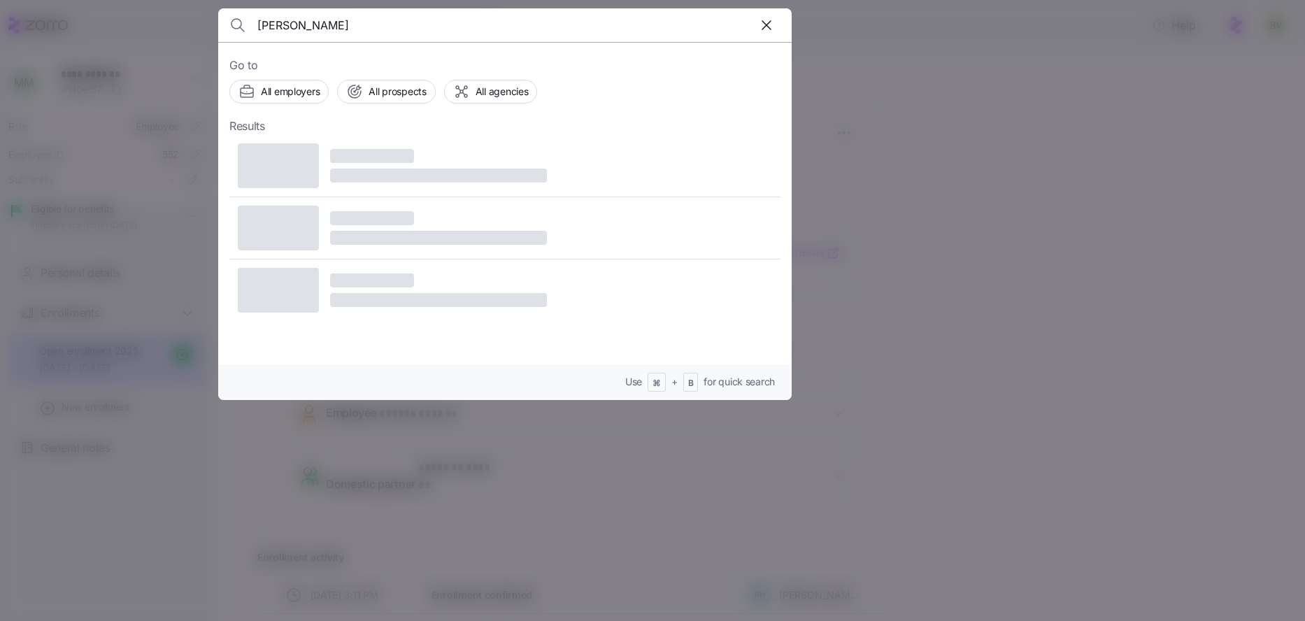
type input "Jannie"
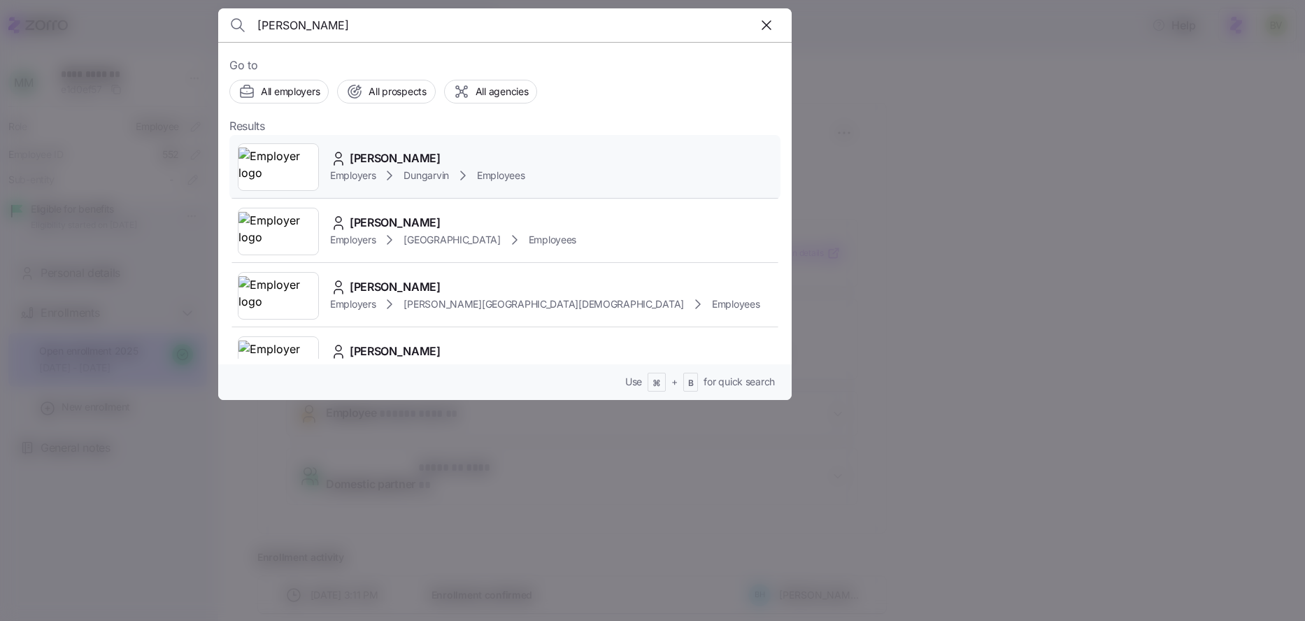
click at [278, 168] on img at bounding box center [278, 167] width 80 height 39
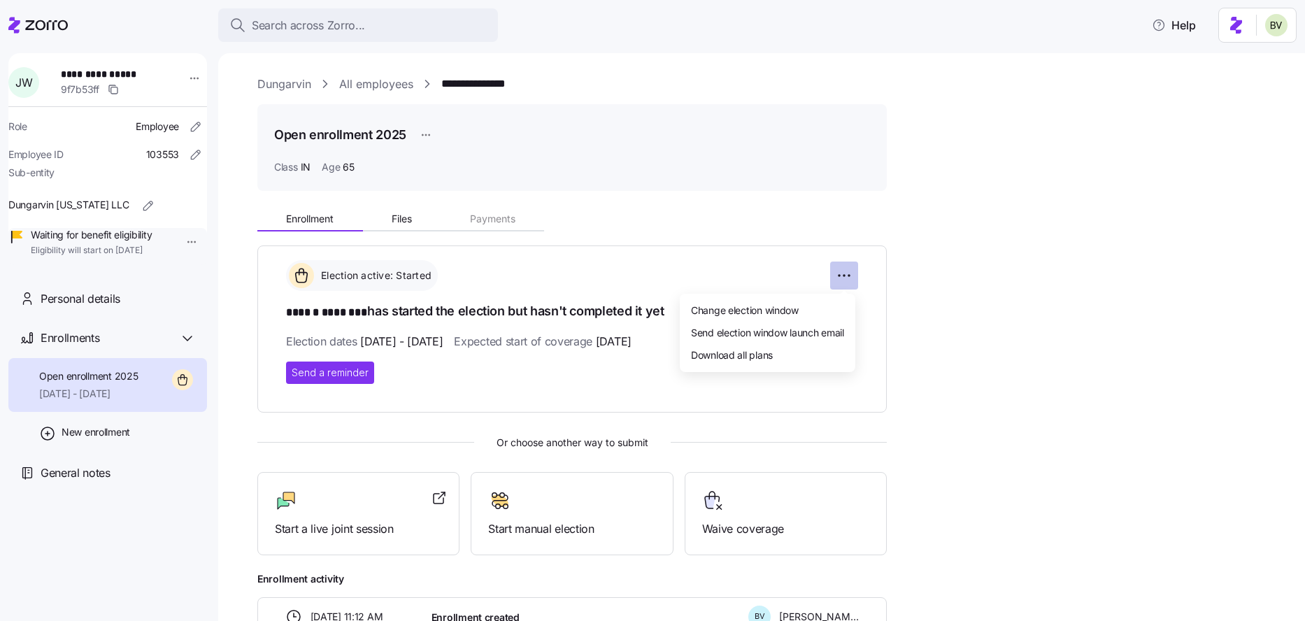
click at [848, 273] on html "**********" at bounding box center [652, 306] width 1305 height 613
click at [769, 312] on span "Change election window" at bounding box center [745, 310] width 108 height 14
type input "[DATE]"
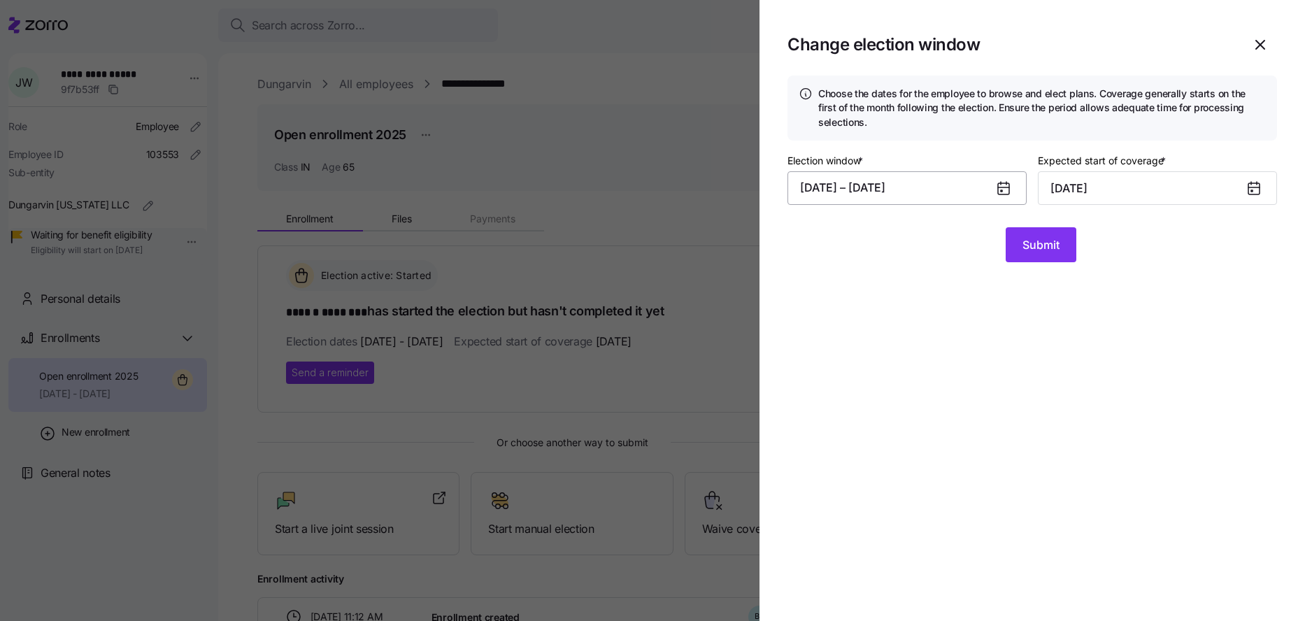
click at [890, 180] on button "08/01/2025 – 08/15/2025" at bounding box center [907, 188] width 239 height 34
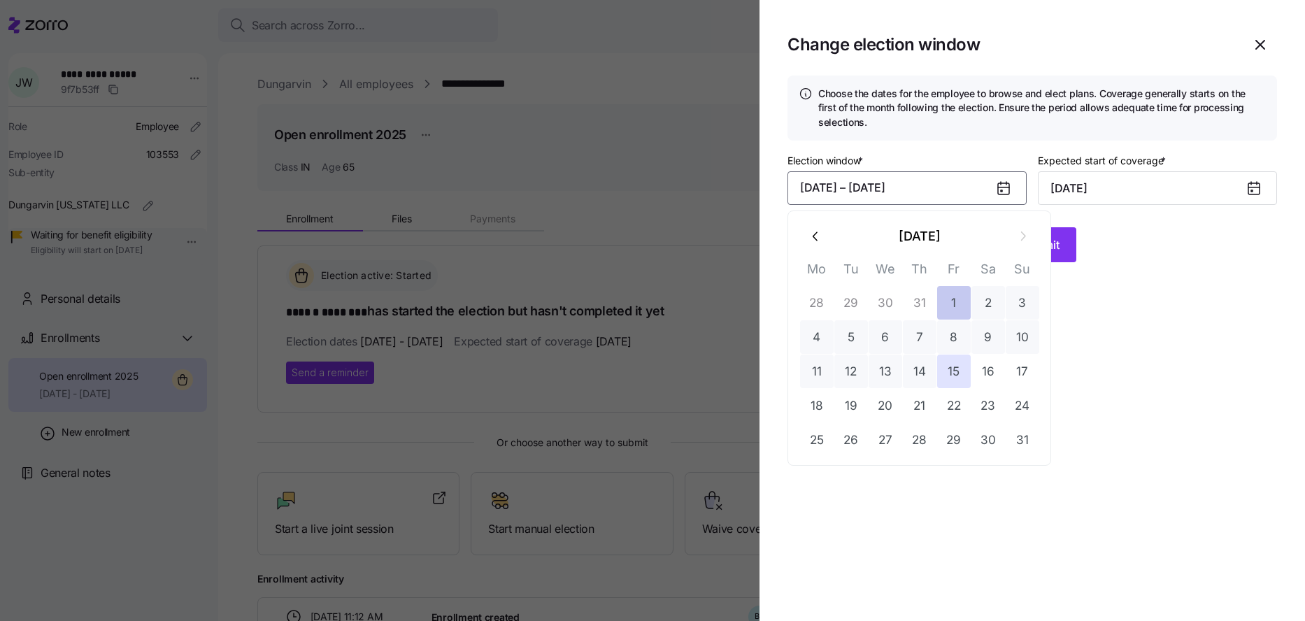
click at [939, 297] on button "1" at bounding box center [954, 303] width 34 height 34
click at [950, 405] on button "22" at bounding box center [954, 406] width 34 height 34
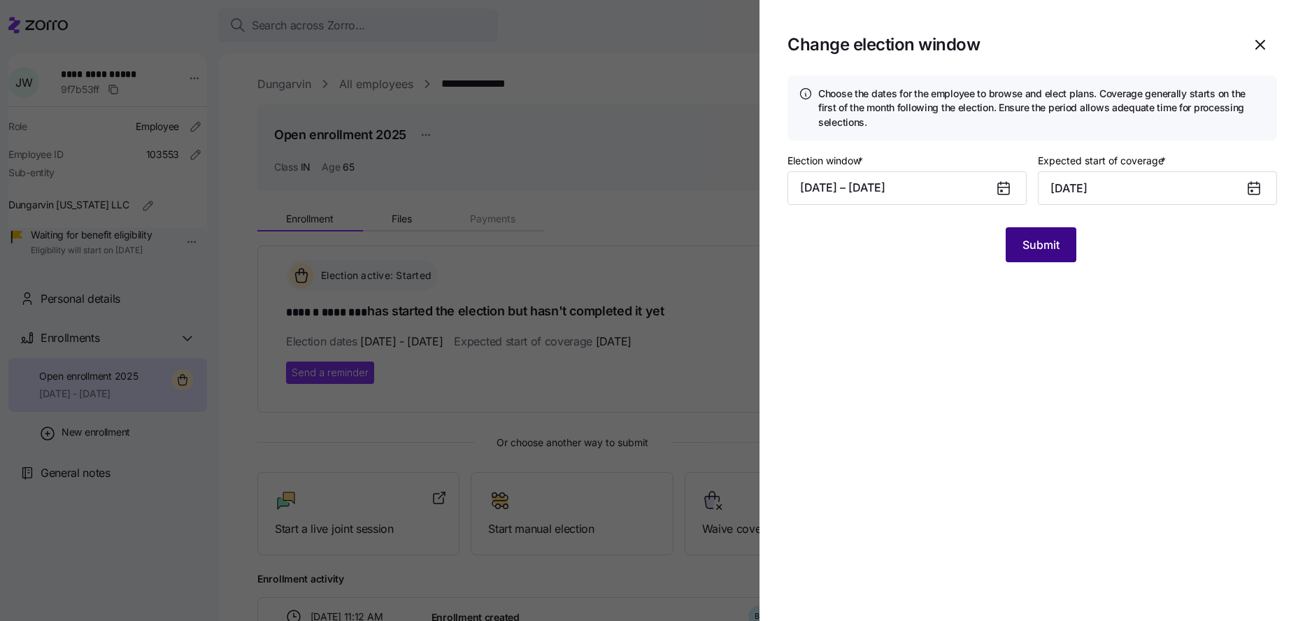
click at [1023, 248] on span "Submit" at bounding box center [1041, 244] width 37 height 17
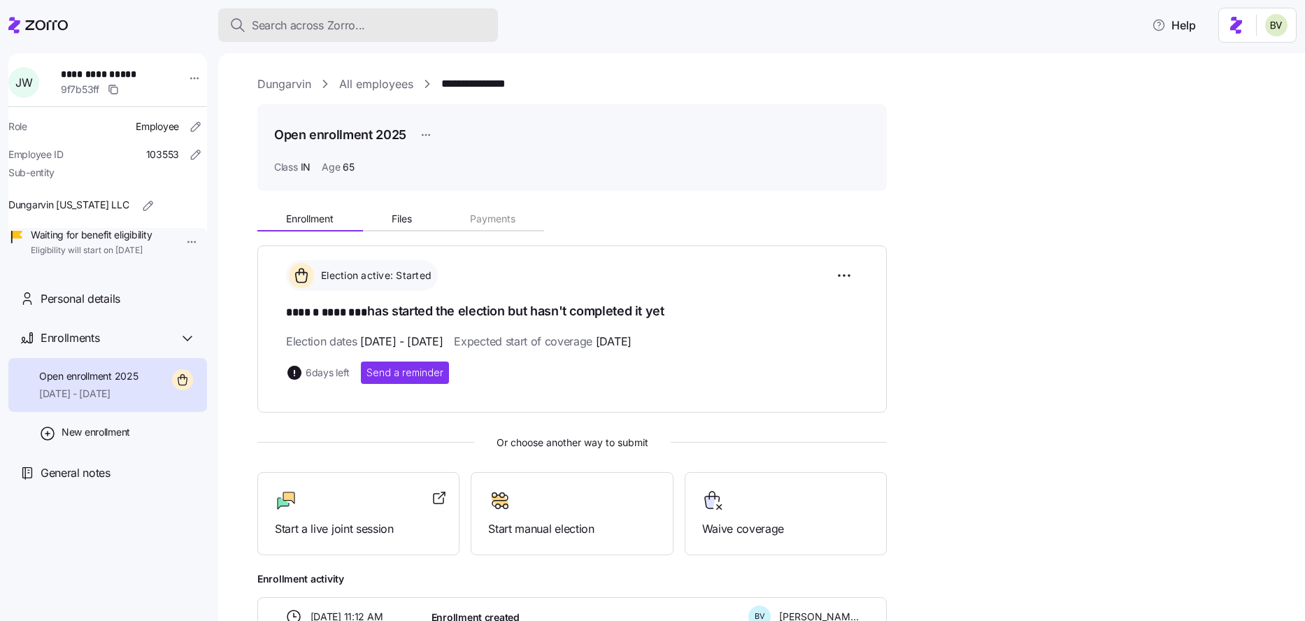
click at [271, 31] on span "Search across Zorro..." at bounding box center [308, 25] width 113 height 17
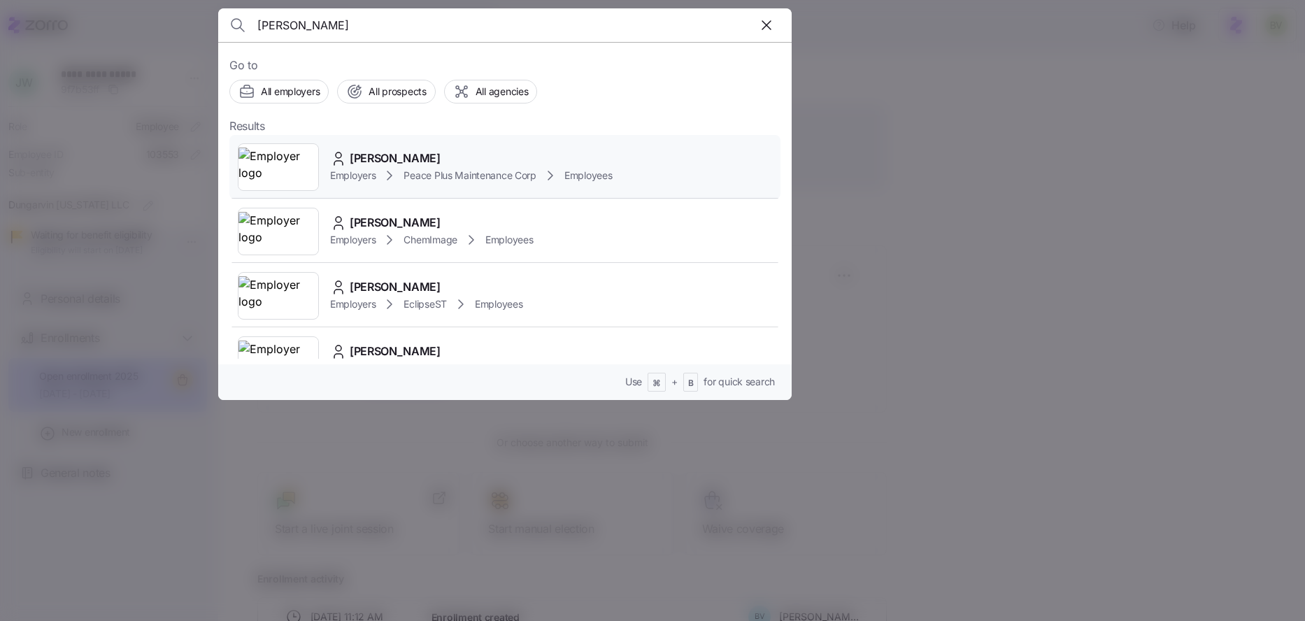
type input "lucas badi"
click at [278, 162] on img at bounding box center [278, 167] width 80 height 39
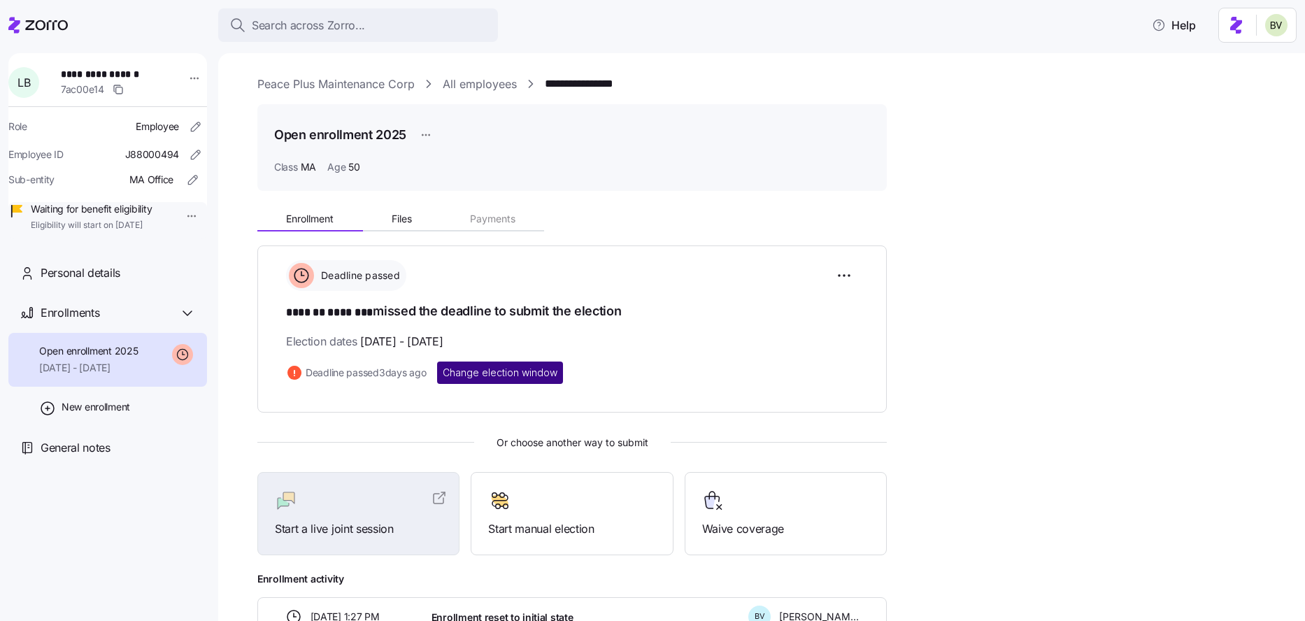
click at [530, 366] on span "Change election window" at bounding box center [500, 373] width 115 height 14
type input "[DATE]"
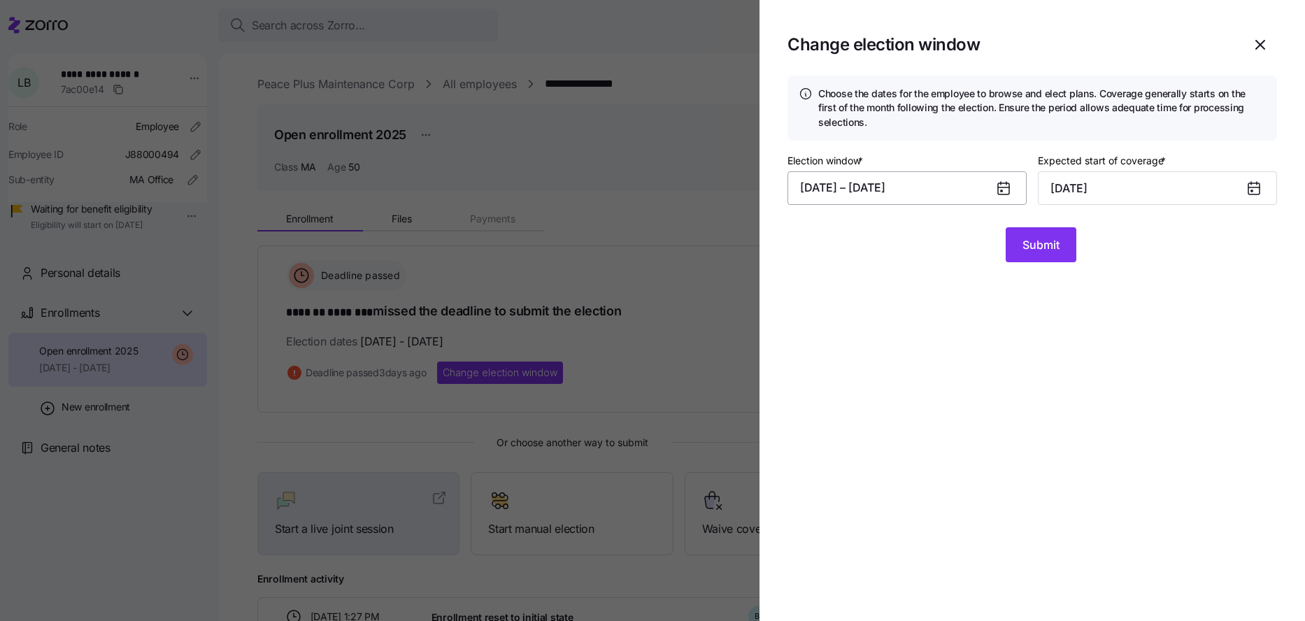
click at [921, 189] on button "08/01/2025 – 08/12/2025" at bounding box center [907, 188] width 239 height 34
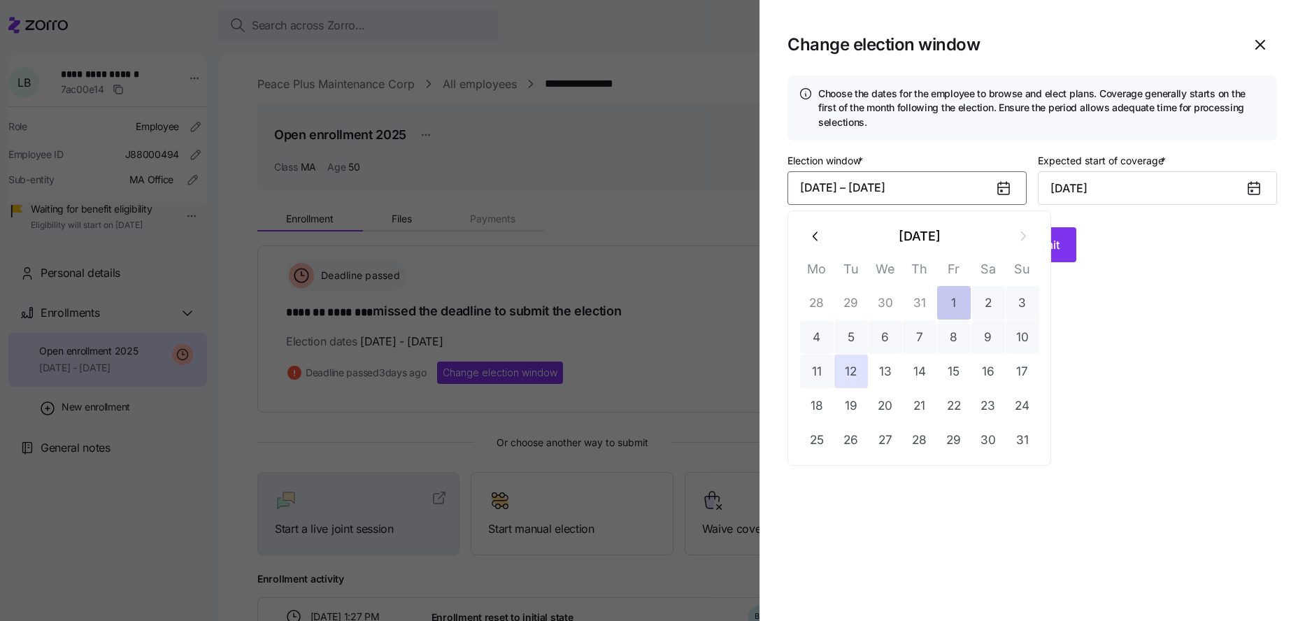
click at [950, 300] on button "1" at bounding box center [954, 303] width 34 height 34
click at [925, 405] on button "21" at bounding box center [920, 406] width 34 height 34
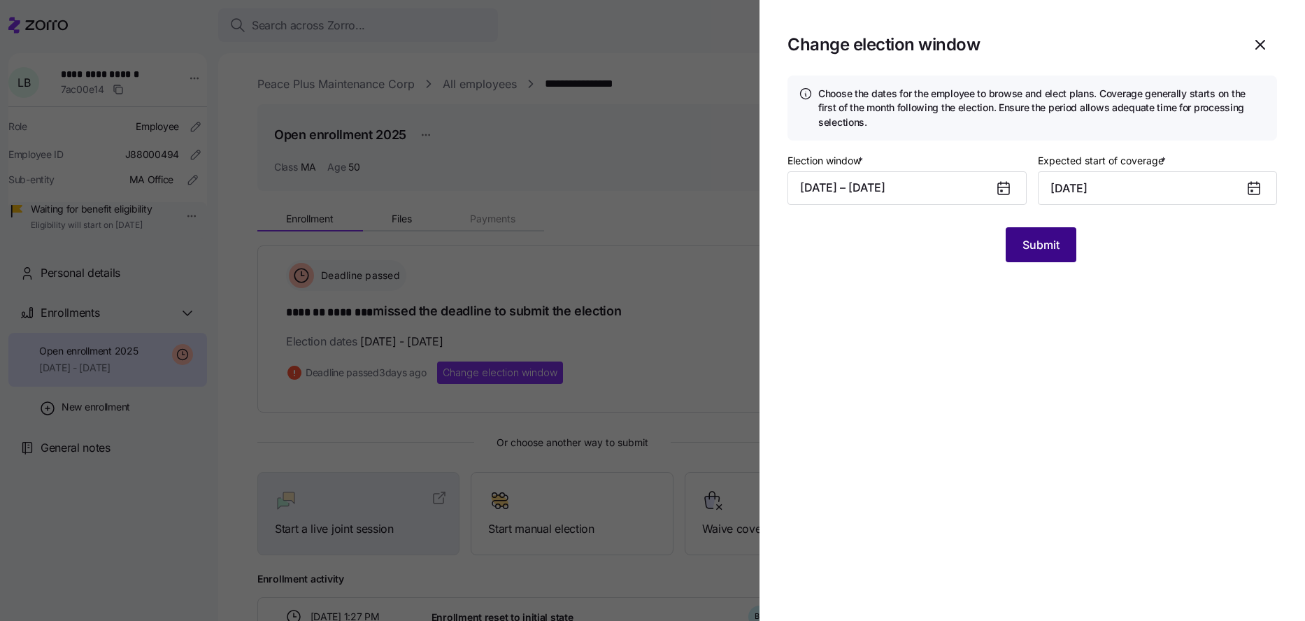
click at [1039, 257] on button "Submit" at bounding box center [1041, 244] width 71 height 35
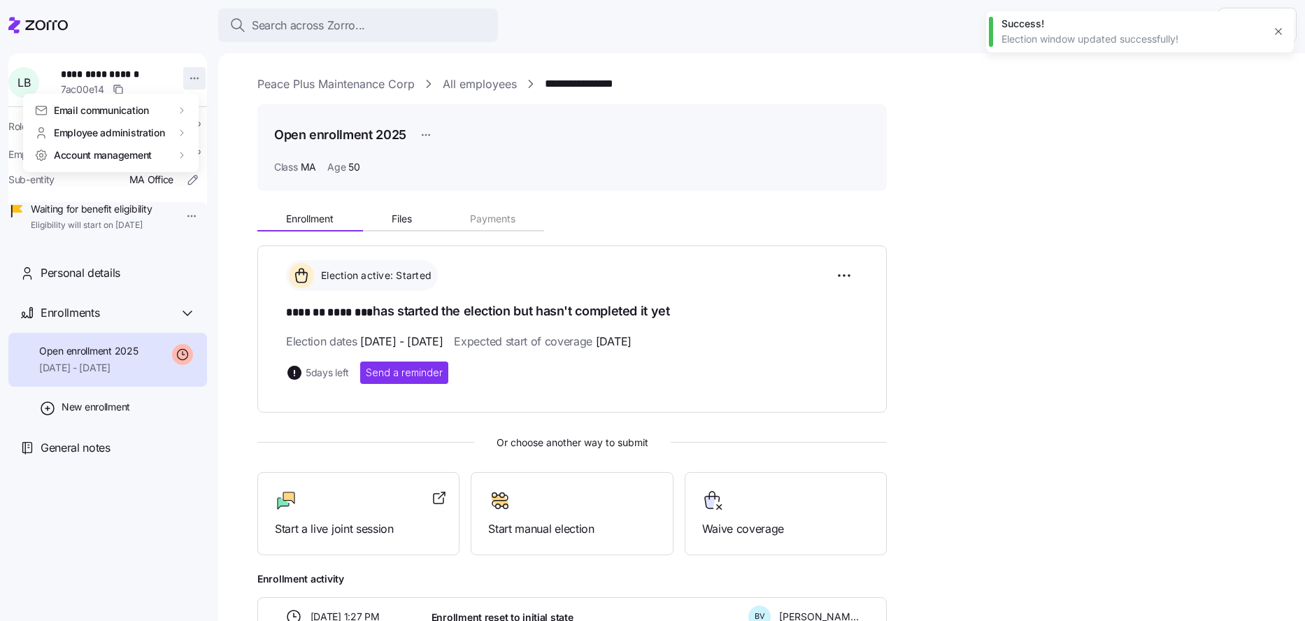
click at [189, 74] on html "**********" at bounding box center [652, 306] width 1305 height 613
click at [218, 174] on div "Log in as" at bounding box center [224, 178] width 41 height 15
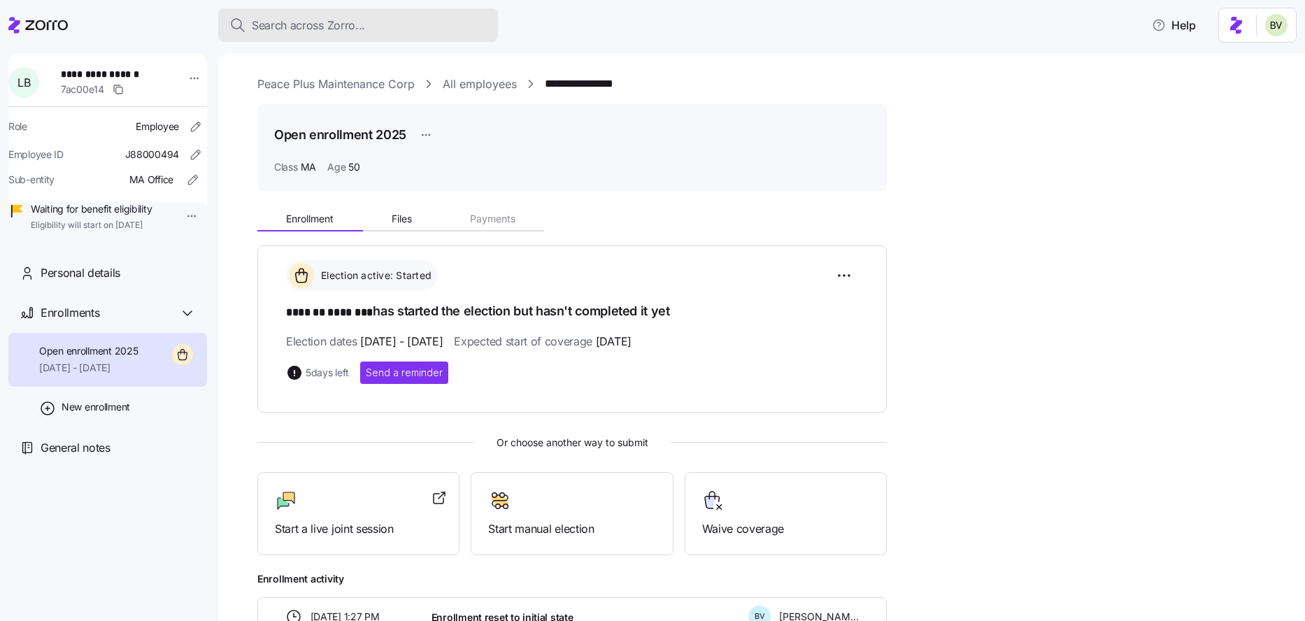
click at [411, 31] on div "Search across Zorro..." at bounding box center [357, 25] width 257 height 17
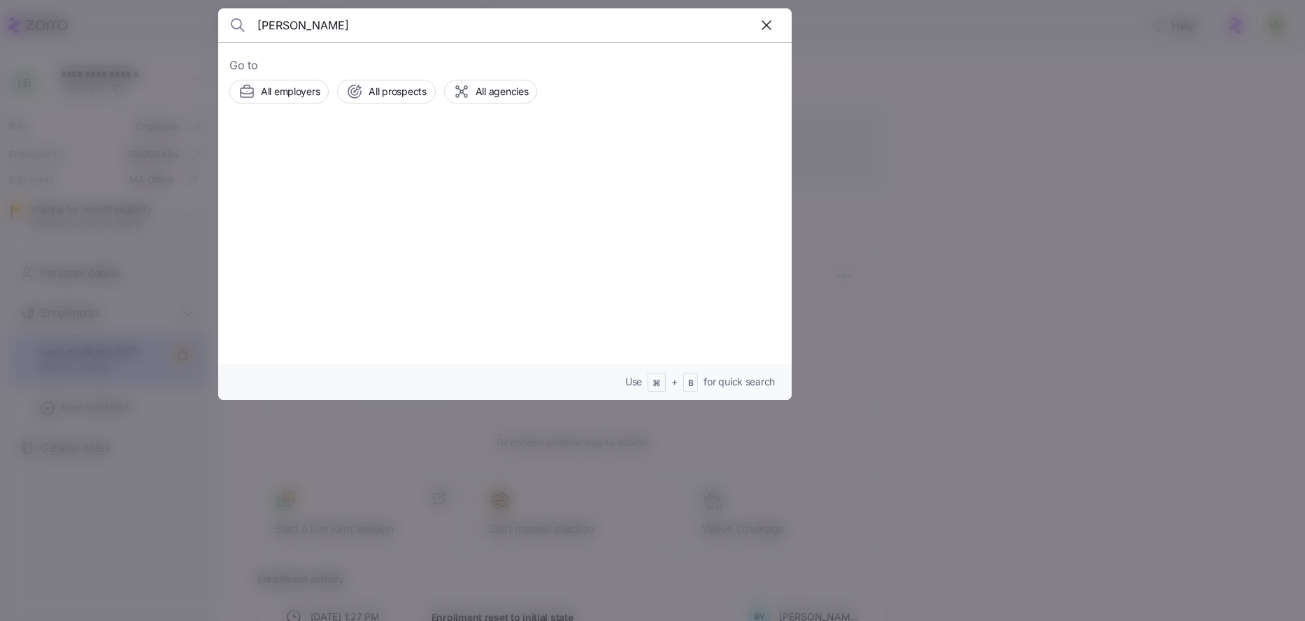
type input "Darlene Perez"
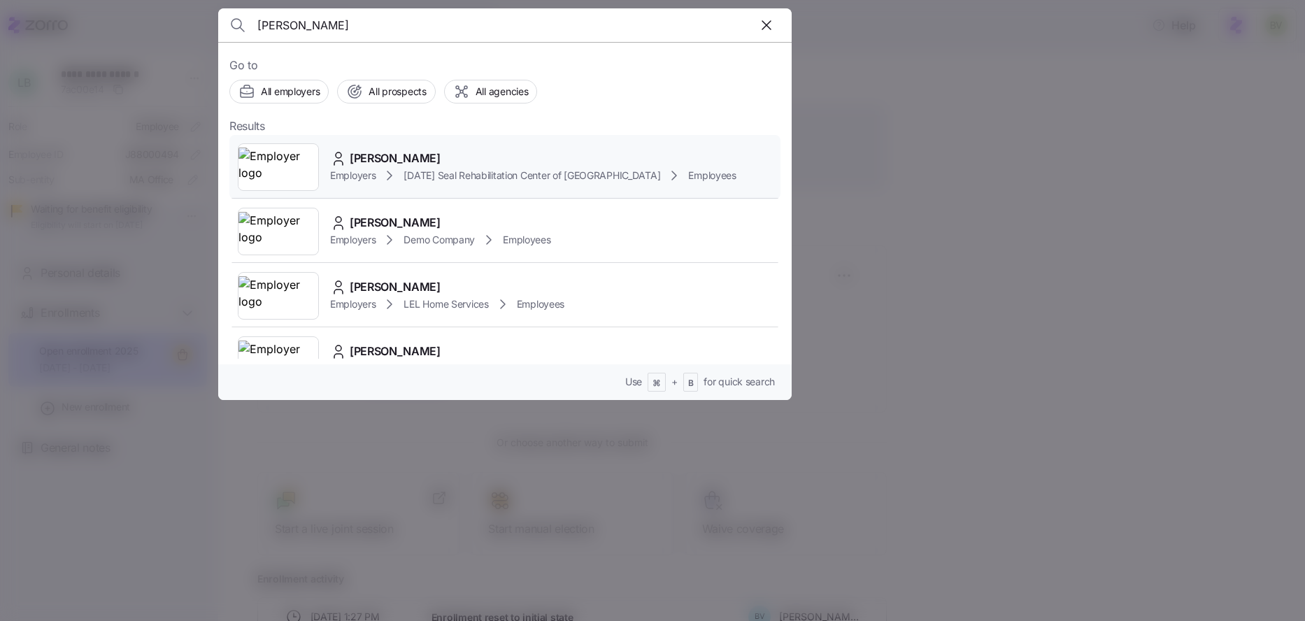
click at [286, 166] on img at bounding box center [278, 167] width 80 height 39
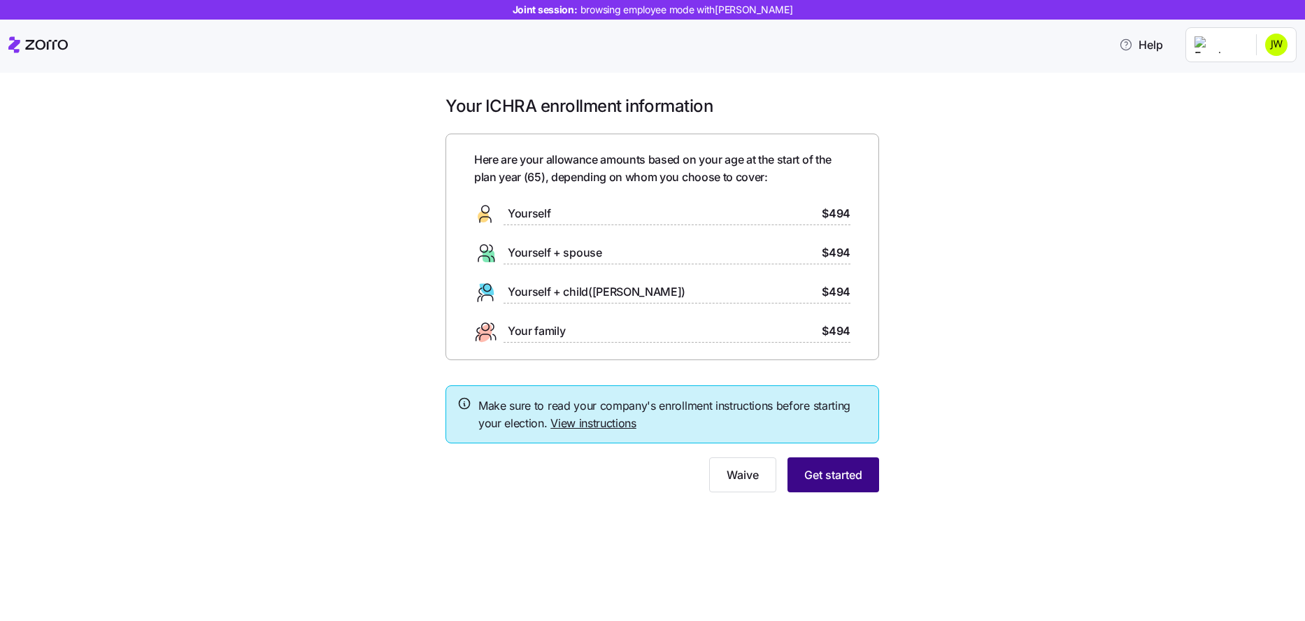
click at [824, 485] on button "Get started" at bounding box center [834, 474] width 92 height 35
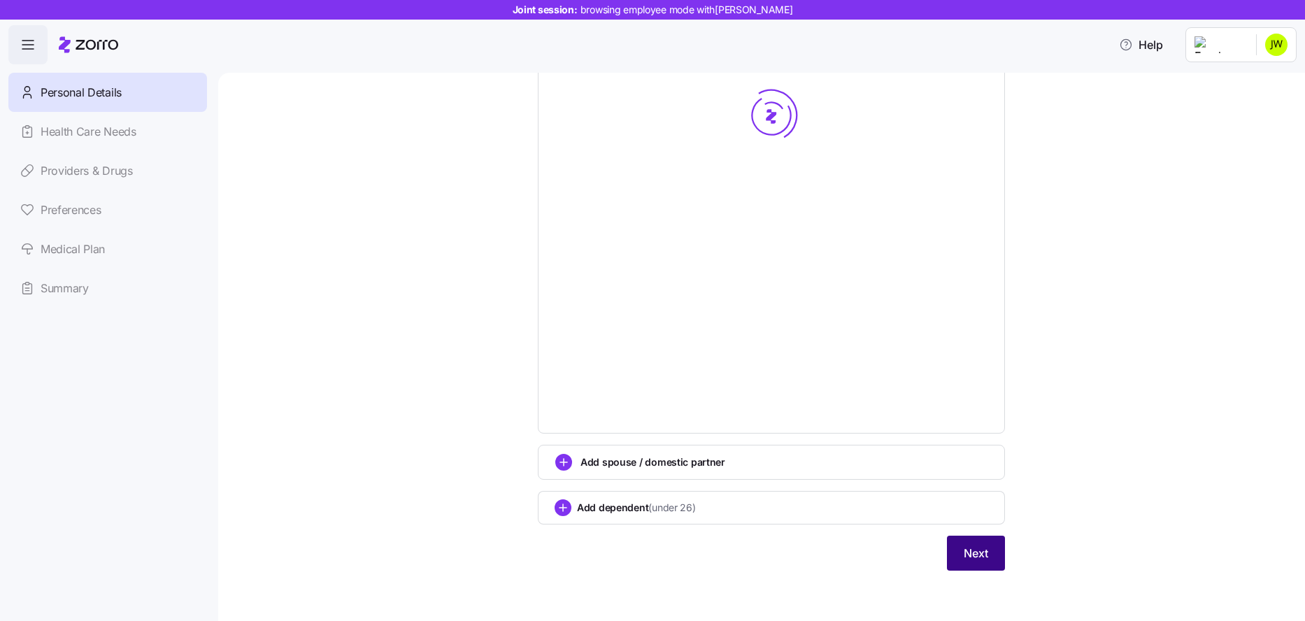
scroll to position [332, 0]
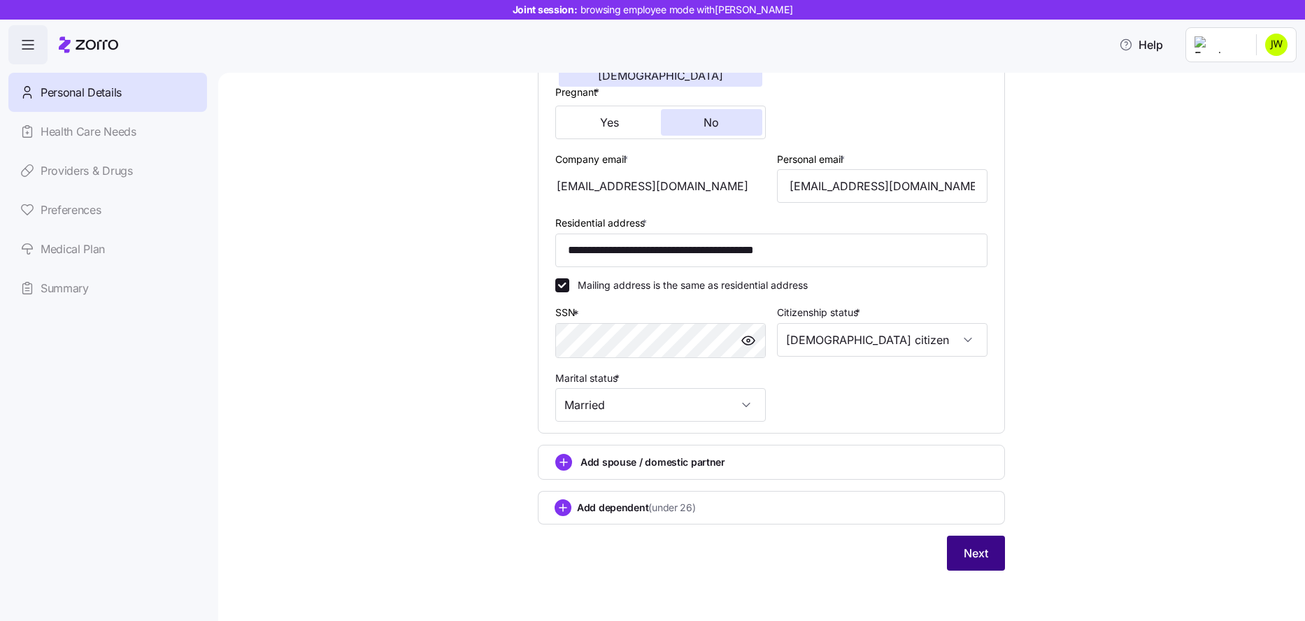
click at [975, 564] on button "Next" at bounding box center [976, 553] width 58 height 35
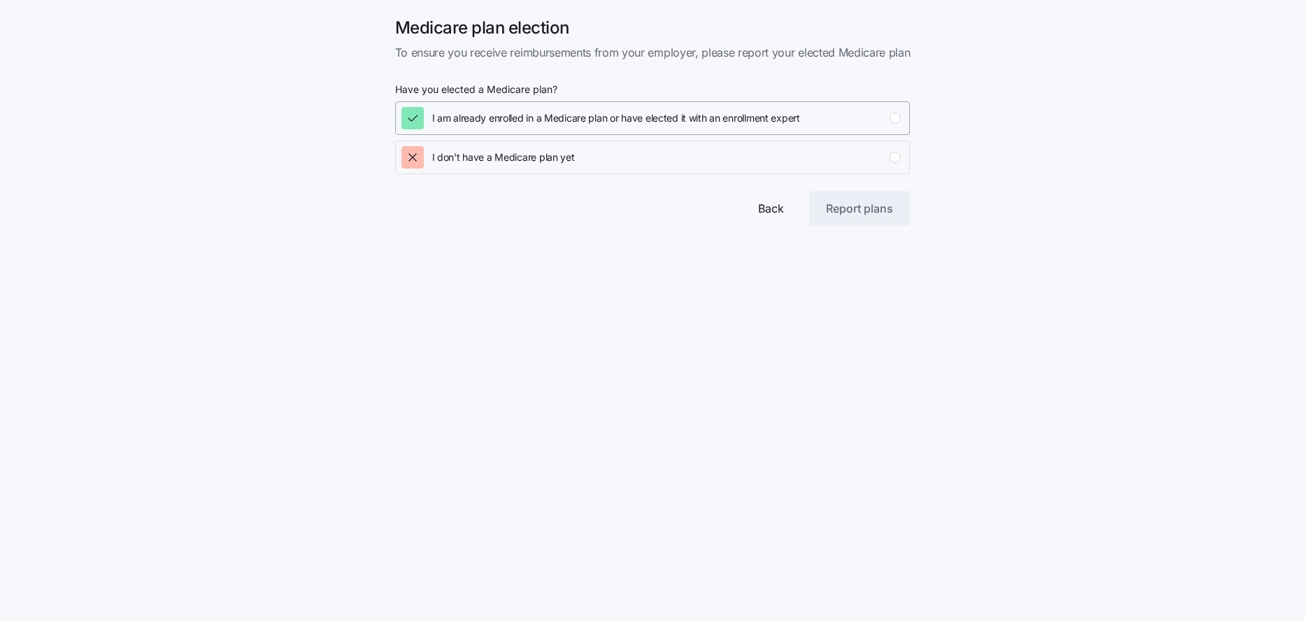
click at [899, 120] on div "button" at bounding box center [895, 118] width 11 height 11
click at [845, 226] on html "Medicare plan election To ensure you receive reimbursements from your employer,…" at bounding box center [652, 113] width 1305 height 226
click at [845, 213] on span "Report plans" at bounding box center [859, 208] width 67 height 17
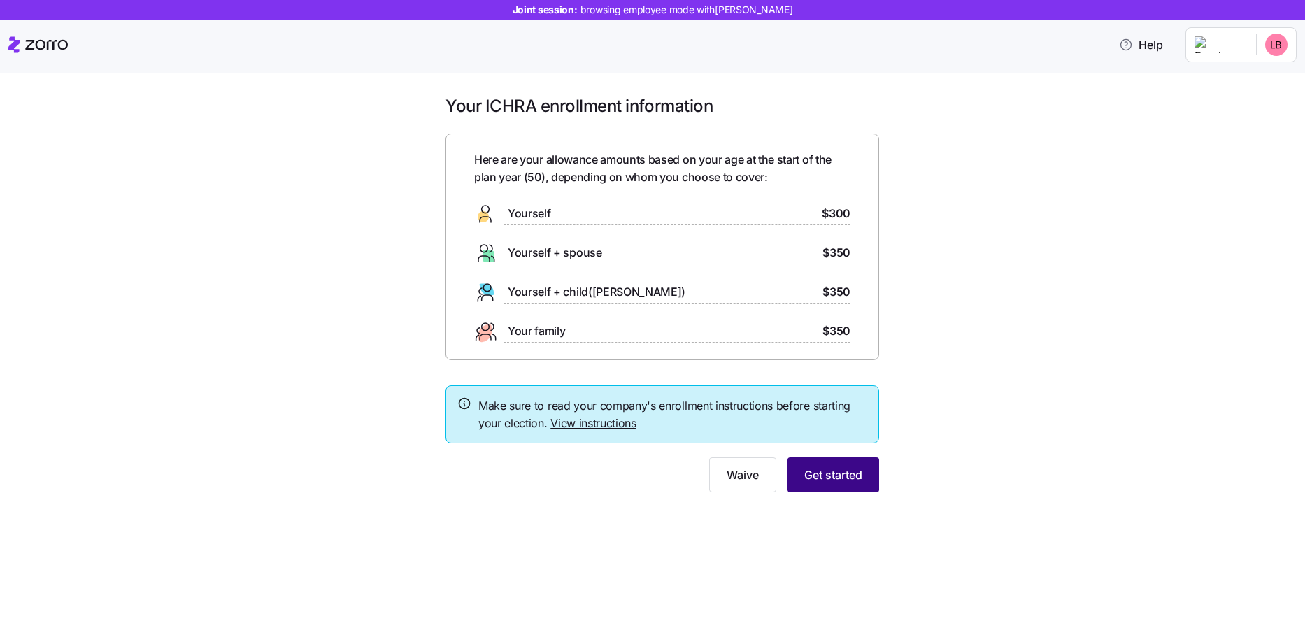
click at [811, 462] on button "Get started" at bounding box center [834, 474] width 92 height 35
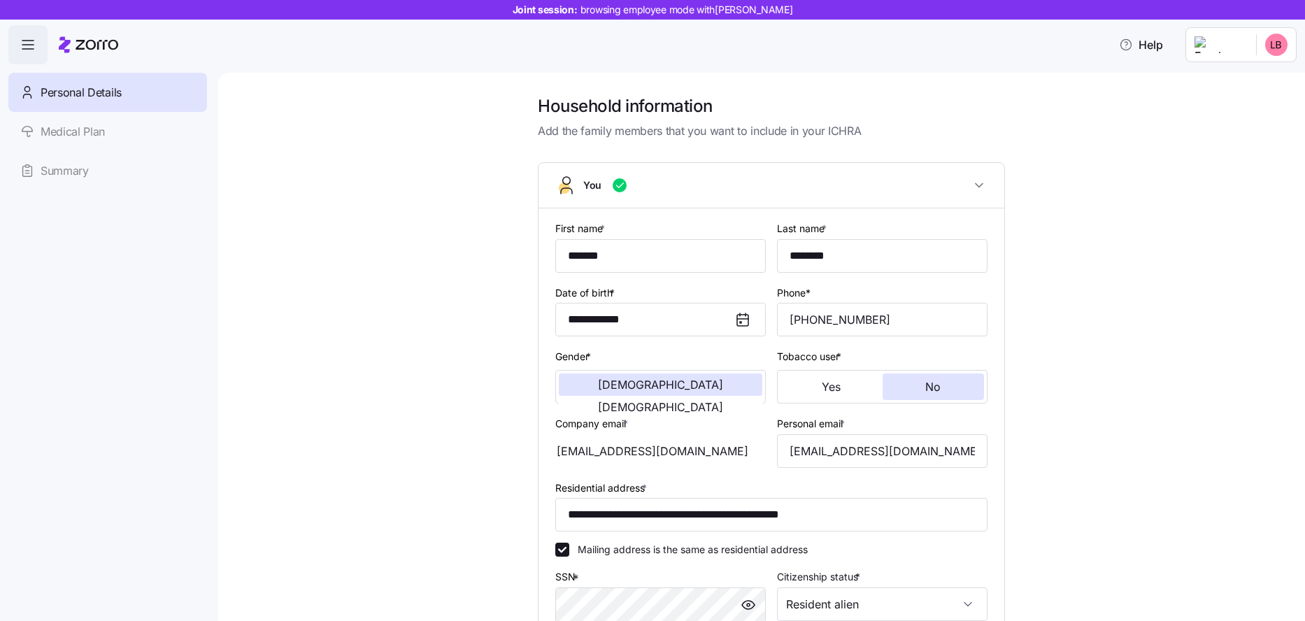
scroll to position [265, 0]
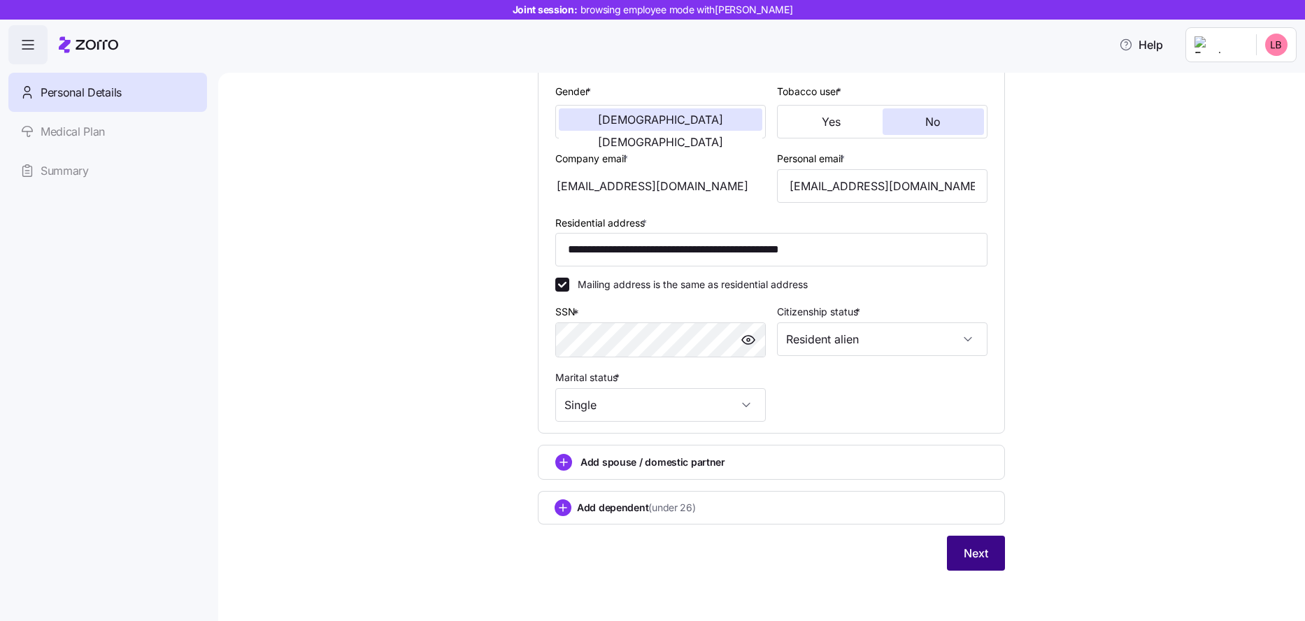
click at [960, 553] on button "Next" at bounding box center [976, 553] width 58 height 35
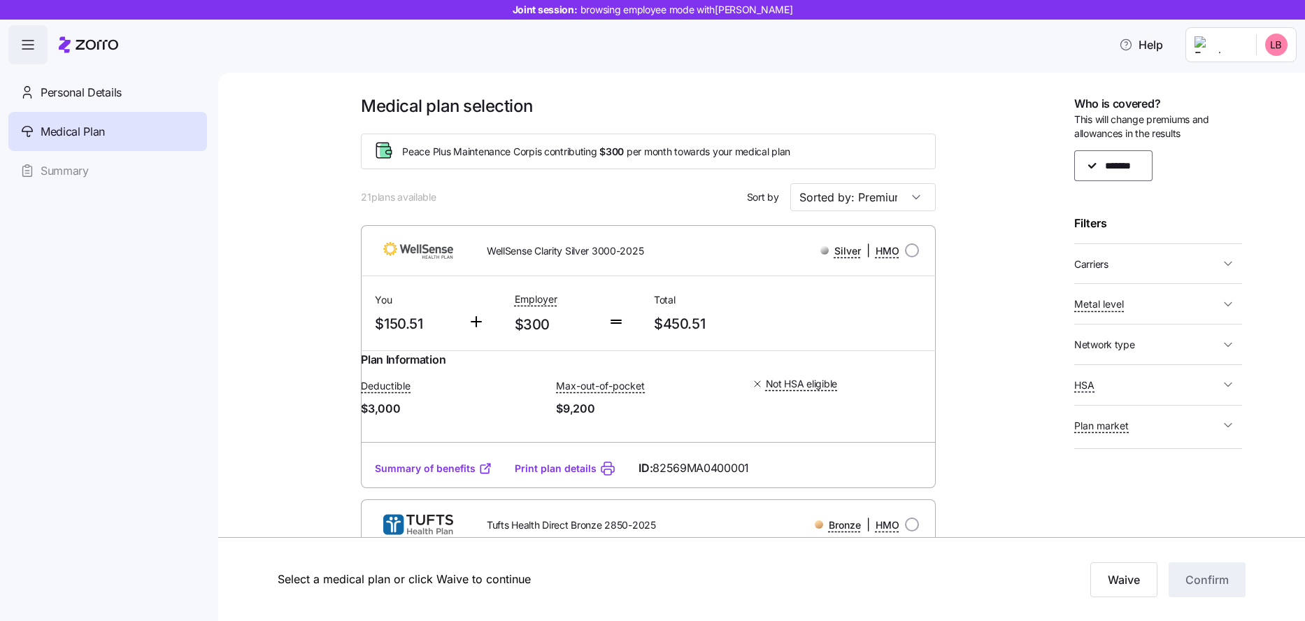
click at [1234, 264] on icon "button" at bounding box center [1228, 264] width 14 height 14
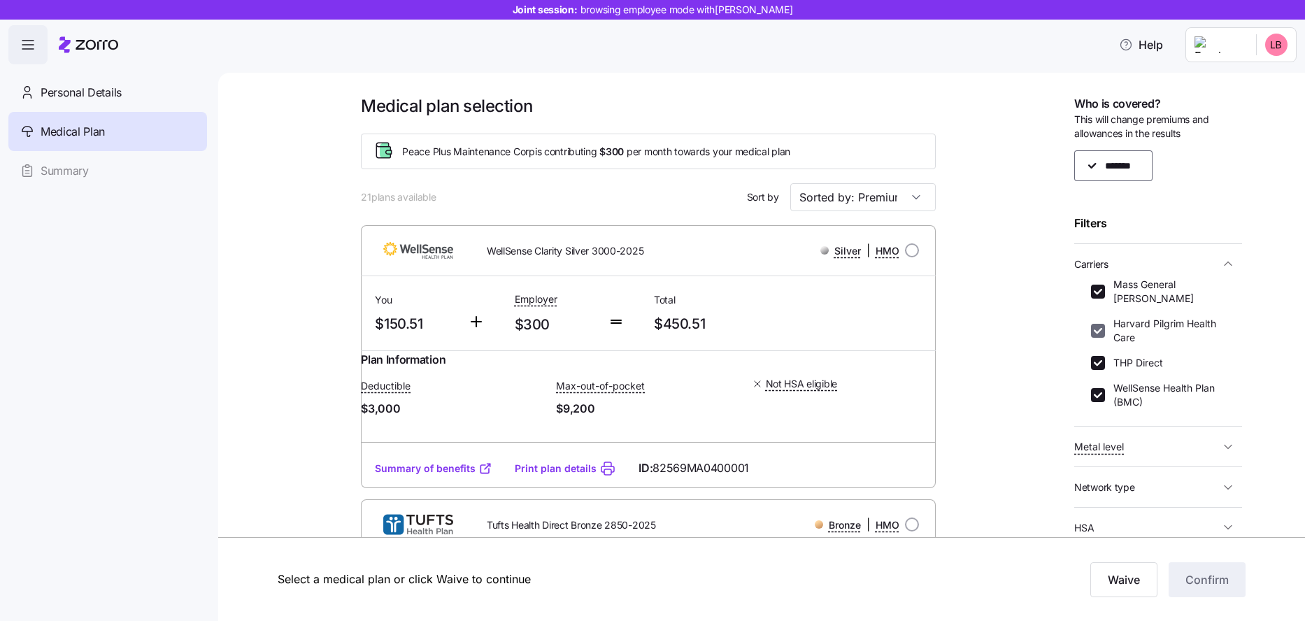
click at [1104, 324] on input "Harvard Pilgrim Health Care" at bounding box center [1098, 331] width 14 height 14
checkbox input "false"
click at [1096, 356] on input "THP Direct" at bounding box center [1098, 363] width 14 height 14
checkbox input "false"
click at [1097, 388] on input "WellSense Health Plan (BMC)" at bounding box center [1098, 395] width 14 height 14
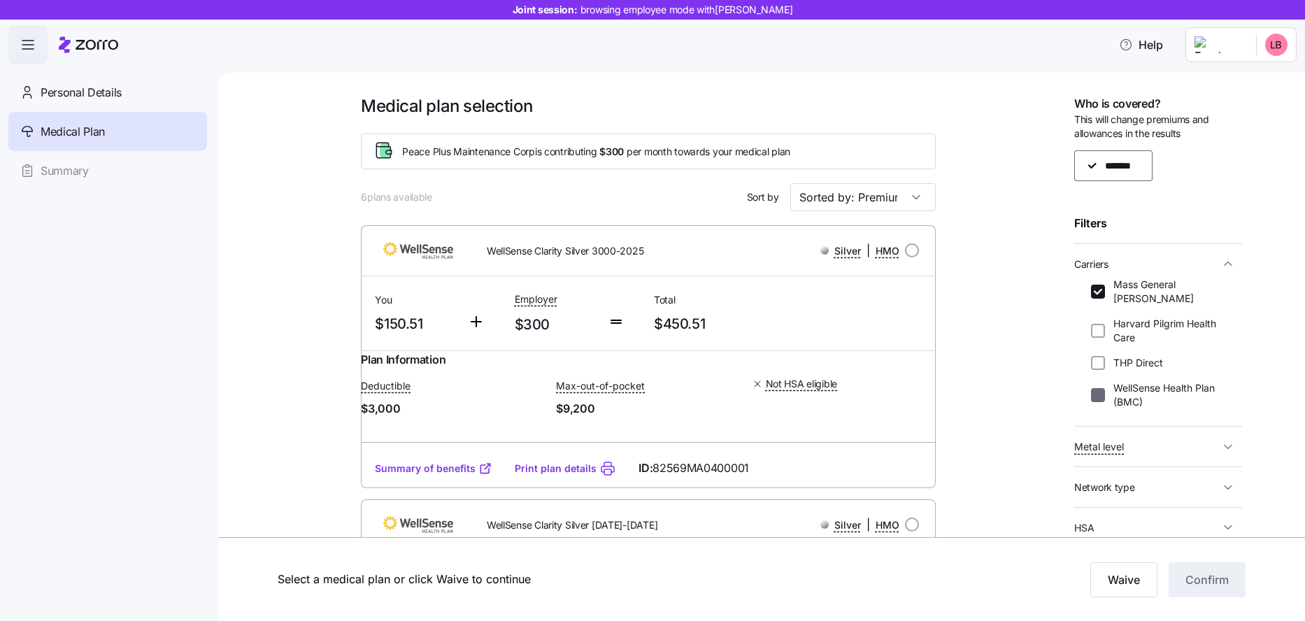
checkbox input "false"
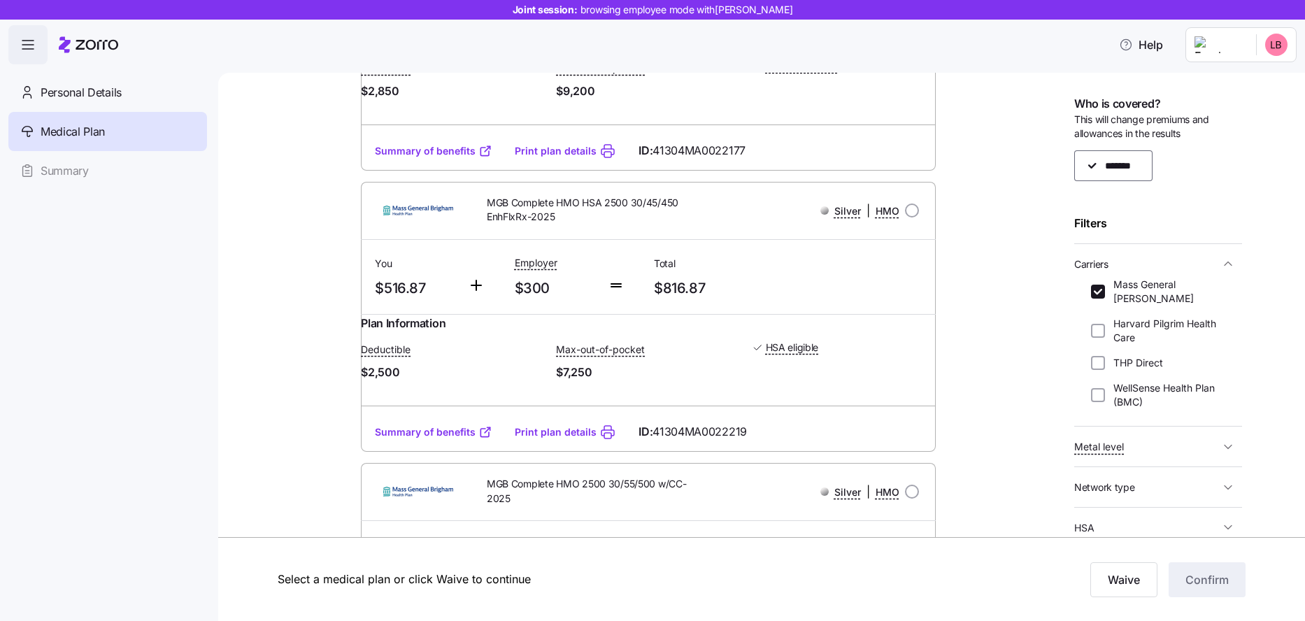
scroll to position [324, 0]
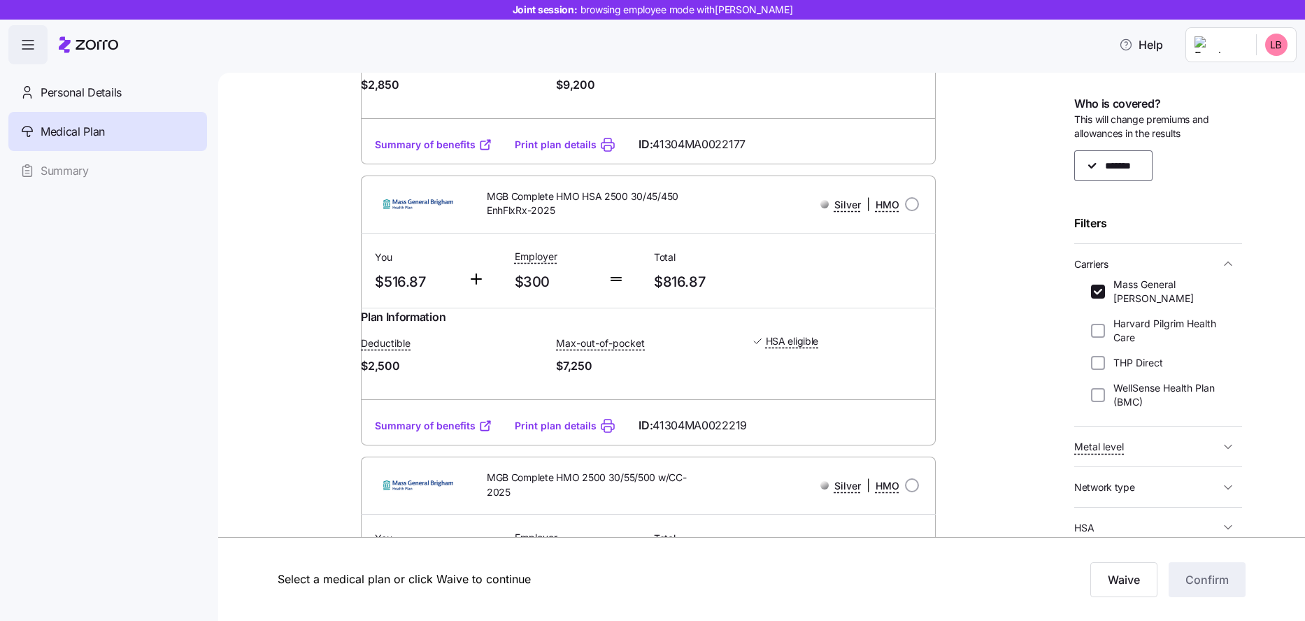
click at [1134, 438] on span "Metal level" at bounding box center [1146, 446] width 145 height 17
click at [1099, 461] on input "Silver" at bounding box center [1098, 468] width 14 height 14
checkbox input "false"
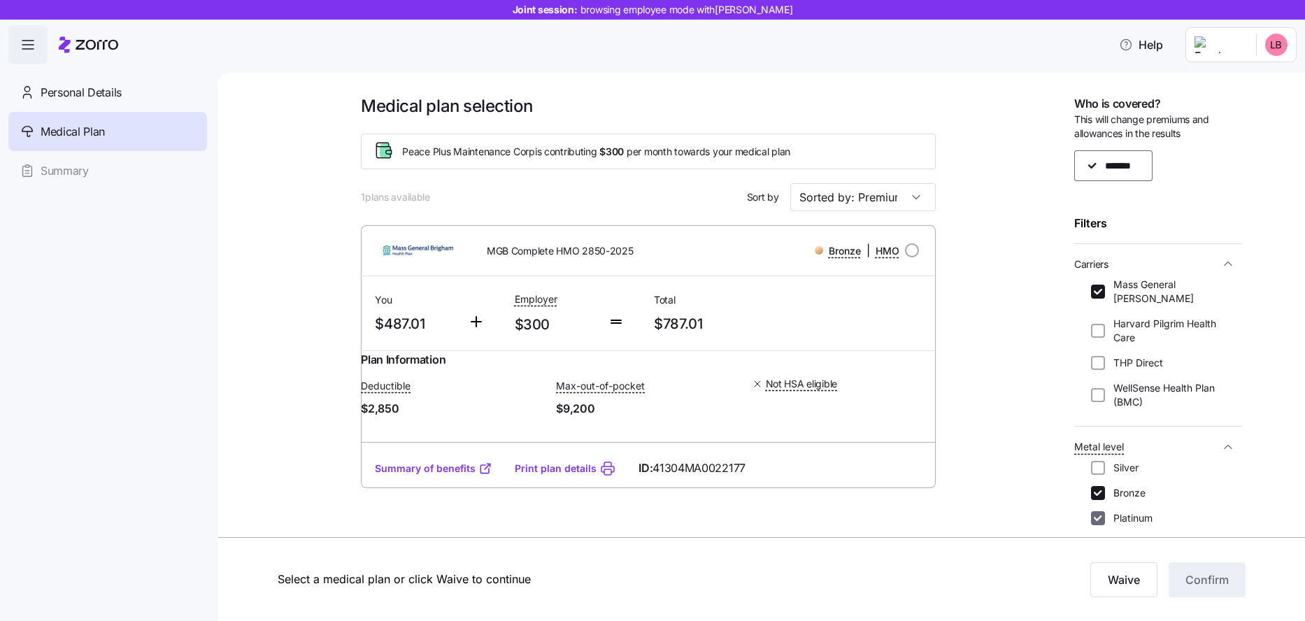
click at [1099, 511] on input "Platinum" at bounding box center [1098, 518] width 14 height 14
checkbox input "false"
click at [1101, 536] on input "Gold" at bounding box center [1098, 543] width 14 height 14
checkbox input "false"
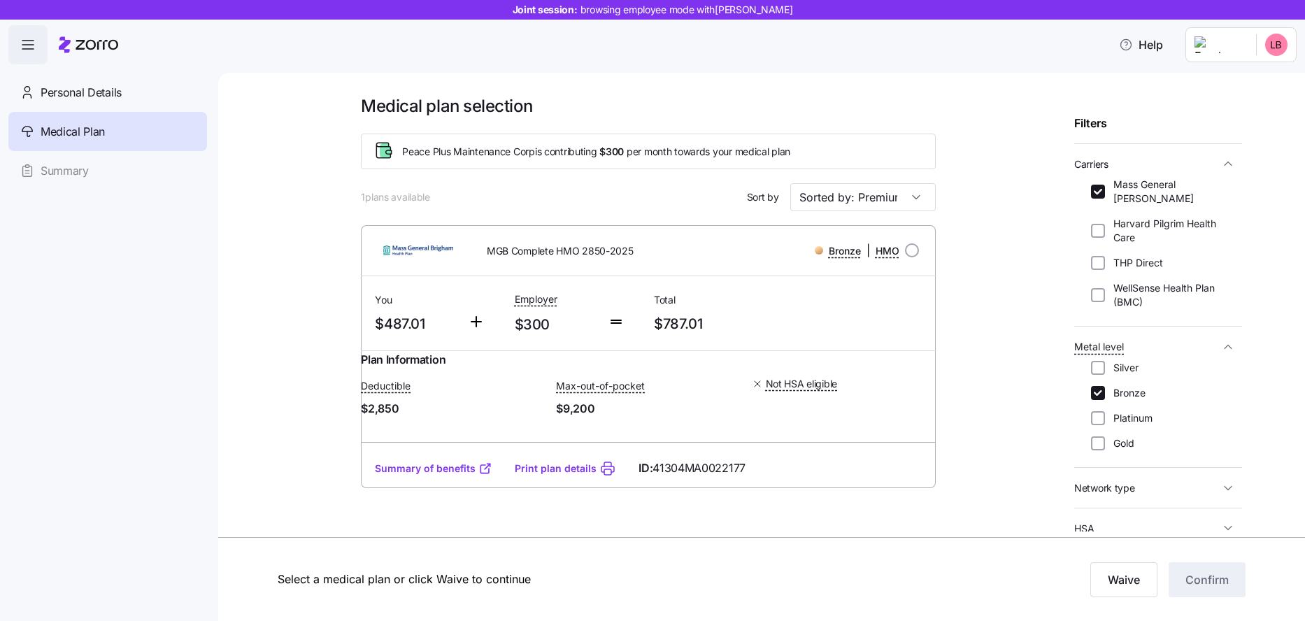
scroll to position [103, 0]
click at [424, 476] on link "Summary of benefits" at bounding box center [433, 469] width 117 height 14
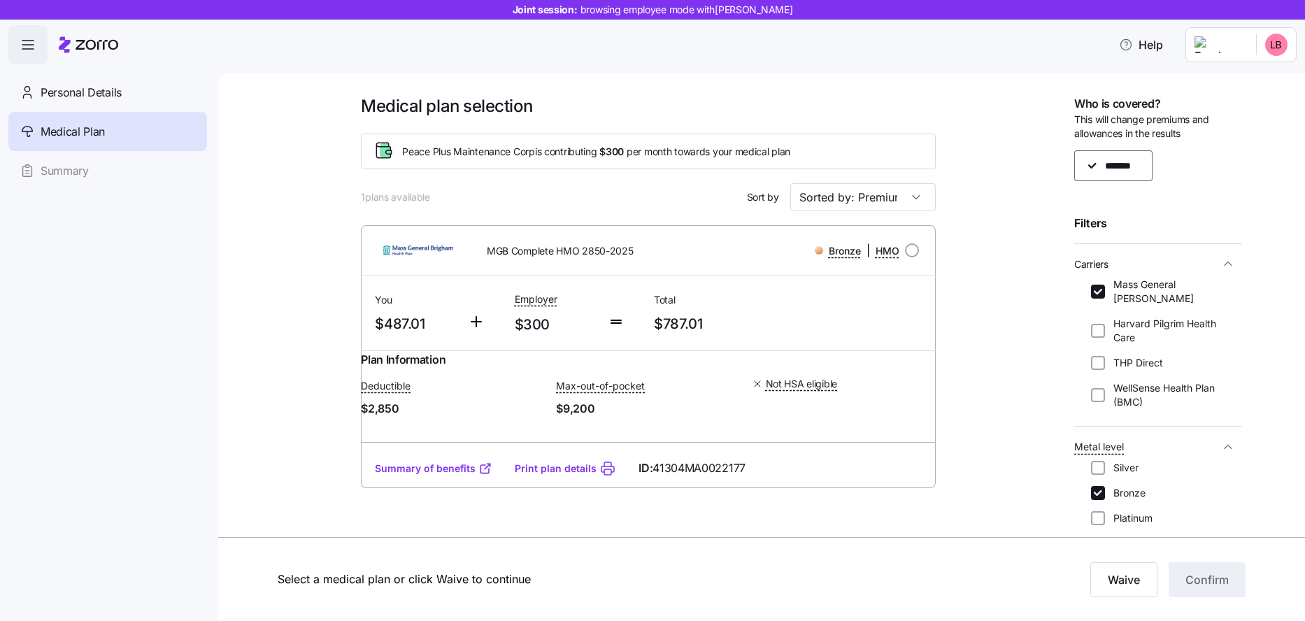
scroll to position [103, 0]
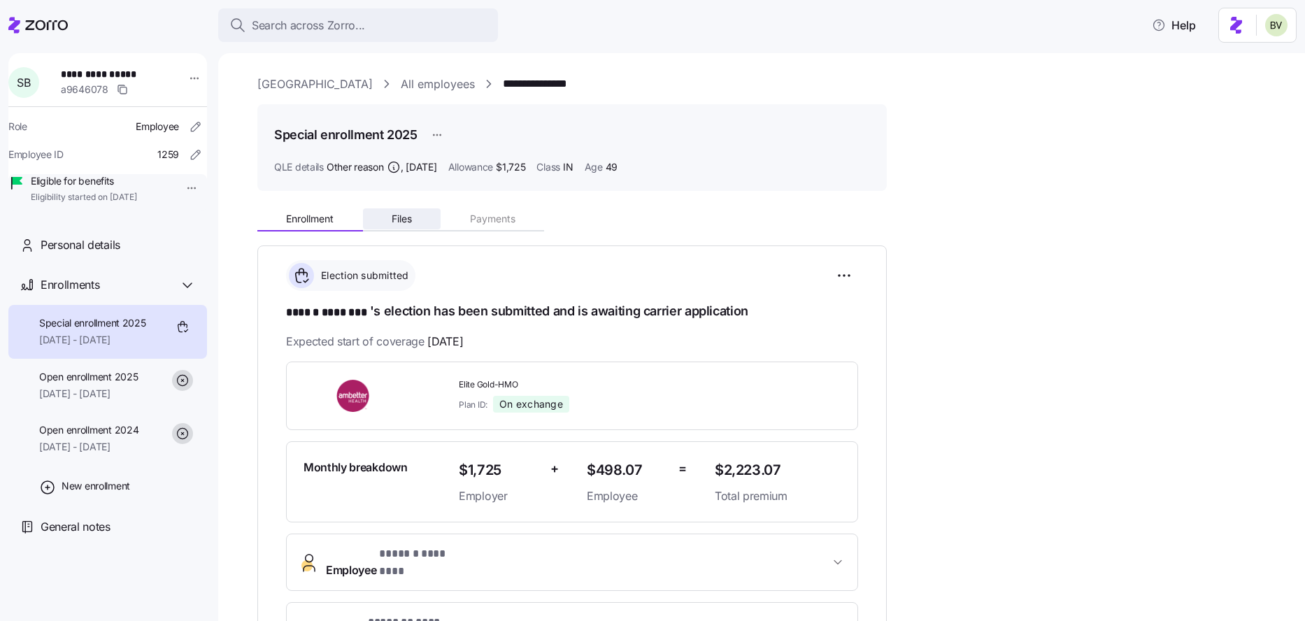
click at [397, 214] on span "Files" at bounding box center [402, 219] width 20 height 10
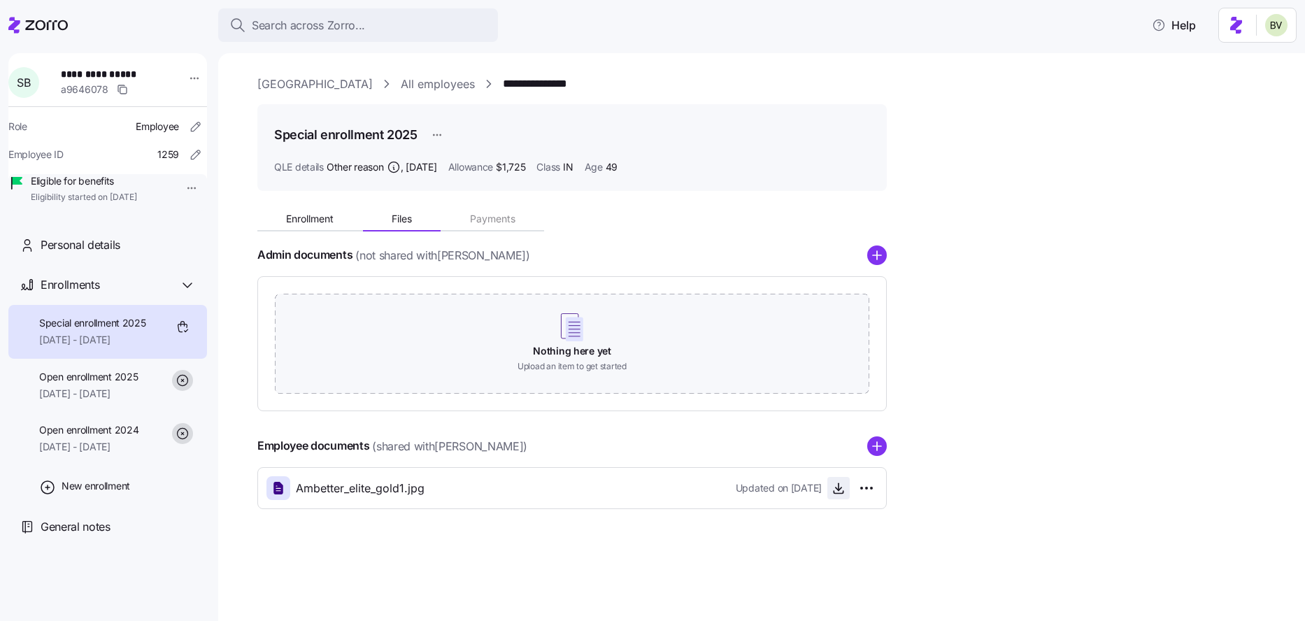
click at [836, 492] on icon "button" at bounding box center [839, 488] width 14 height 14
click at [307, 224] on button "Enrollment" at bounding box center [310, 218] width 106 height 21
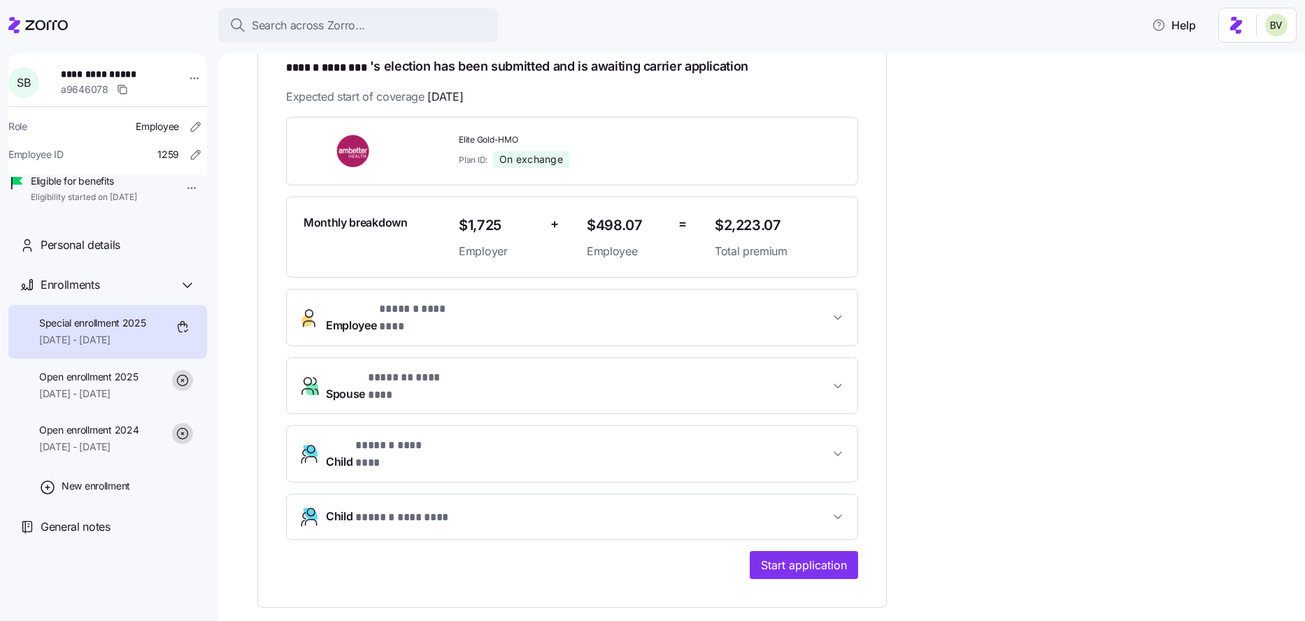
scroll to position [248, 0]
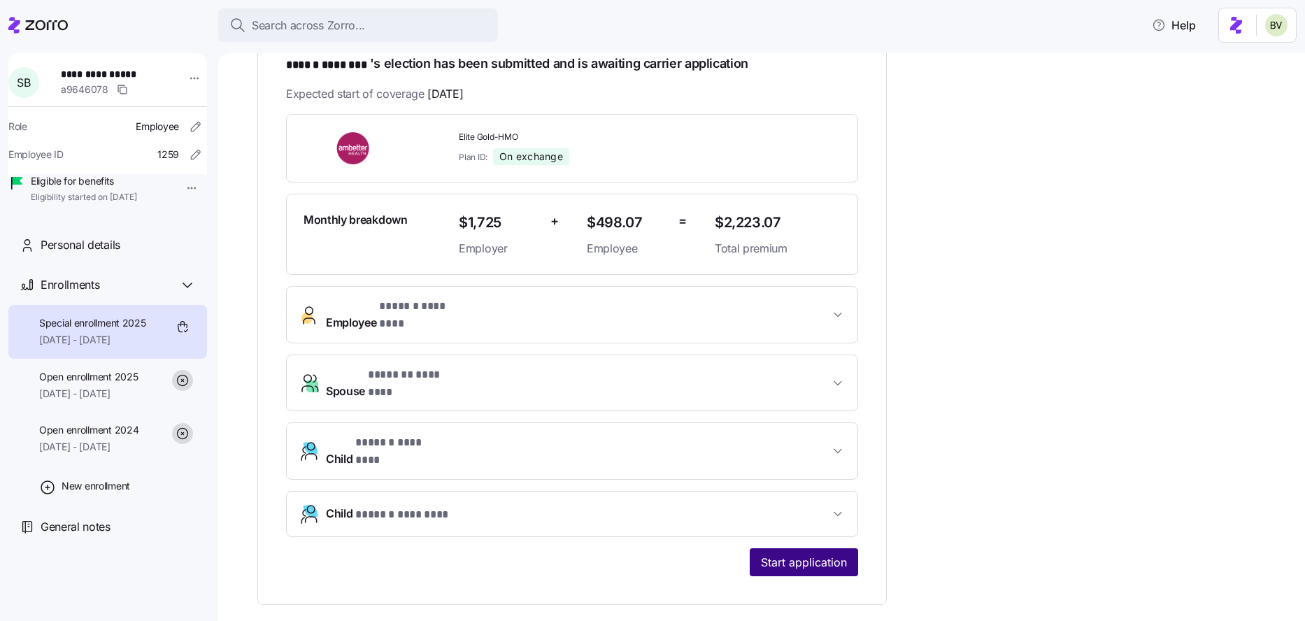
click at [791, 554] on span "Start application" at bounding box center [804, 562] width 86 height 17
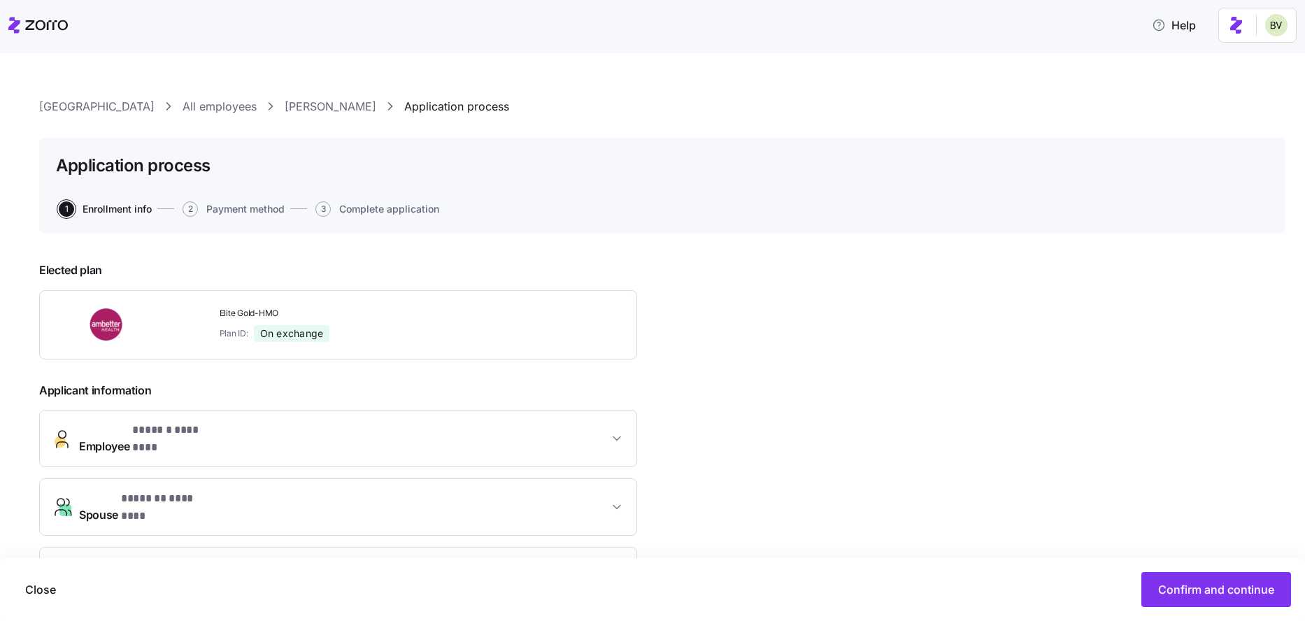
scroll to position [336, 0]
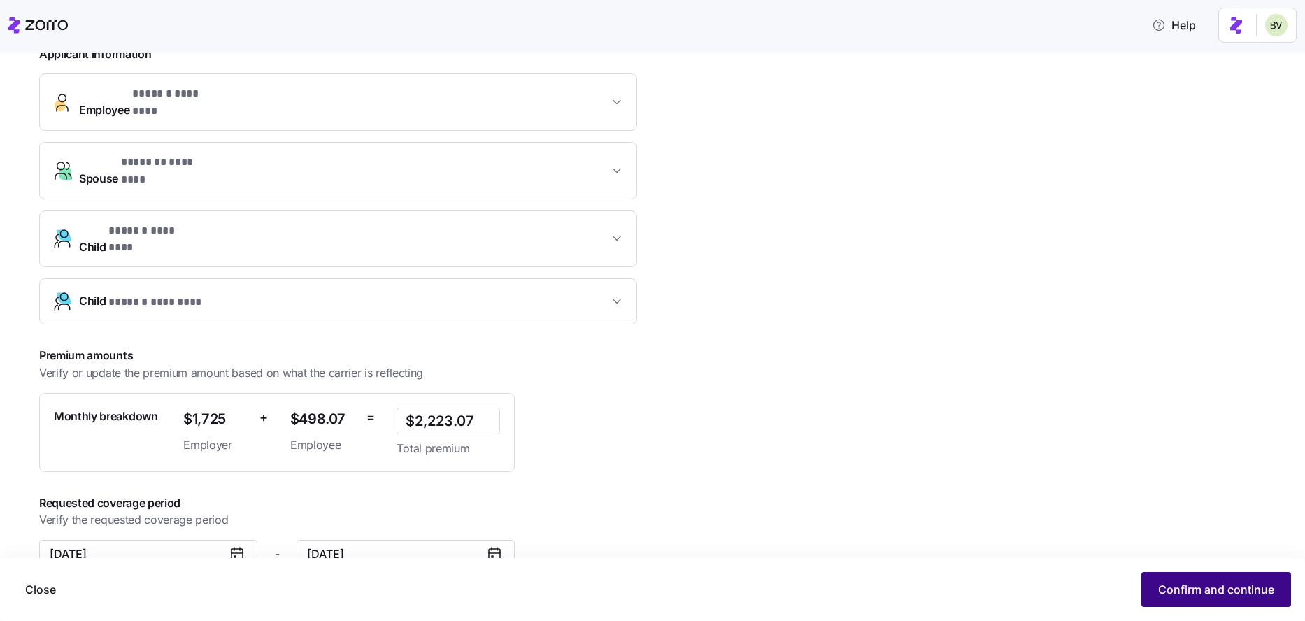
click at [1161, 588] on span "Confirm and continue" at bounding box center [1216, 589] width 116 height 17
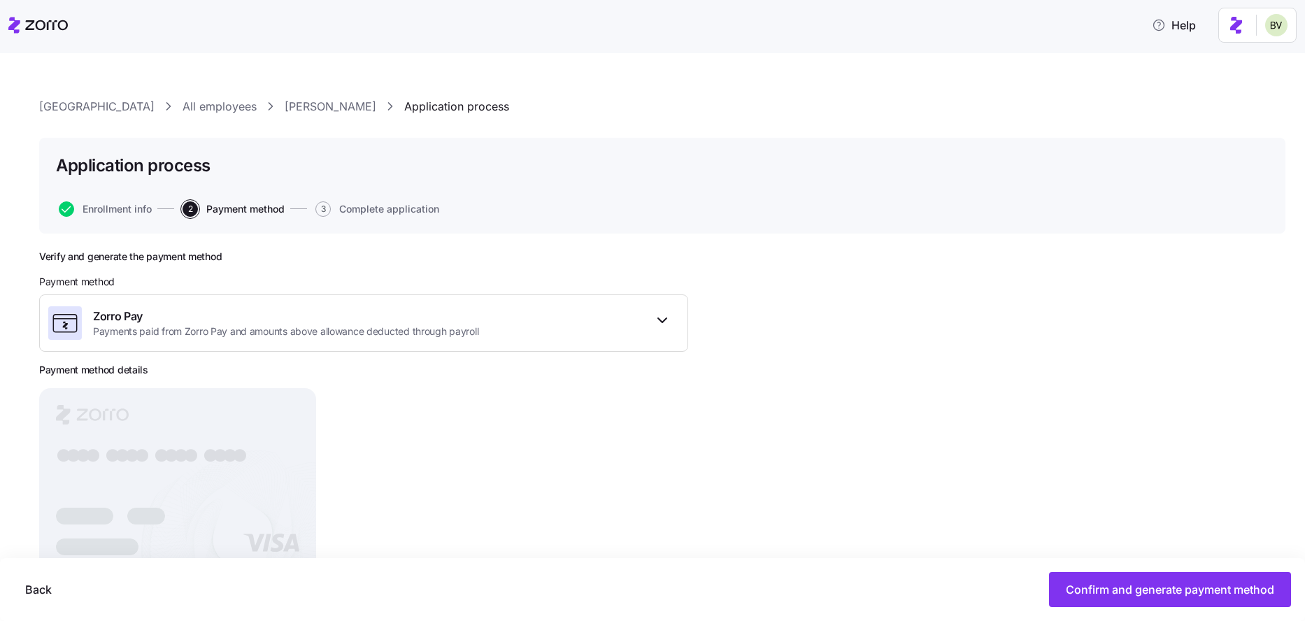
scroll to position [45, 0]
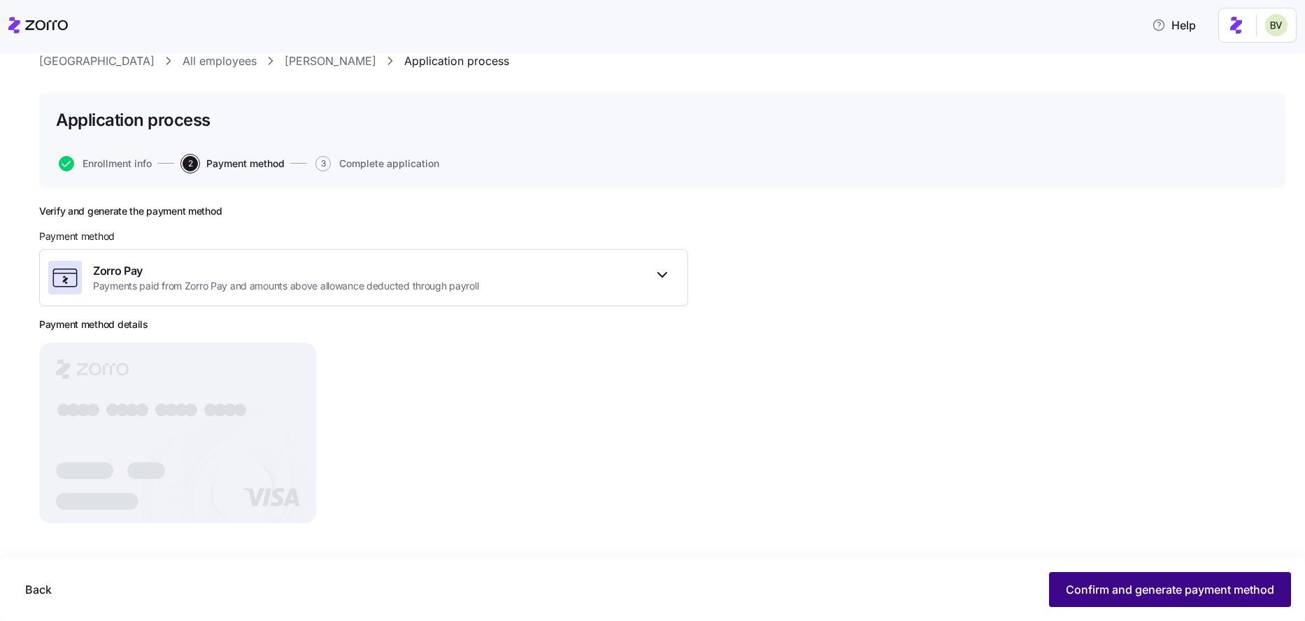
click at [1164, 595] on span "Confirm and generate payment method" at bounding box center [1170, 589] width 208 height 17
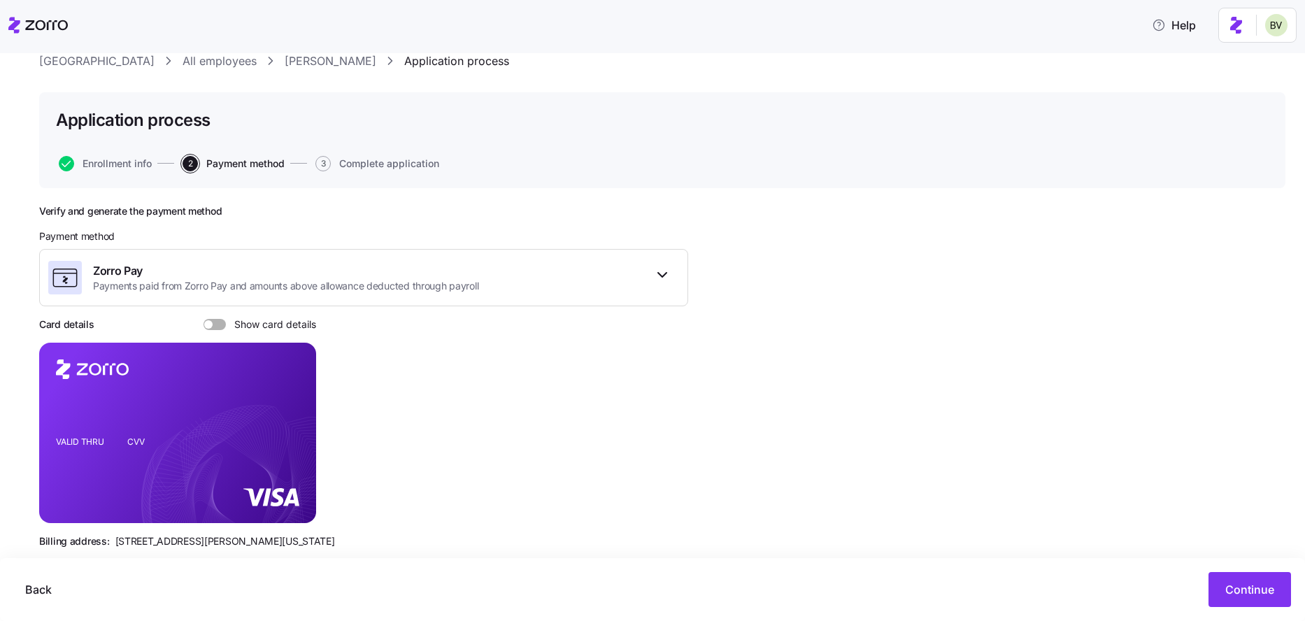
scroll to position [71, 0]
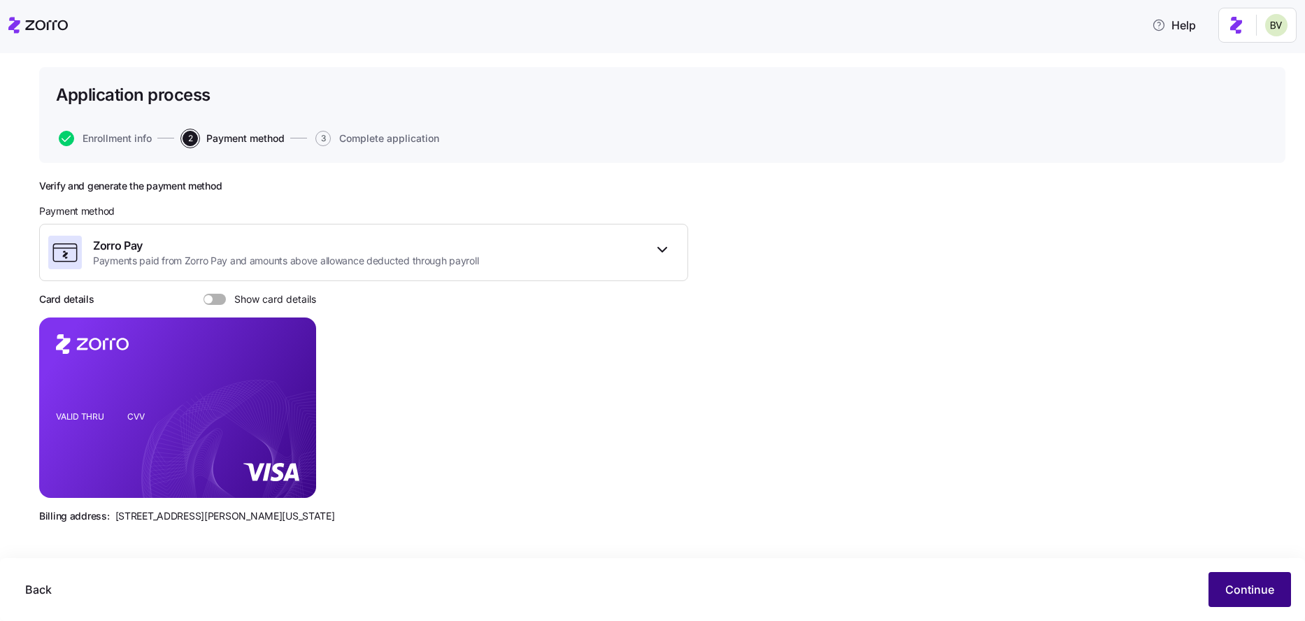
click at [1229, 589] on span "Continue" at bounding box center [1249, 589] width 49 height 17
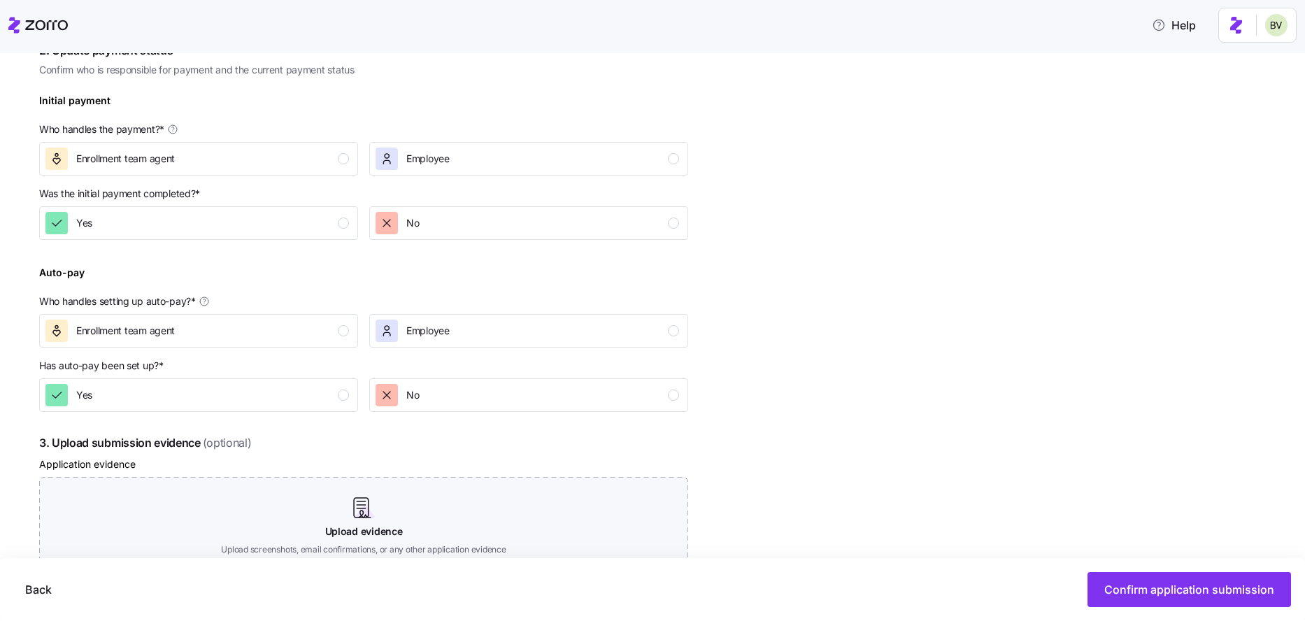
scroll to position [371, 0]
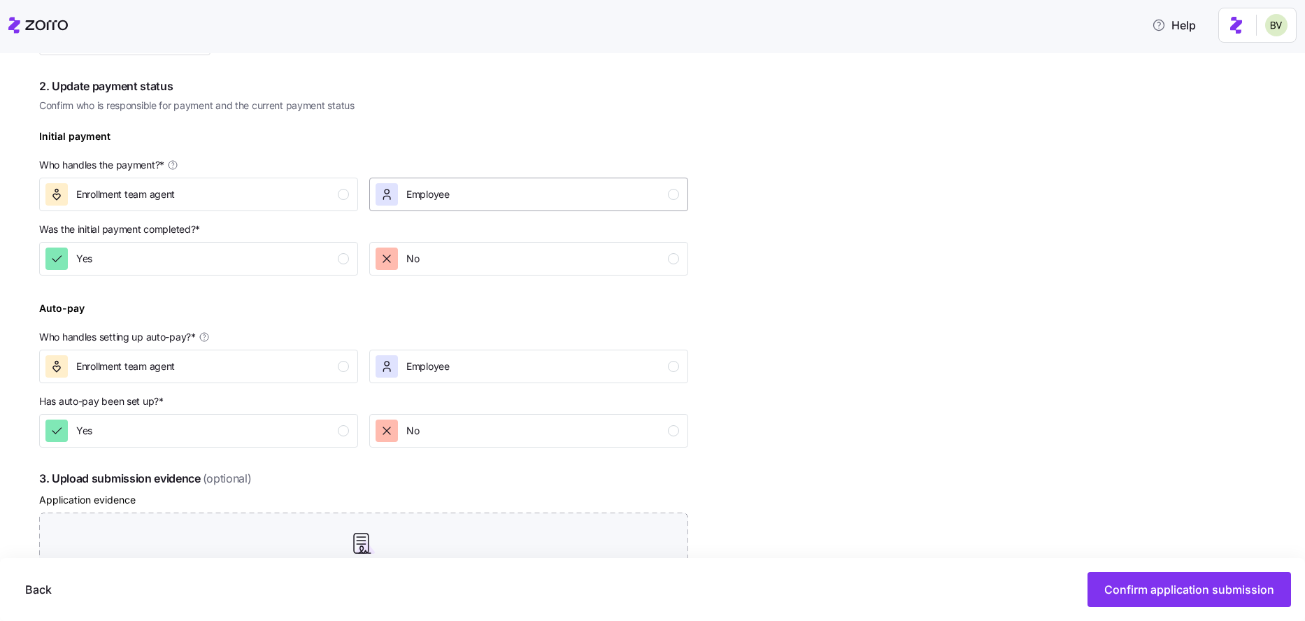
click at [645, 197] on div "Employee" at bounding box center [528, 194] width 304 height 22
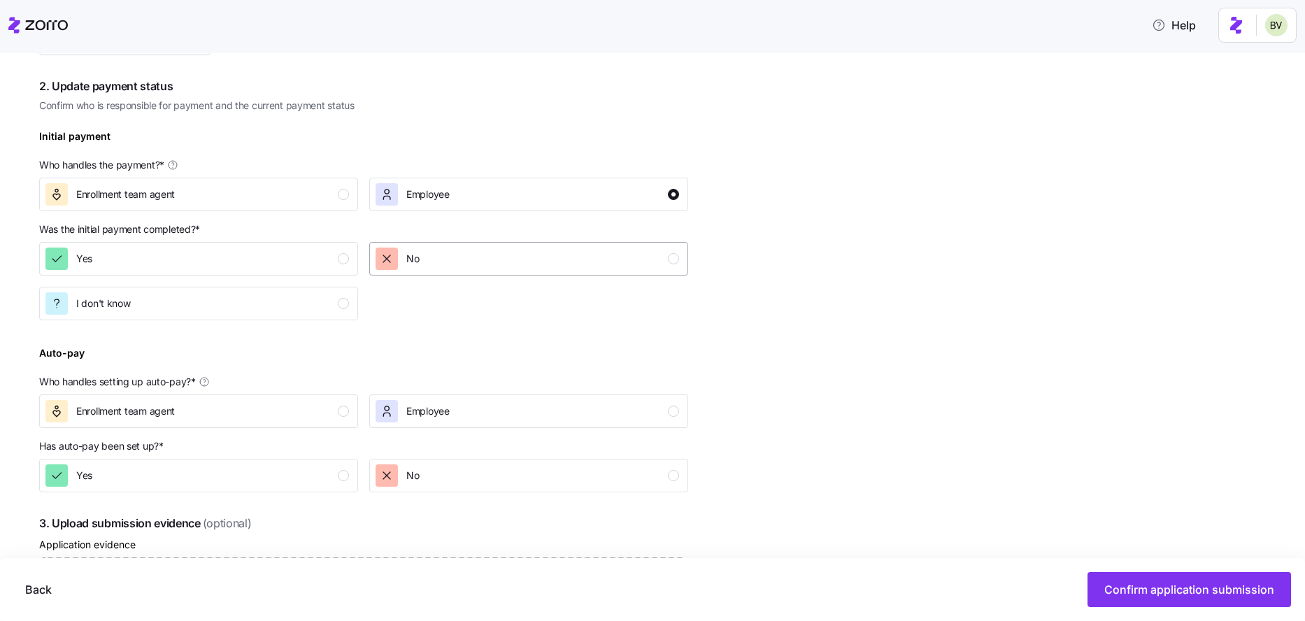
click at [645, 259] on div "No" at bounding box center [528, 259] width 304 height 22
click at [643, 410] on div "Employee" at bounding box center [528, 411] width 304 height 22
click at [645, 471] on div "No" at bounding box center [528, 475] width 304 height 22
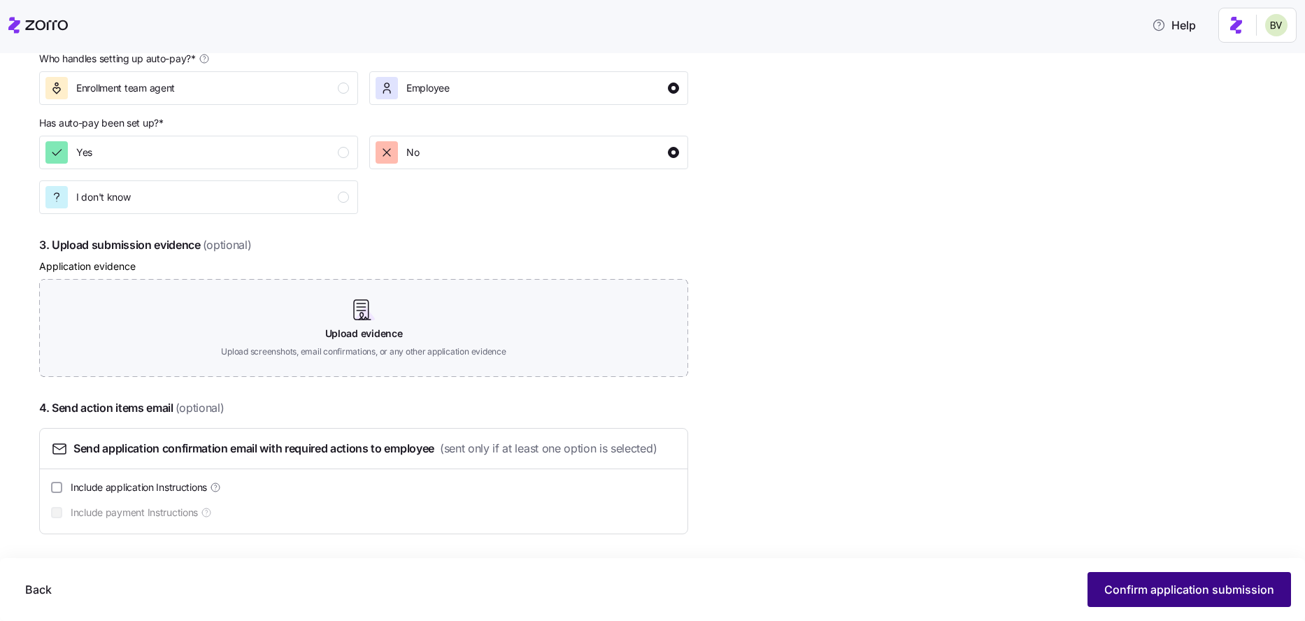
click at [1116, 583] on span "Confirm application submission" at bounding box center [1189, 589] width 170 height 17
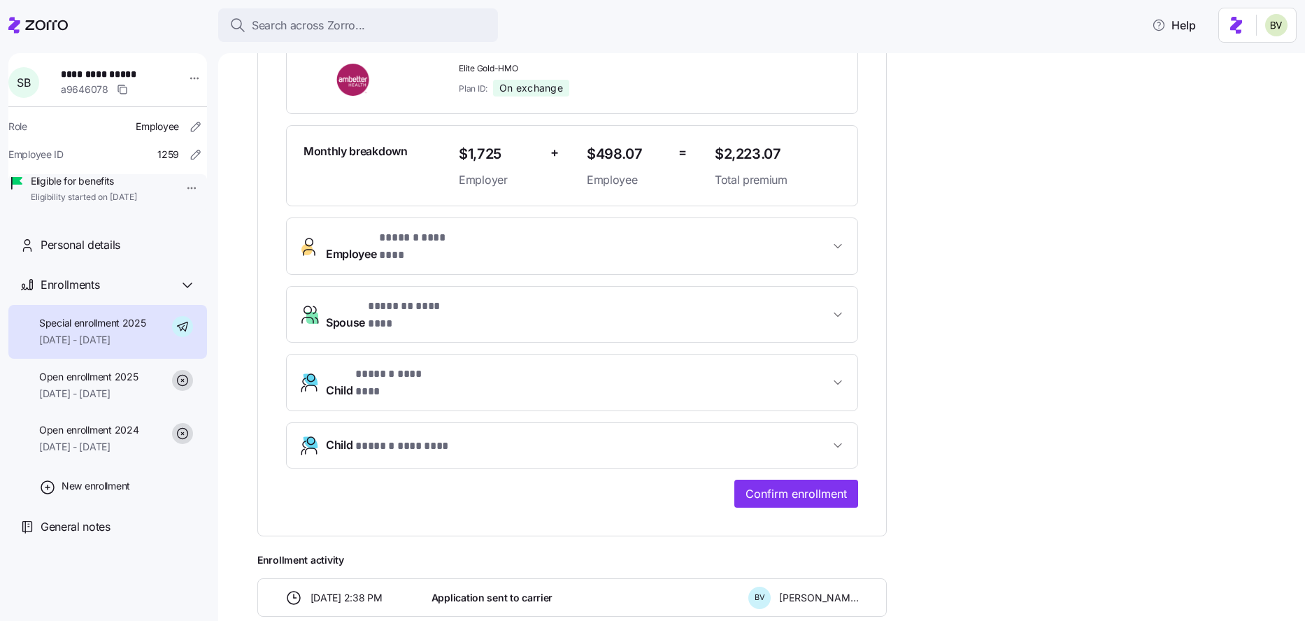
scroll to position [322, 0]
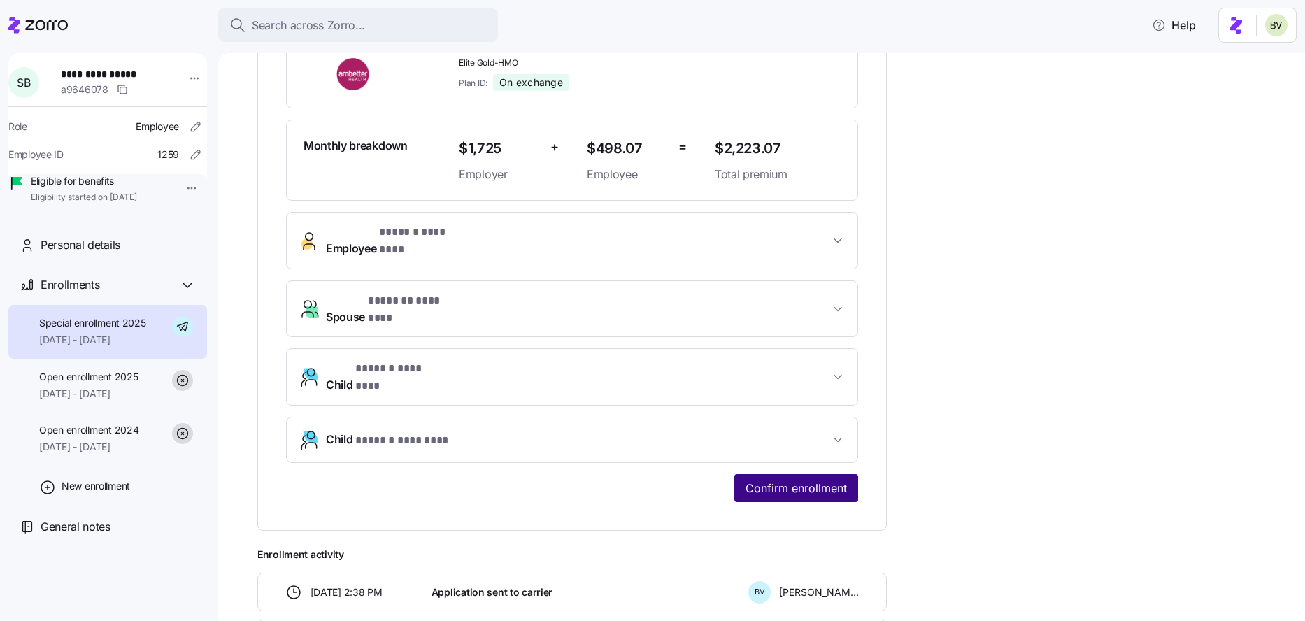
click at [807, 480] on span "Confirm enrollment" at bounding box center [796, 488] width 101 height 17
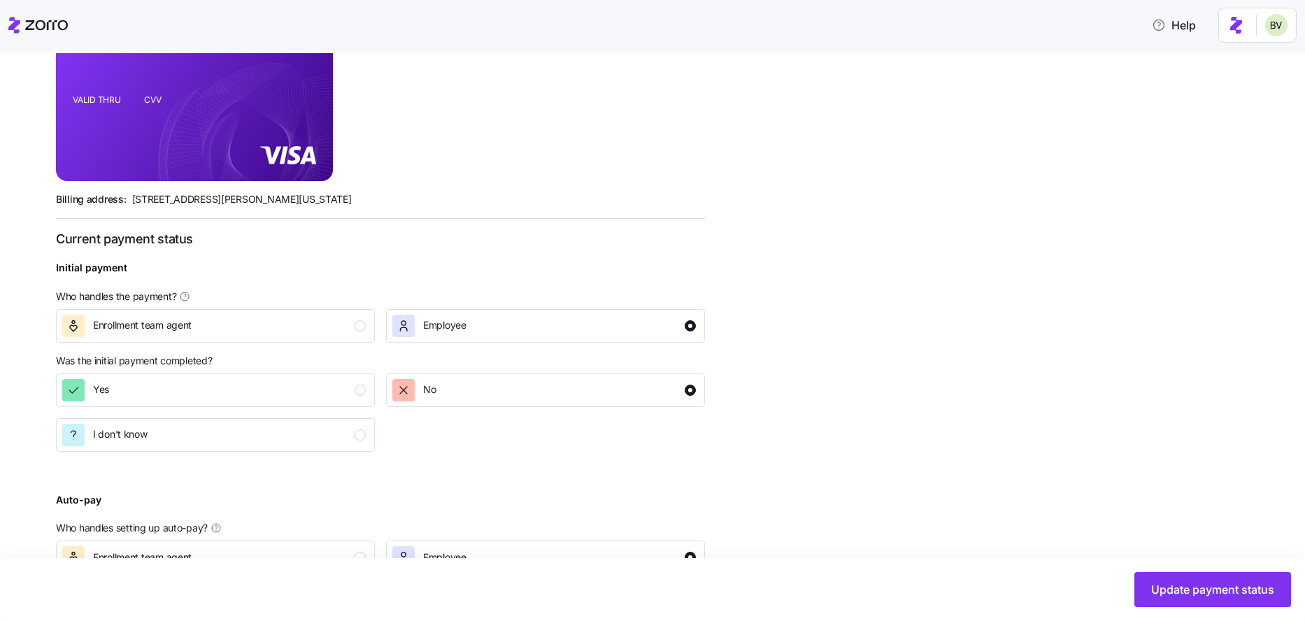
scroll to position [505, 0]
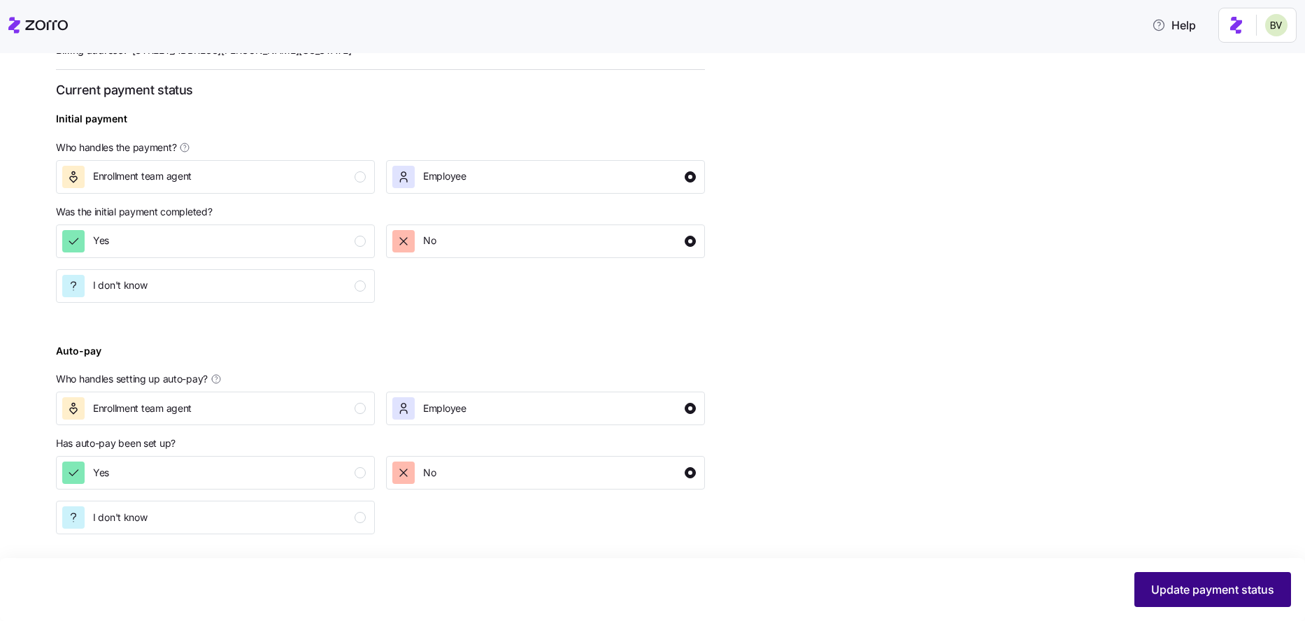
click at [1146, 583] on button "Update payment status" at bounding box center [1212, 589] width 157 height 35
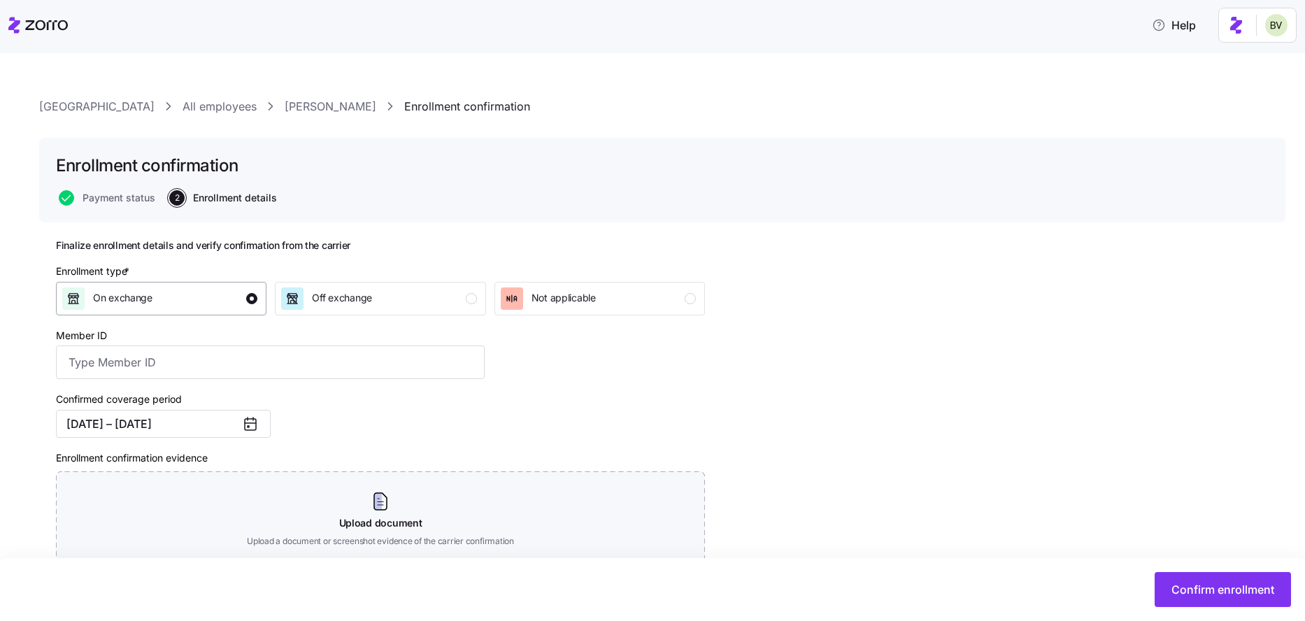
click at [237, 297] on div "On exchange" at bounding box center [159, 298] width 195 height 22
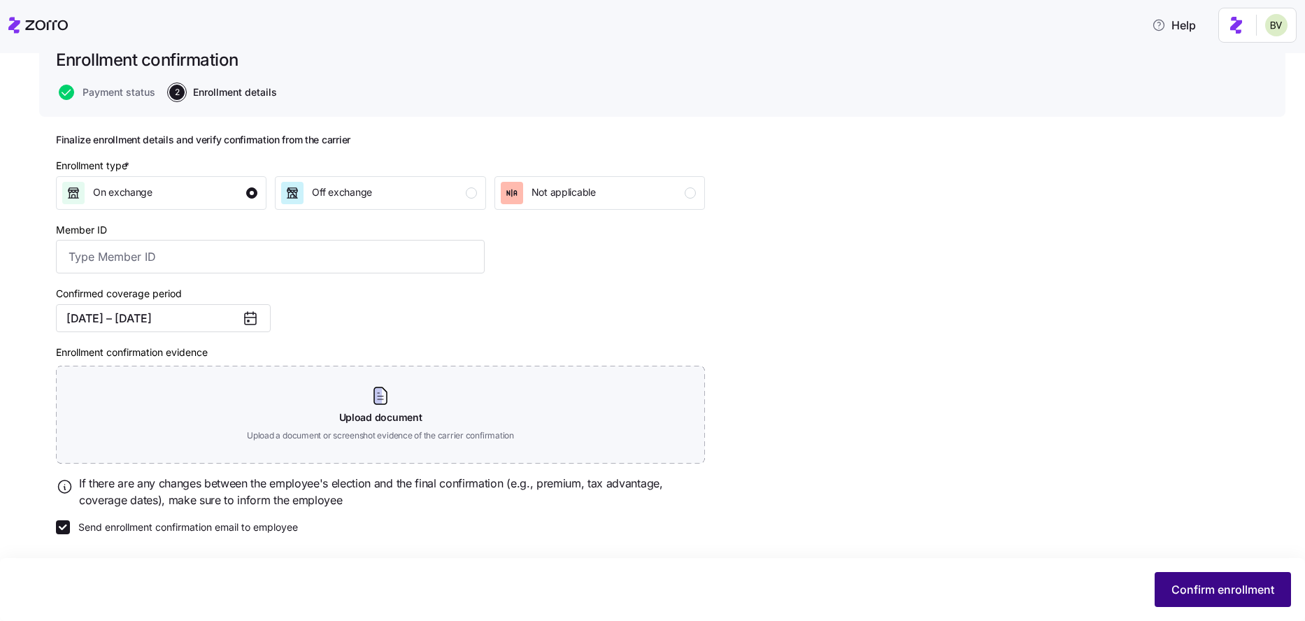
click at [1174, 589] on span "Confirm enrollment" at bounding box center [1222, 589] width 103 height 17
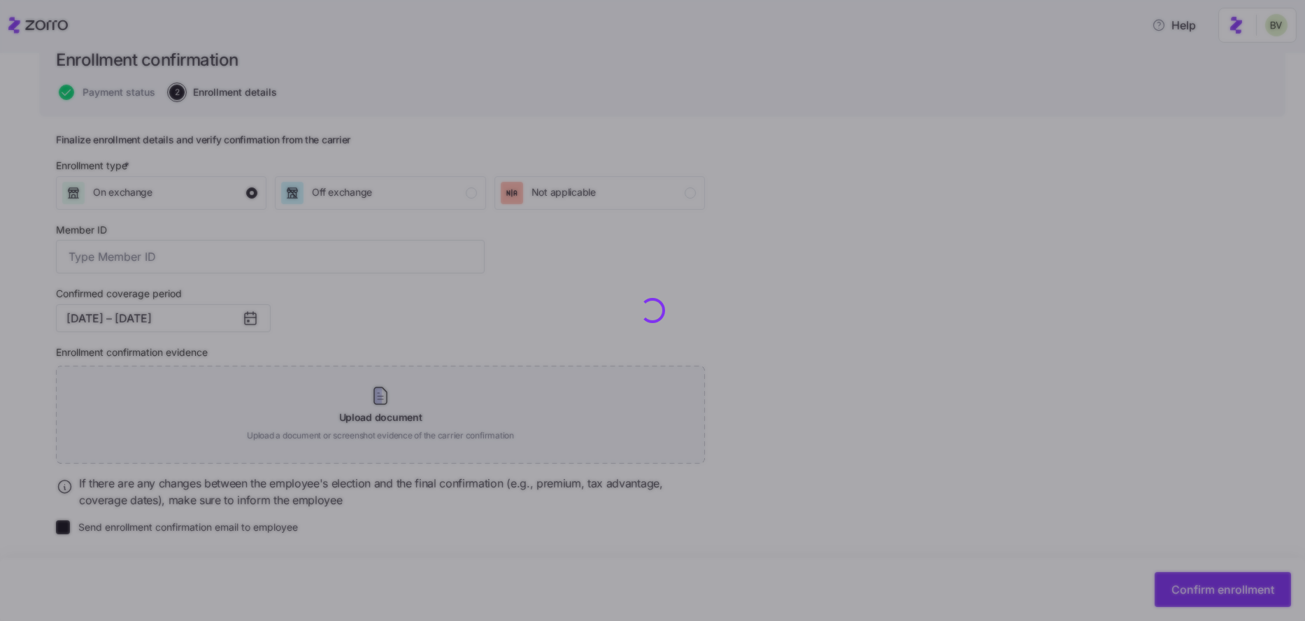
checkbox input "false"
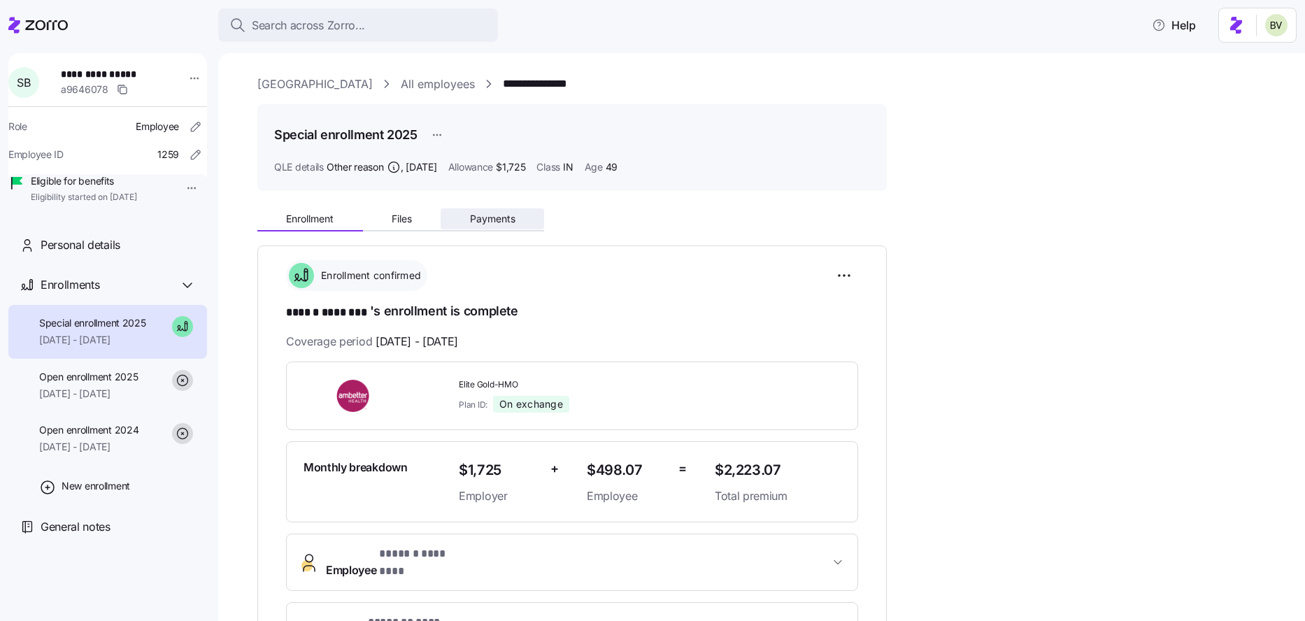
click at [490, 215] on span "Payments" at bounding box center [492, 219] width 45 height 10
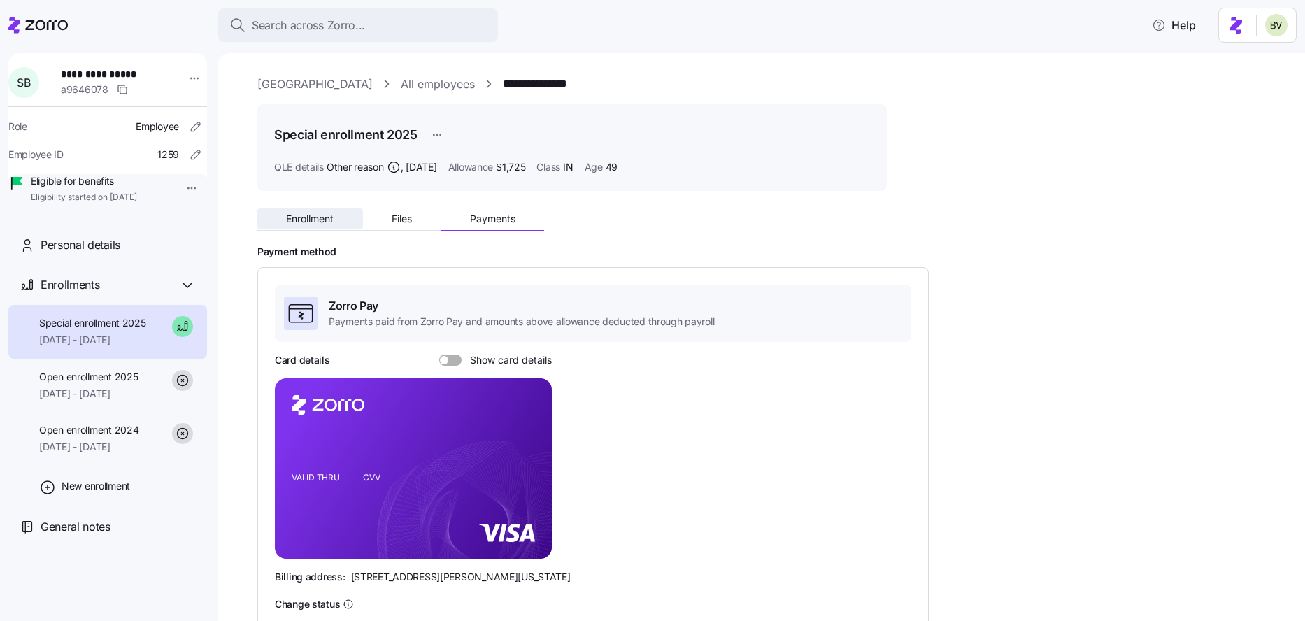
click at [329, 223] on span "Enrollment" at bounding box center [310, 219] width 48 height 10
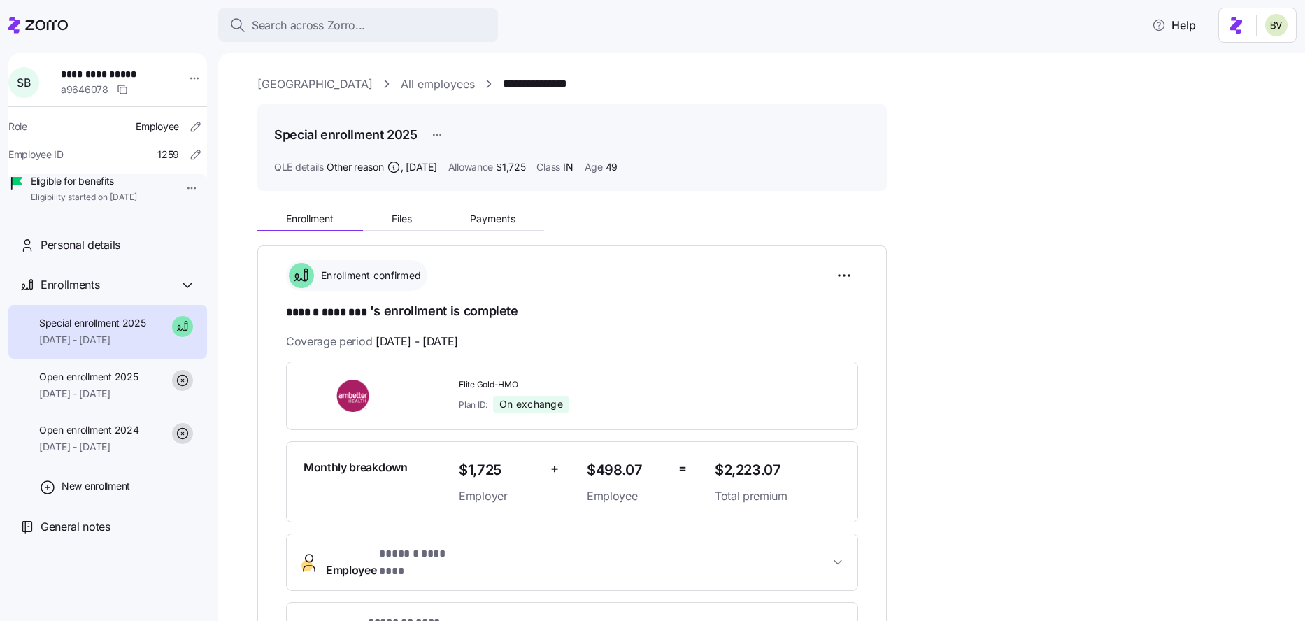
click at [613, 83] on div "**********" at bounding box center [771, 84] width 1028 height 17
click at [151, 254] on div "Personal details" at bounding box center [118, 244] width 155 height 17
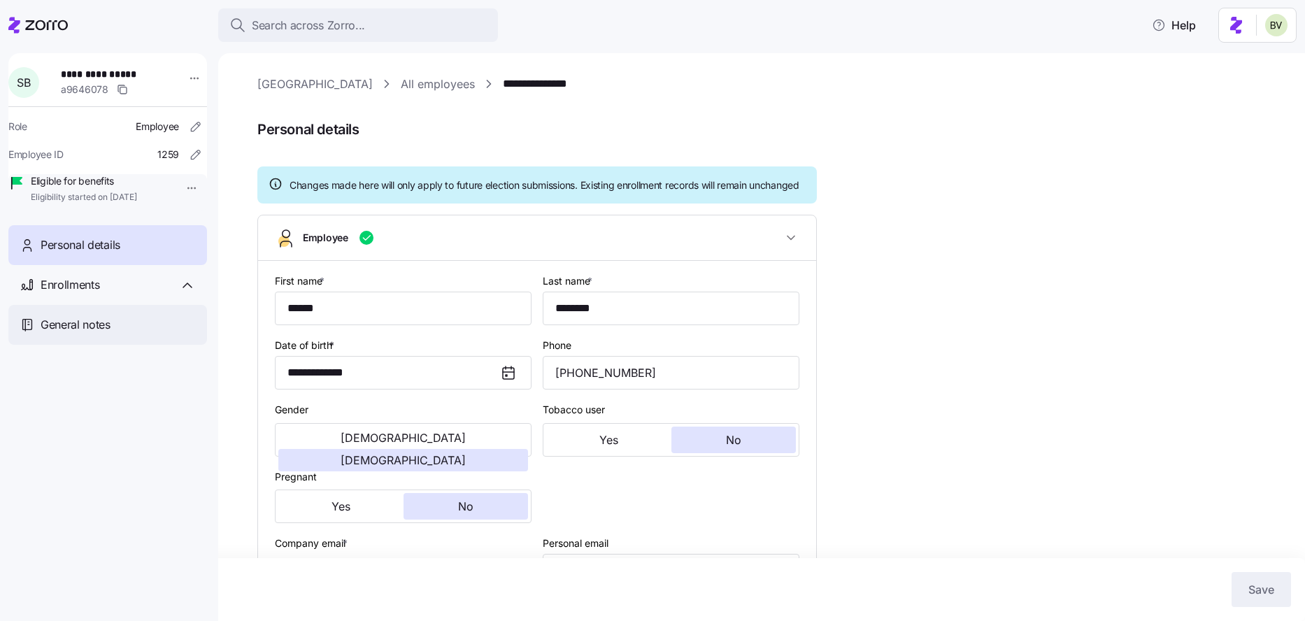
type input "IN"
